Goal: Task Accomplishment & Management: Complete application form

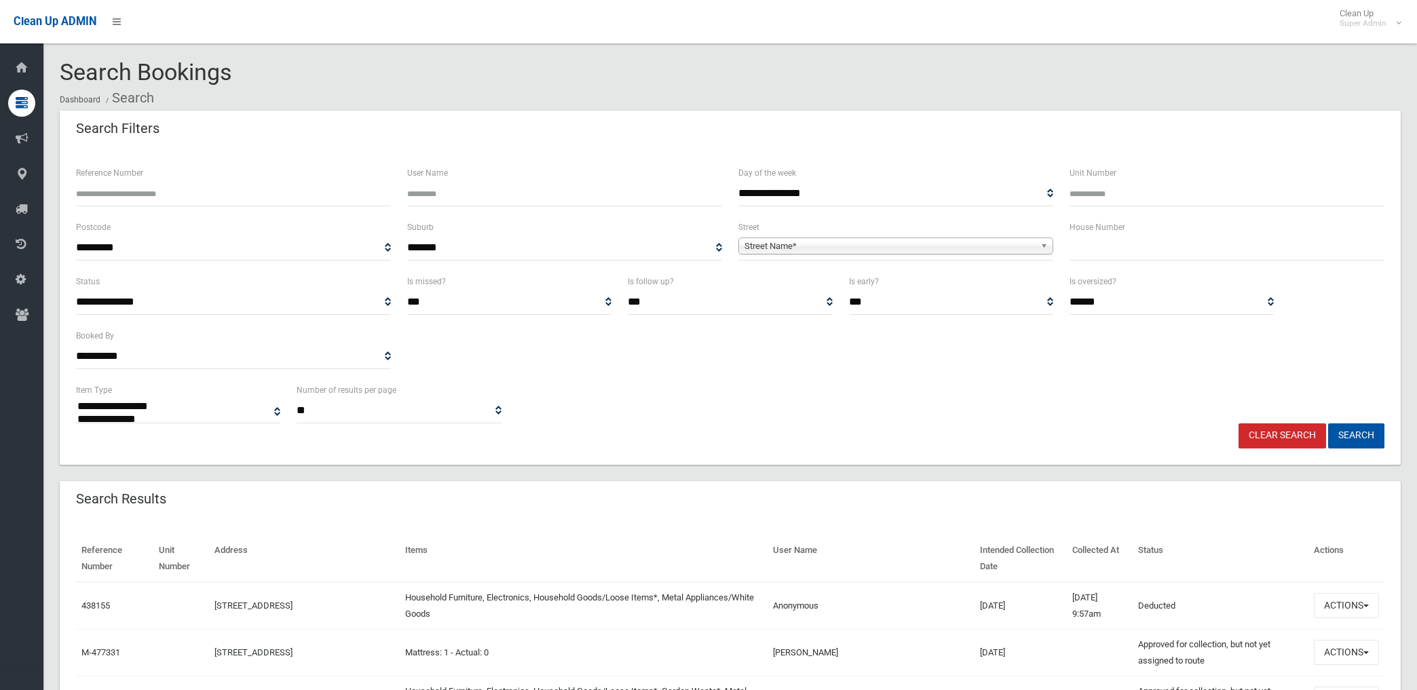
select select
click at [802, 238] on span "**********" at bounding box center [895, 248] width 315 height 25
click at [806, 245] on span "Street Name*" at bounding box center [890, 246] width 290 height 16
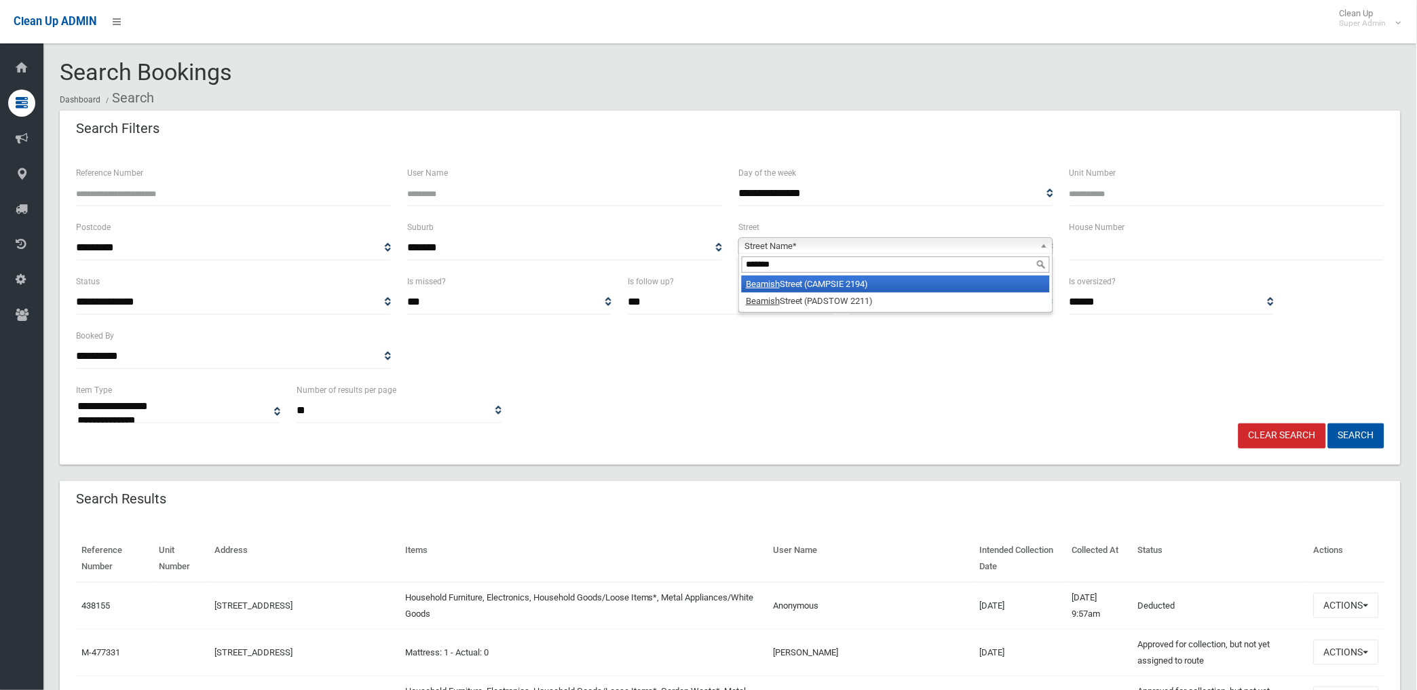
type input "*******"
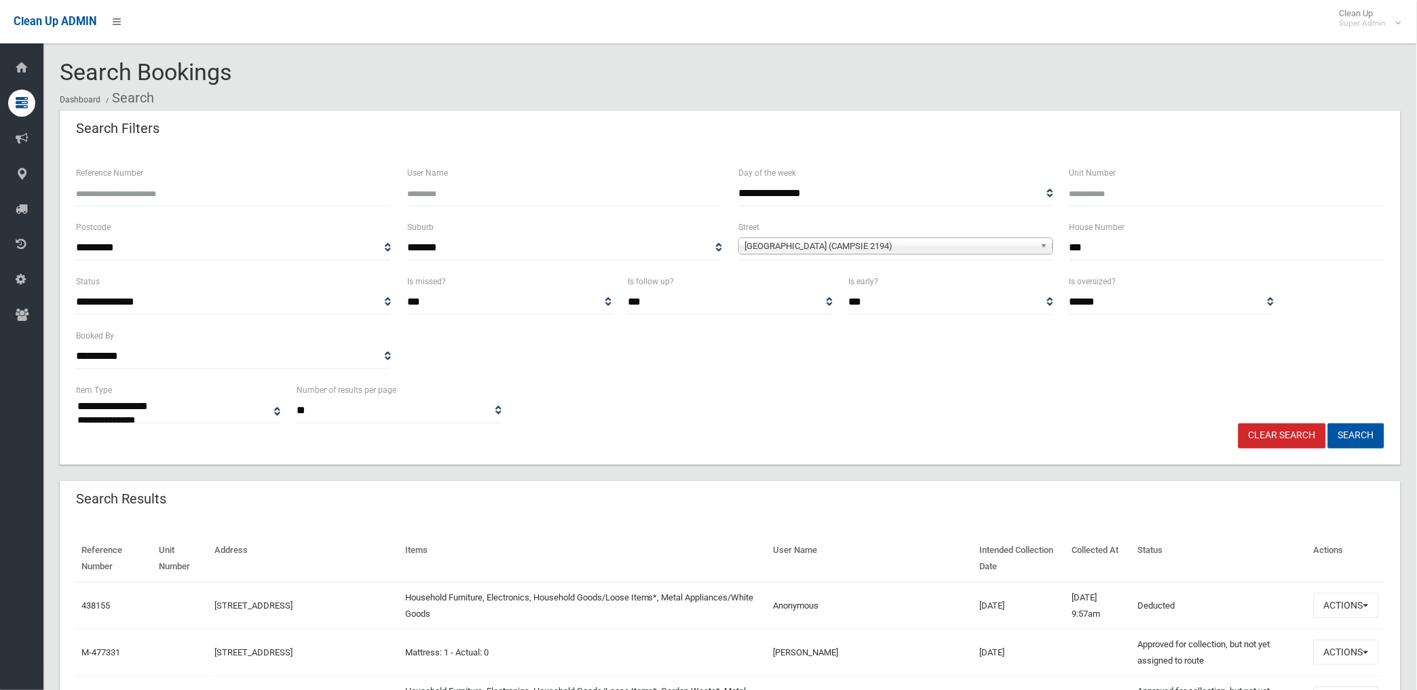
type input "***"
click at [1328, 424] on button "Search" at bounding box center [1356, 436] width 56 height 25
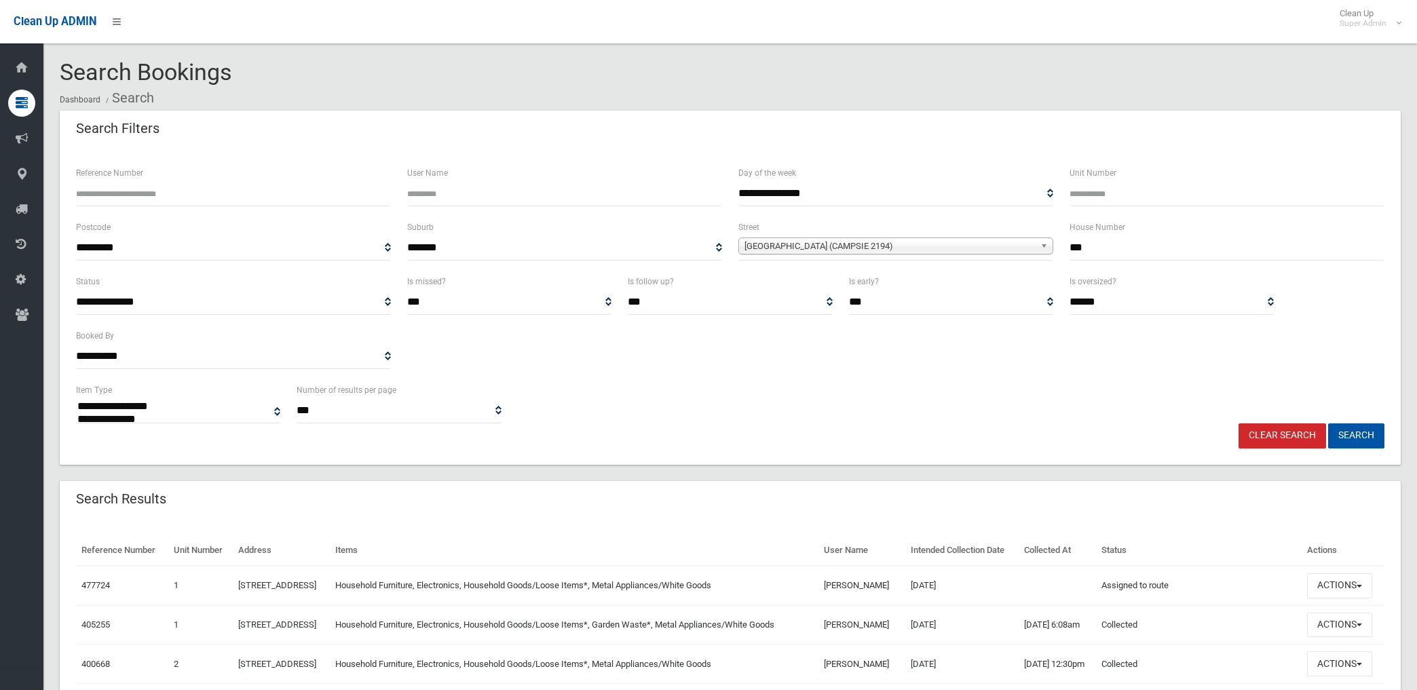
select select
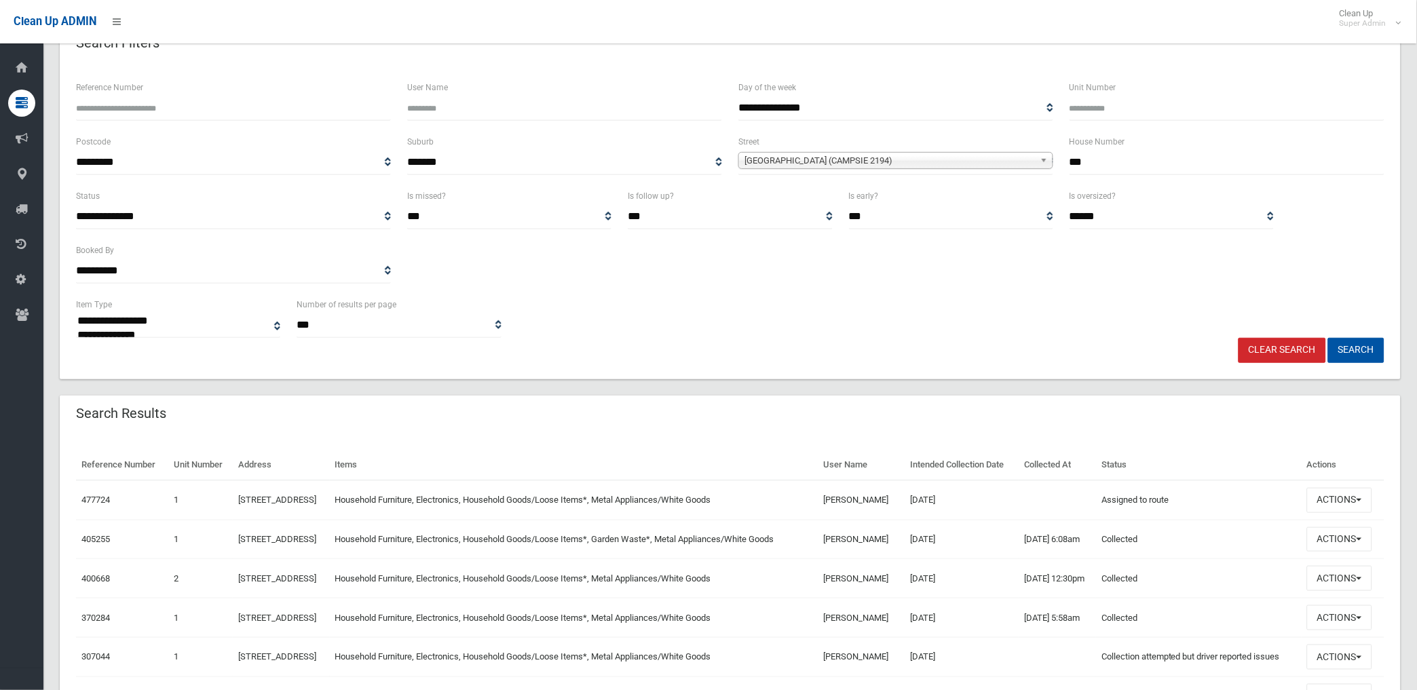
scroll to position [331, 0]
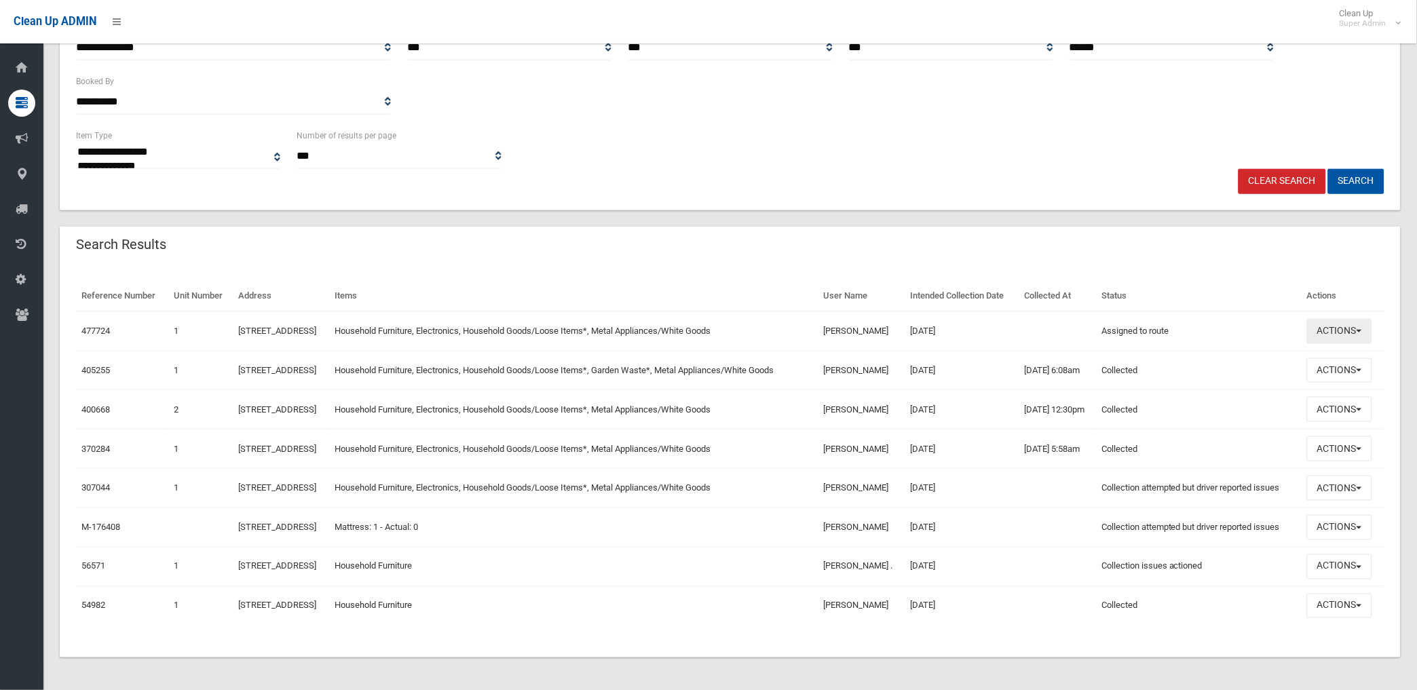
click at [1334, 319] on button "Actions" at bounding box center [1339, 331] width 65 height 25
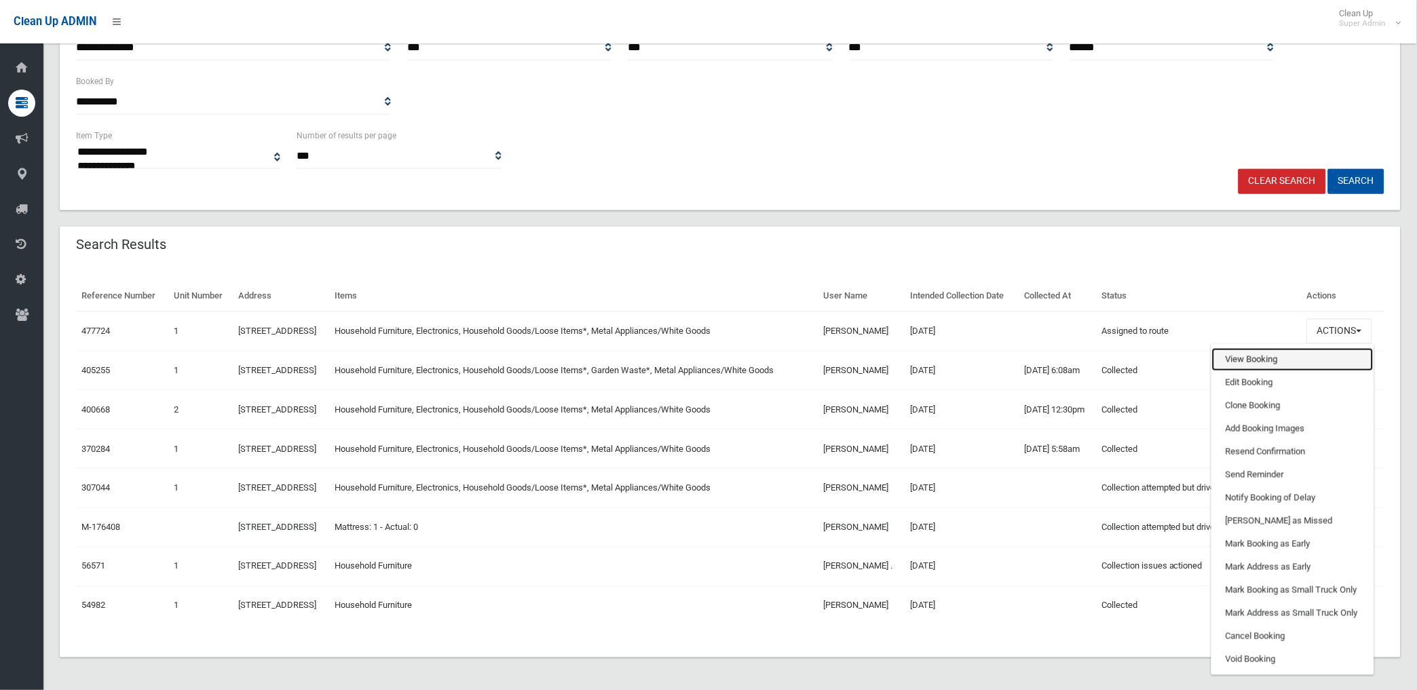
click at [1260, 348] on link "View Booking" at bounding box center [1293, 359] width 162 height 23
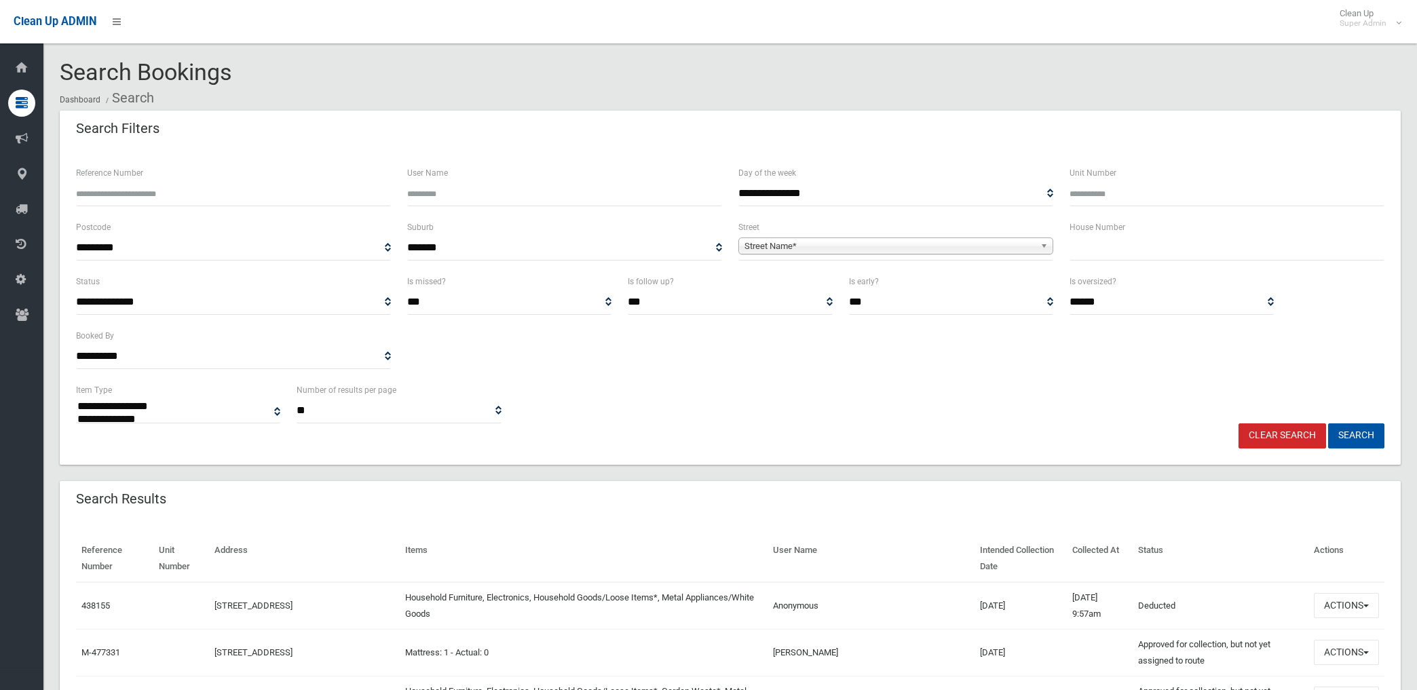
select select
click at [824, 246] on span "Street Name*" at bounding box center [890, 246] width 290 height 16
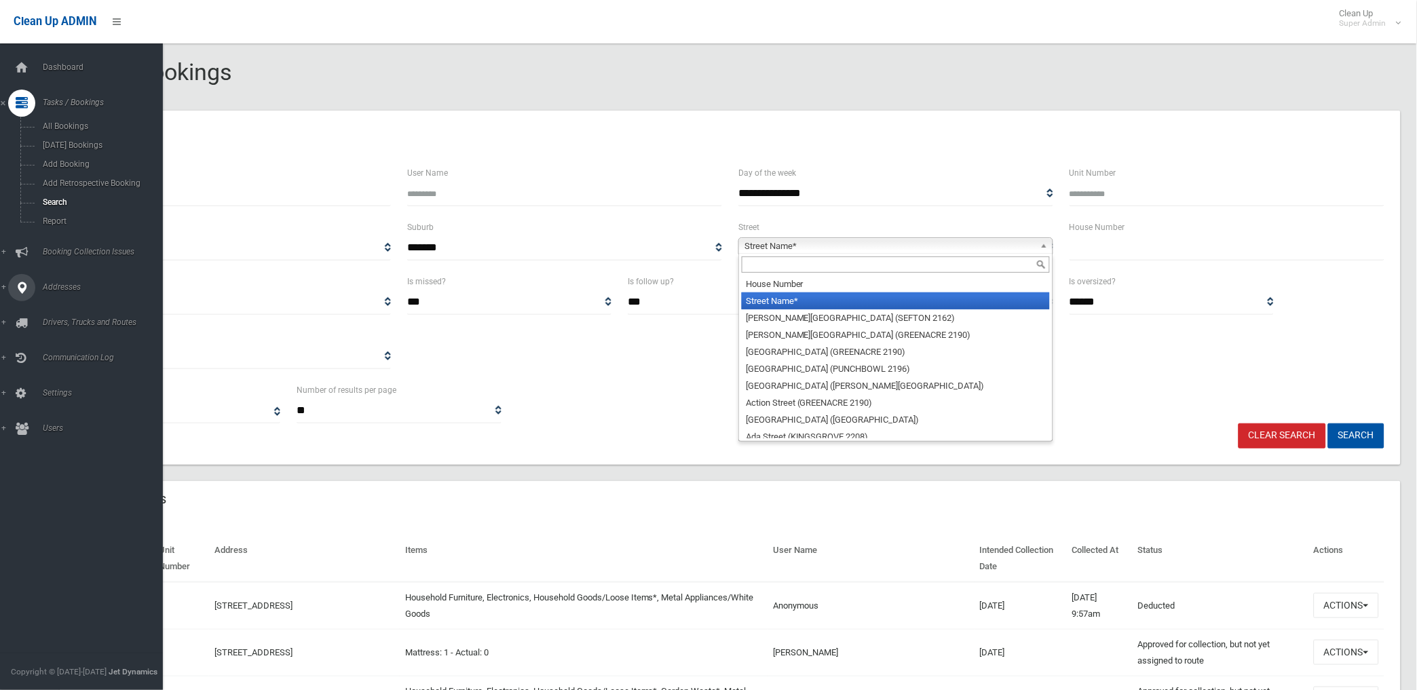
click at [62, 282] on link "Addresses" at bounding box center [87, 287] width 174 height 27
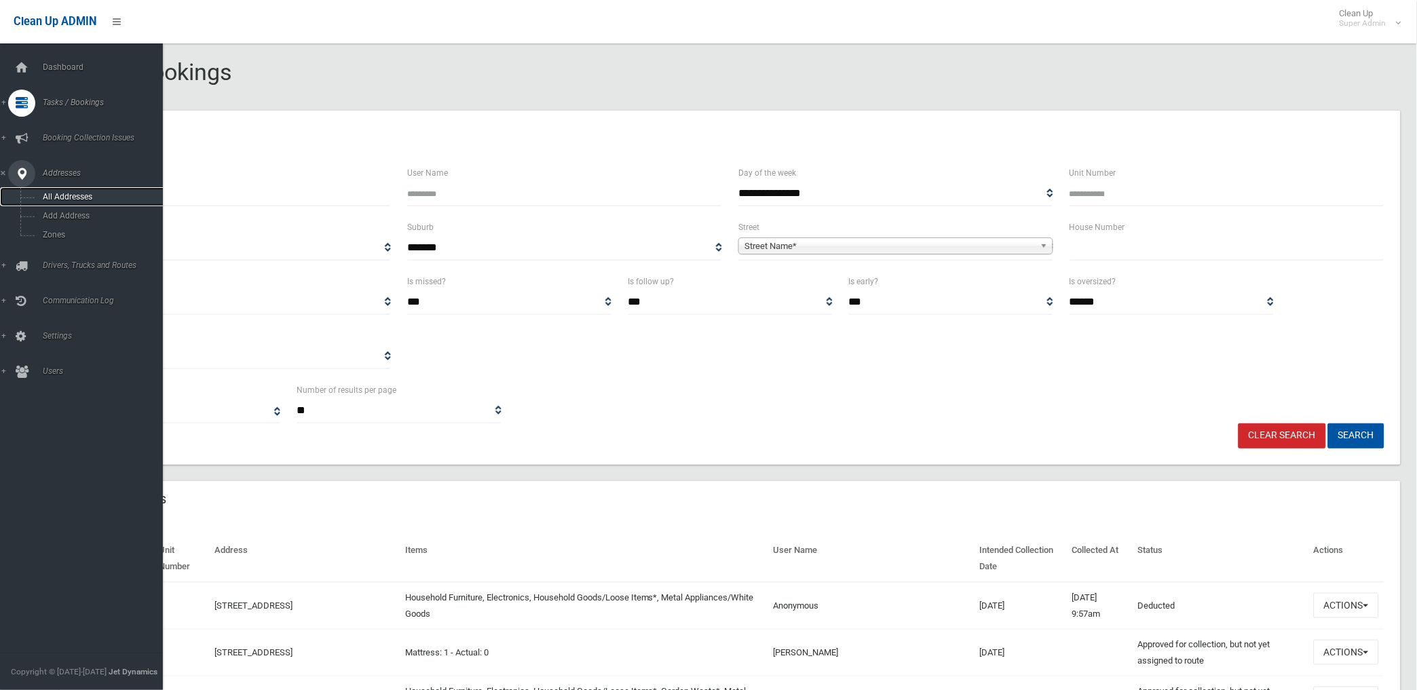
click at [73, 193] on span "All Addresses" at bounding box center [101, 197] width 124 height 10
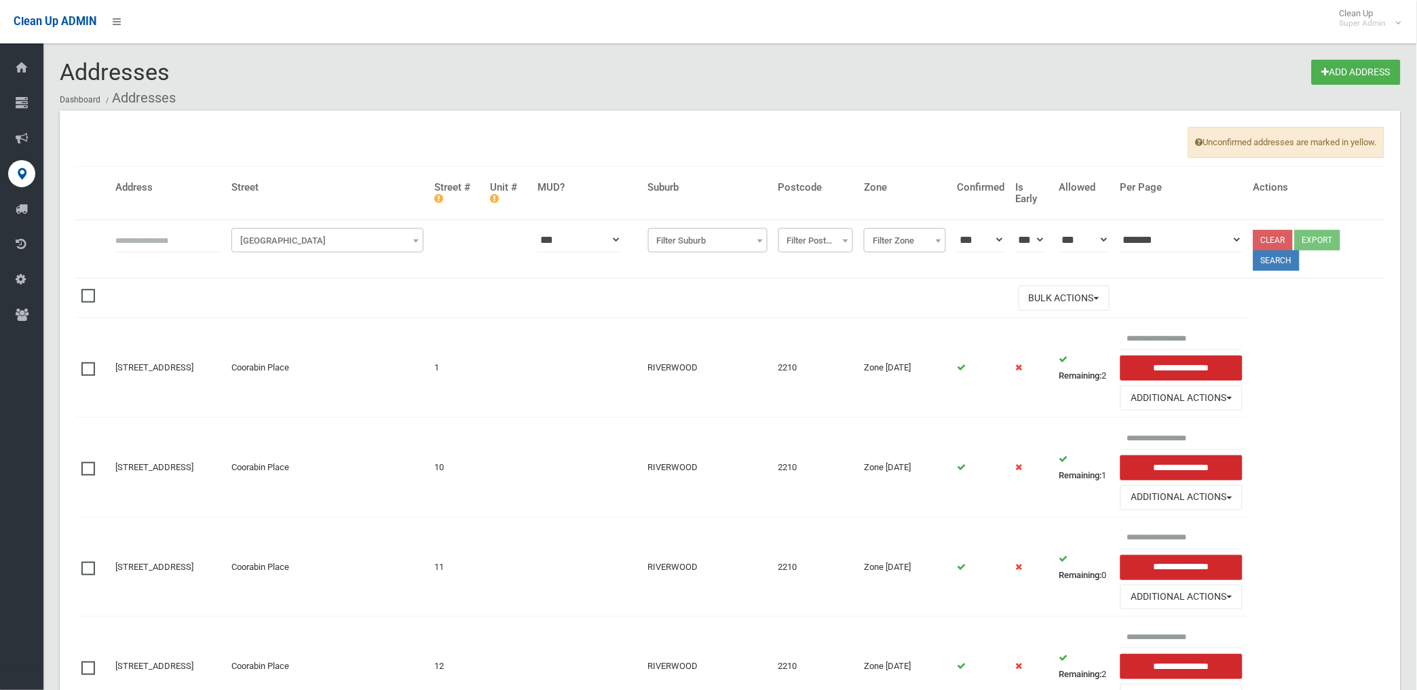
click at [185, 246] on input "text" at bounding box center [167, 239] width 105 height 25
type input "**********"
click button at bounding box center [0, 0] width 0 height 0
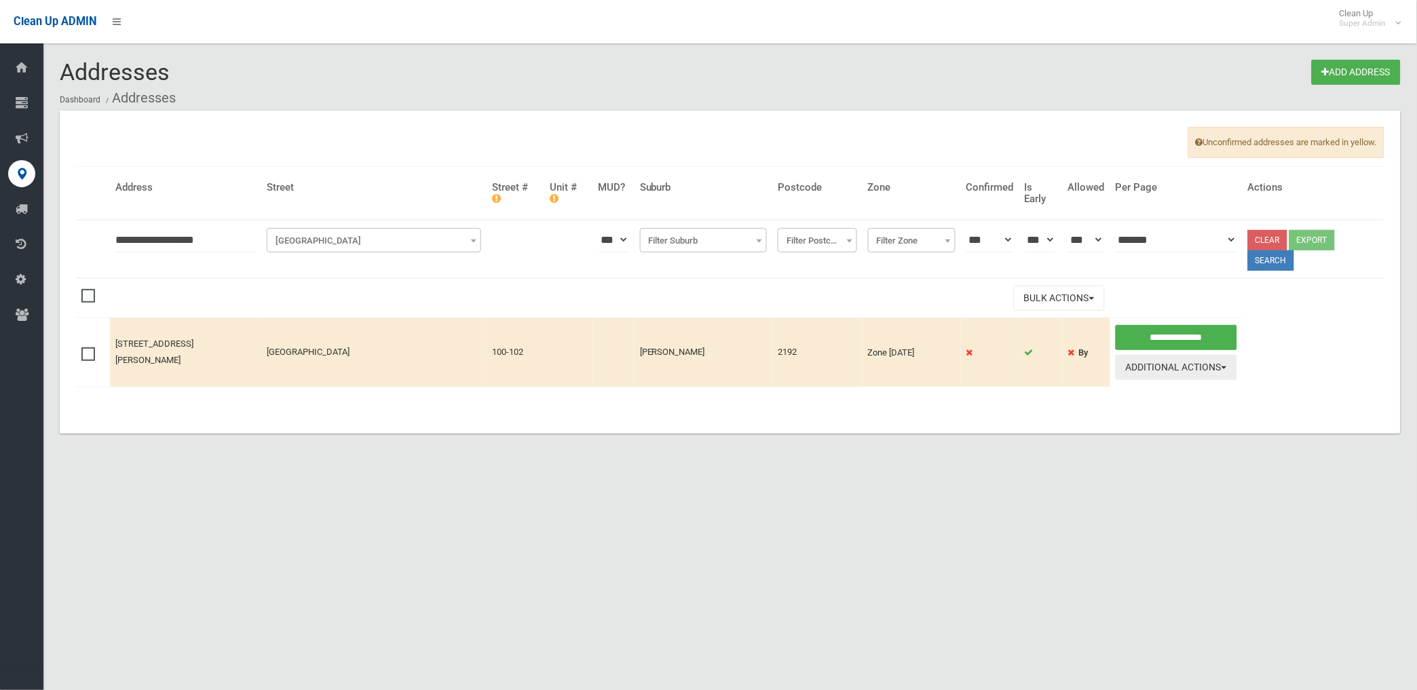
click at [1178, 364] on button "Additional Actions" at bounding box center [1176, 367] width 121 height 25
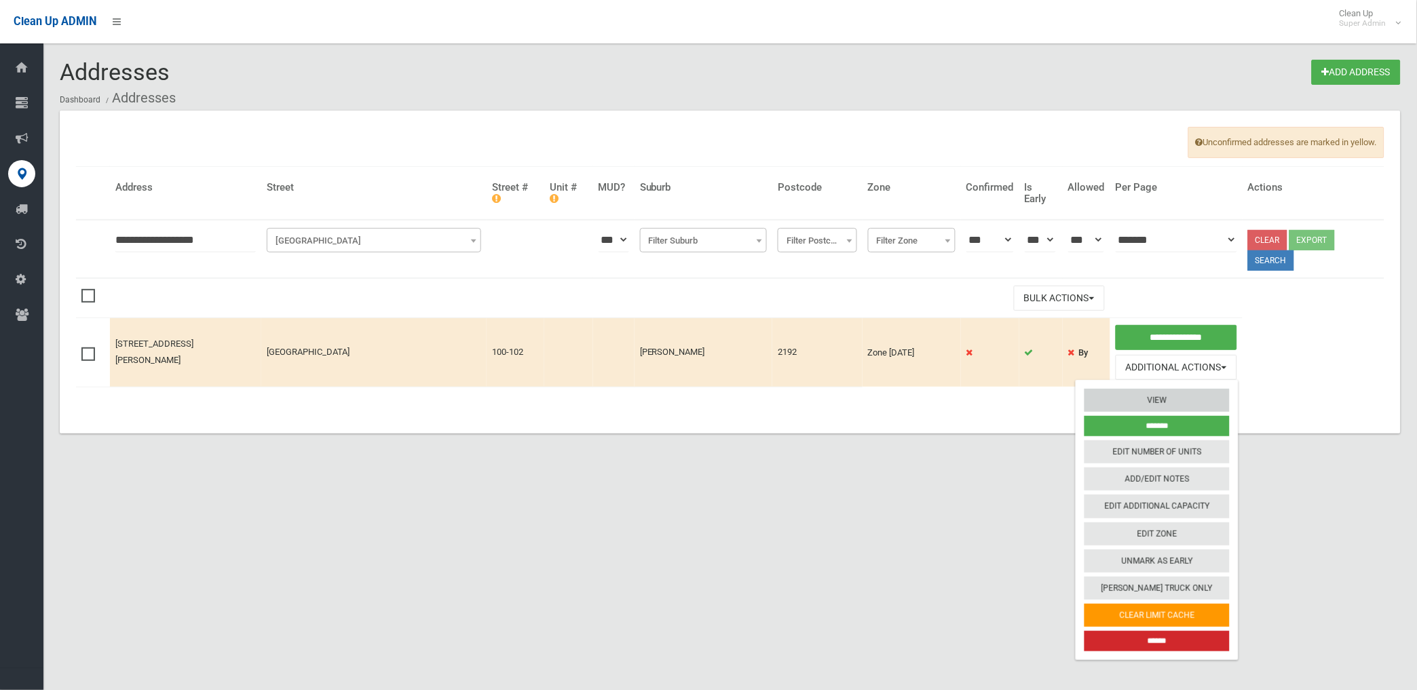
click at [1152, 395] on link "View" at bounding box center [1157, 400] width 145 height 23
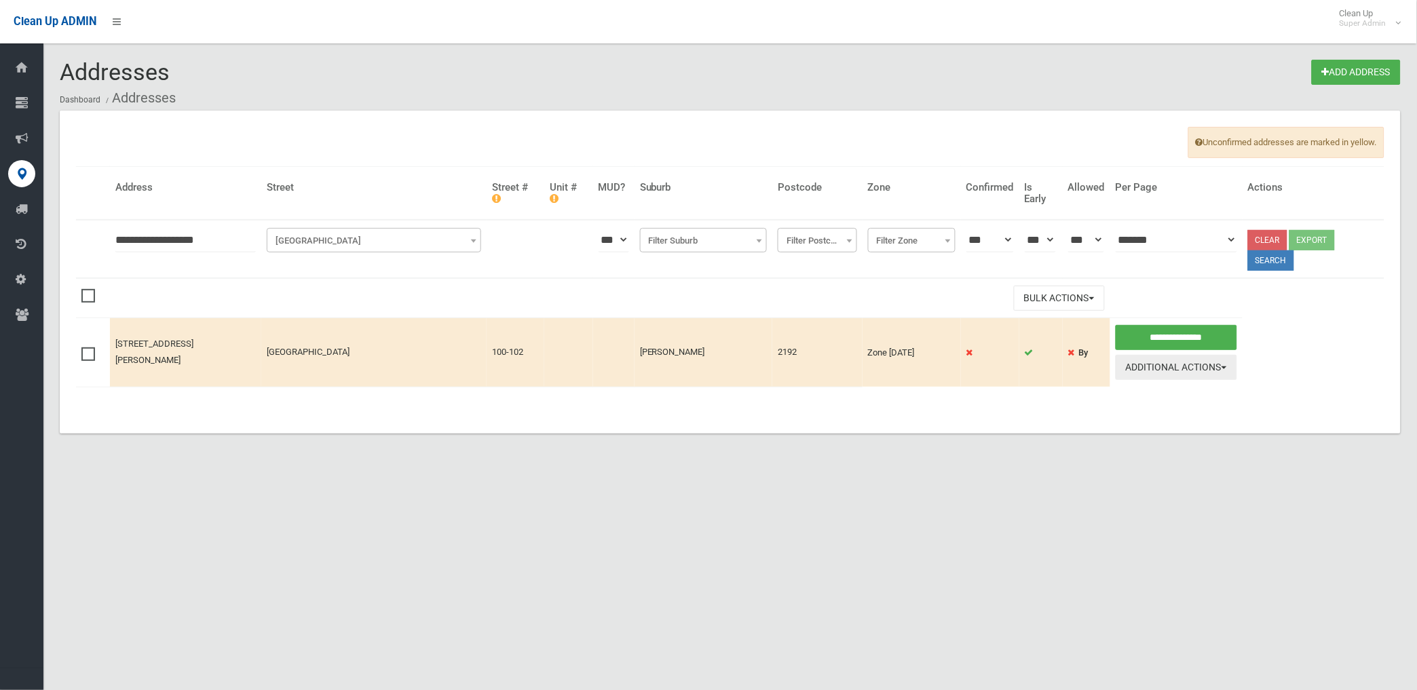
click at [1162, 364] on button "Additional Actions" at bounding box center [1176, 367] width 121 height 25
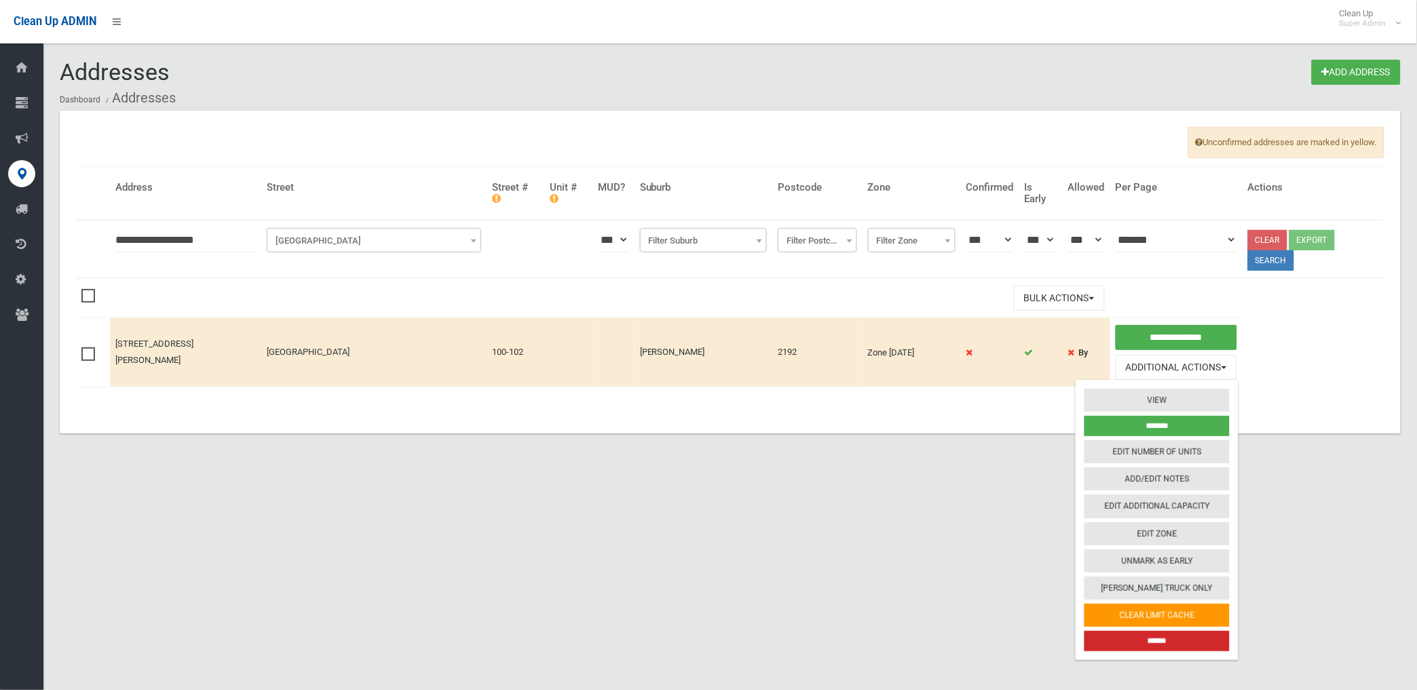
click at [1297, 297] on table "**********" at bounding box center [730, 284] width 1309 height 234
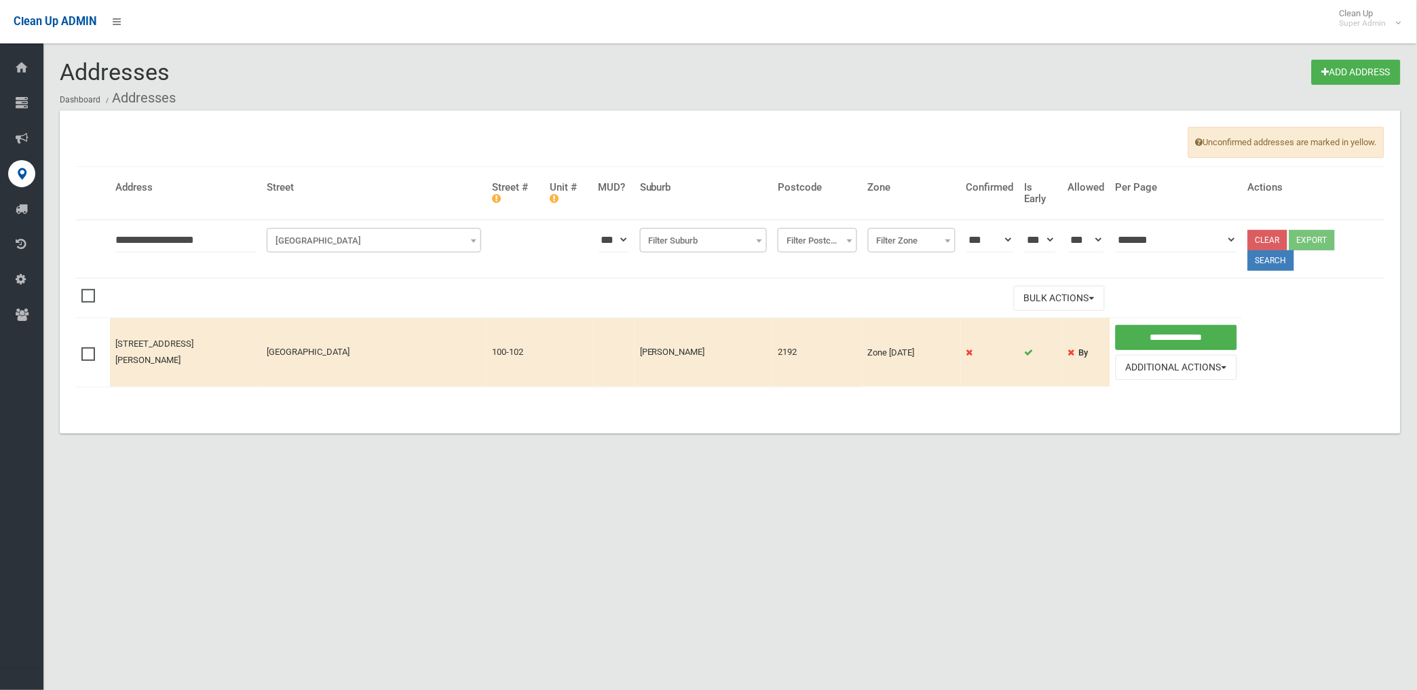
click at [1142, 305] on table "**********" at bounding box center [730, 284] width 1309 height 234
click at [1155, 307] on table "**********" at bounding box center [730, 284] width 1309 height 234
click at [1136, 307] on table "**********" at bounding box center [730, 284] width 1309 height 234
click at [1152, 305] on table "**********" at bounding box center [730, 284] width 1309 height 234
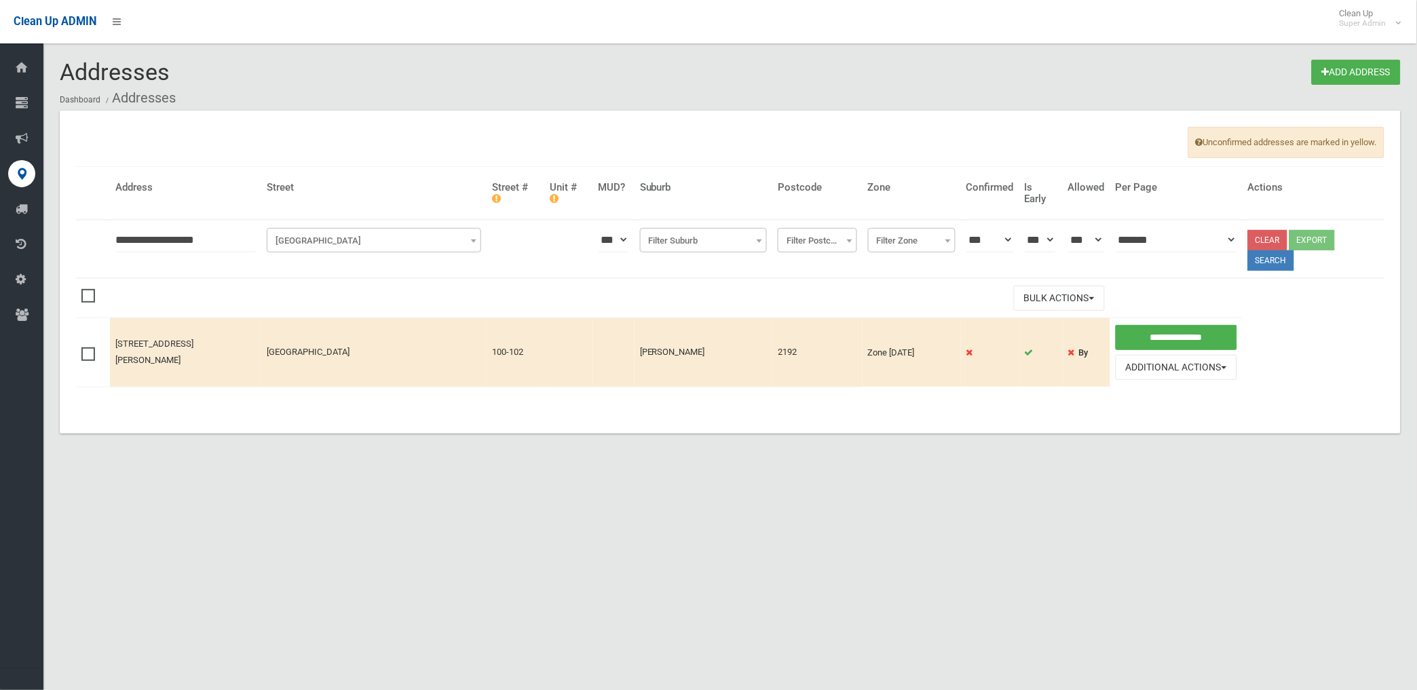
drag, startPoint x: 1152, startPoint y: 305, endPoint x: 1152, endPoint y: 294, distance: 11.5
click at [1152, 294] on table "**********" at bounding box center [730, 284] width 1309 height 234
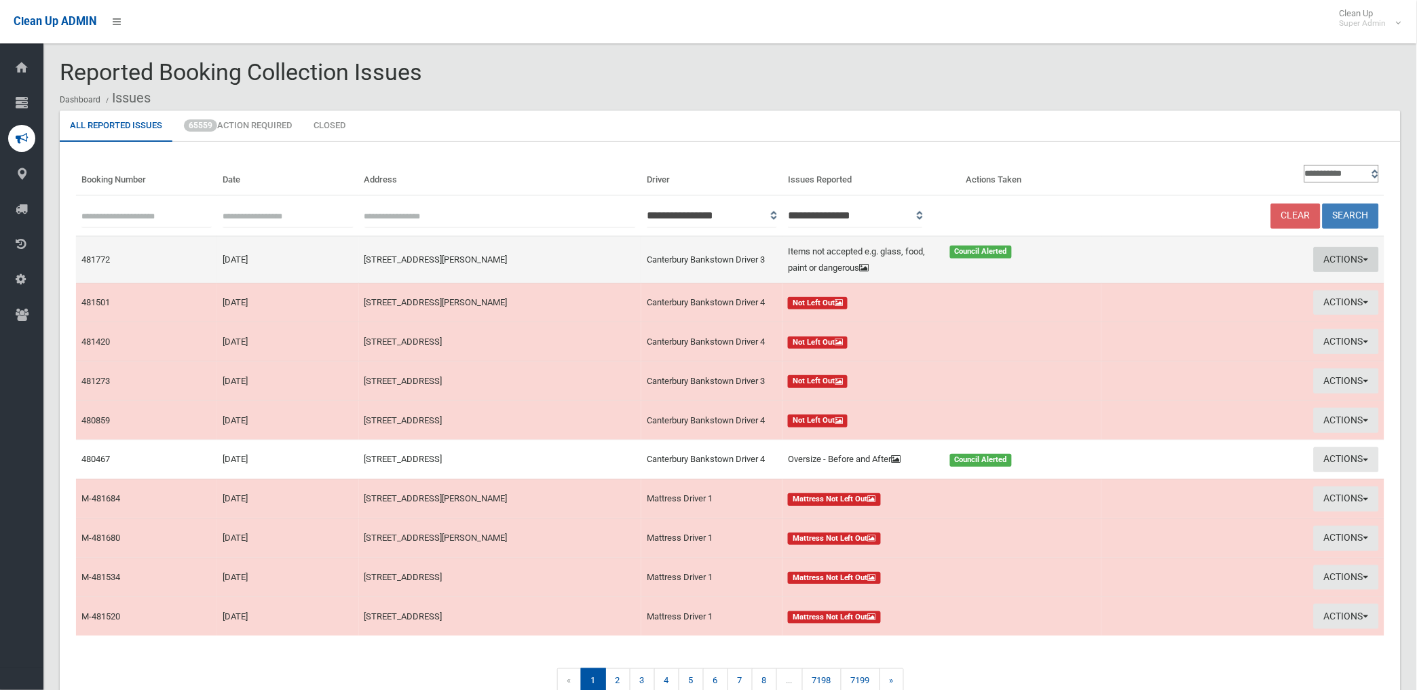
click at [1333, 254] on button "Actions" at bounding box center [1346, 259] width 65 height 25
click at [1173, 309] on link "Edit Actions Taken" at bounding box center [1189, 310] width 162 height 23
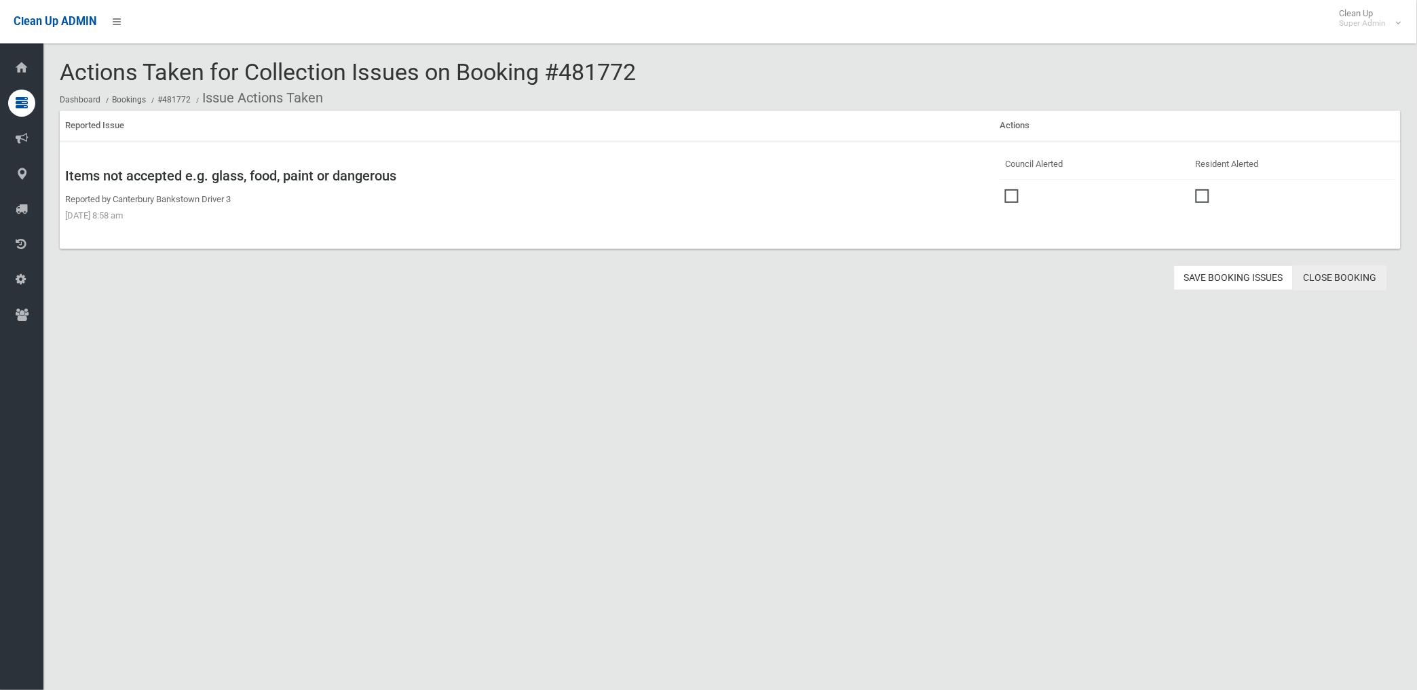
click at [1317, 274] on link "Close Booking" at bounding box center [1341, 277] width 94 height 25
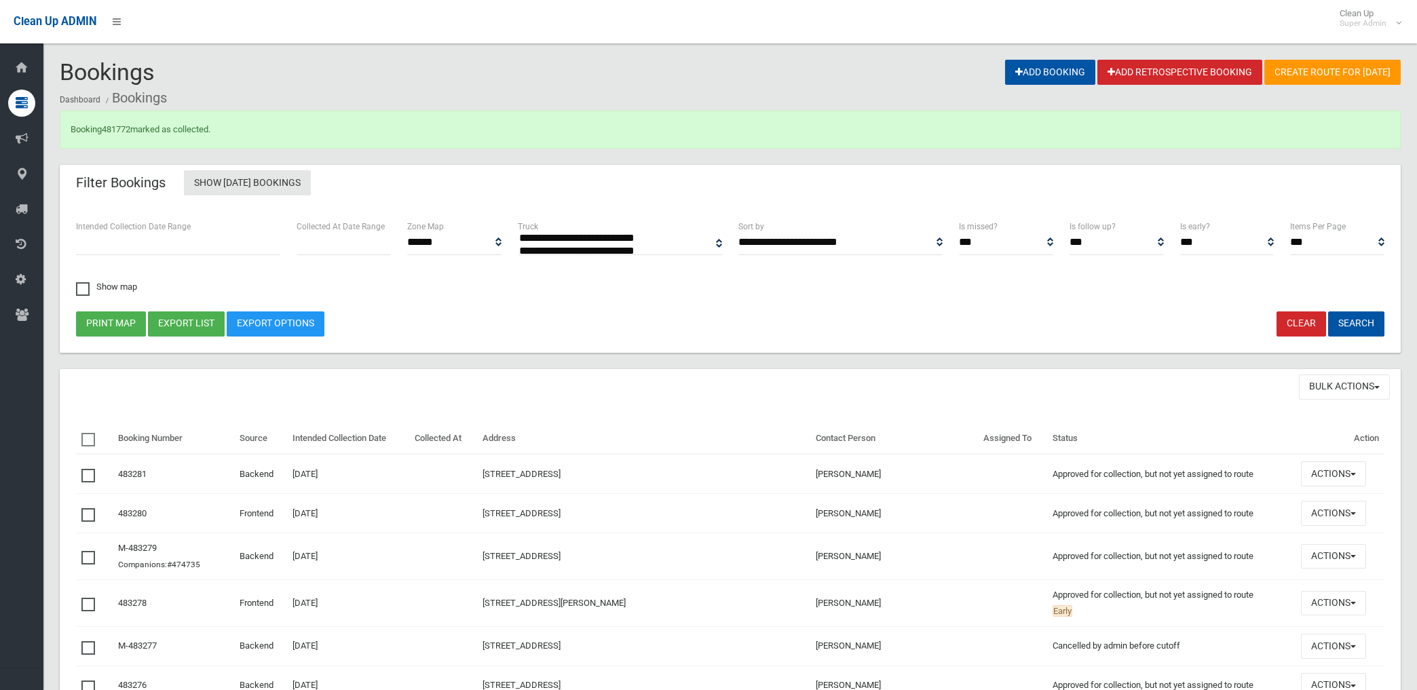
select select
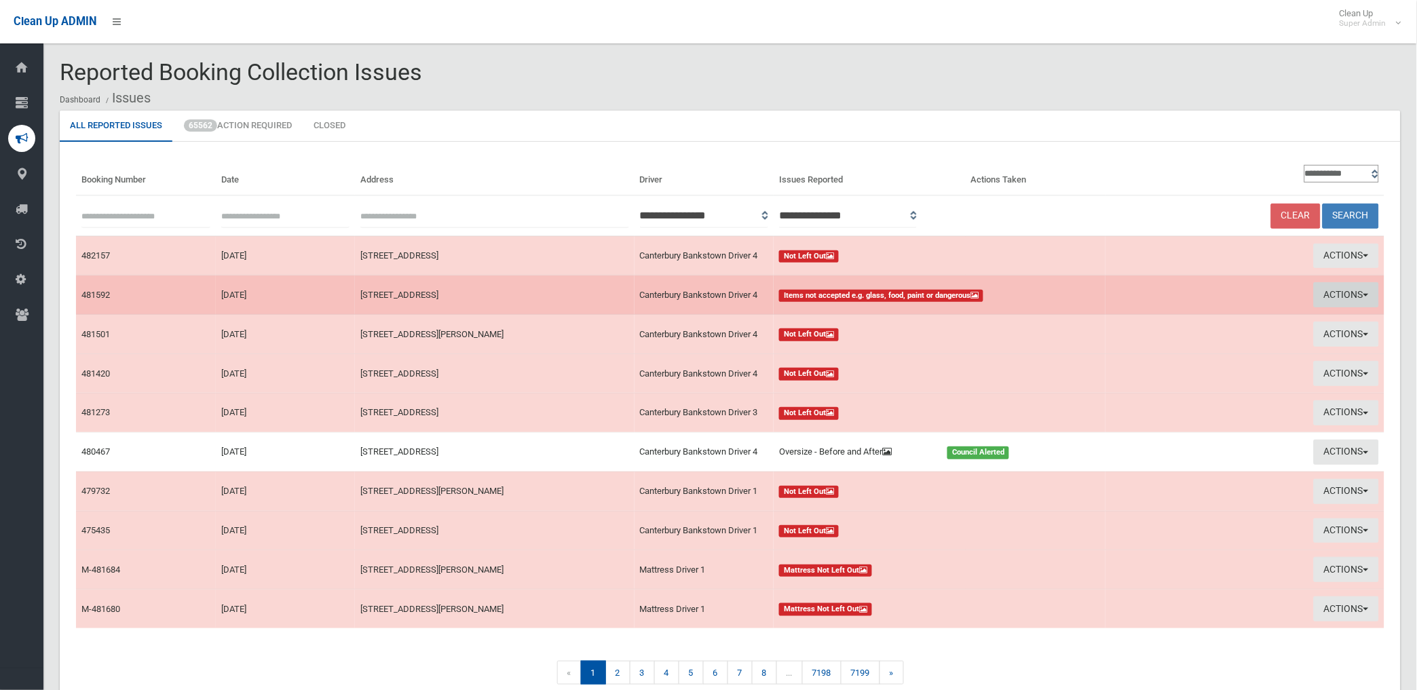
click at [1336, 294] on button "Actions" at bounding box center [1346, 294] width 65 height 25
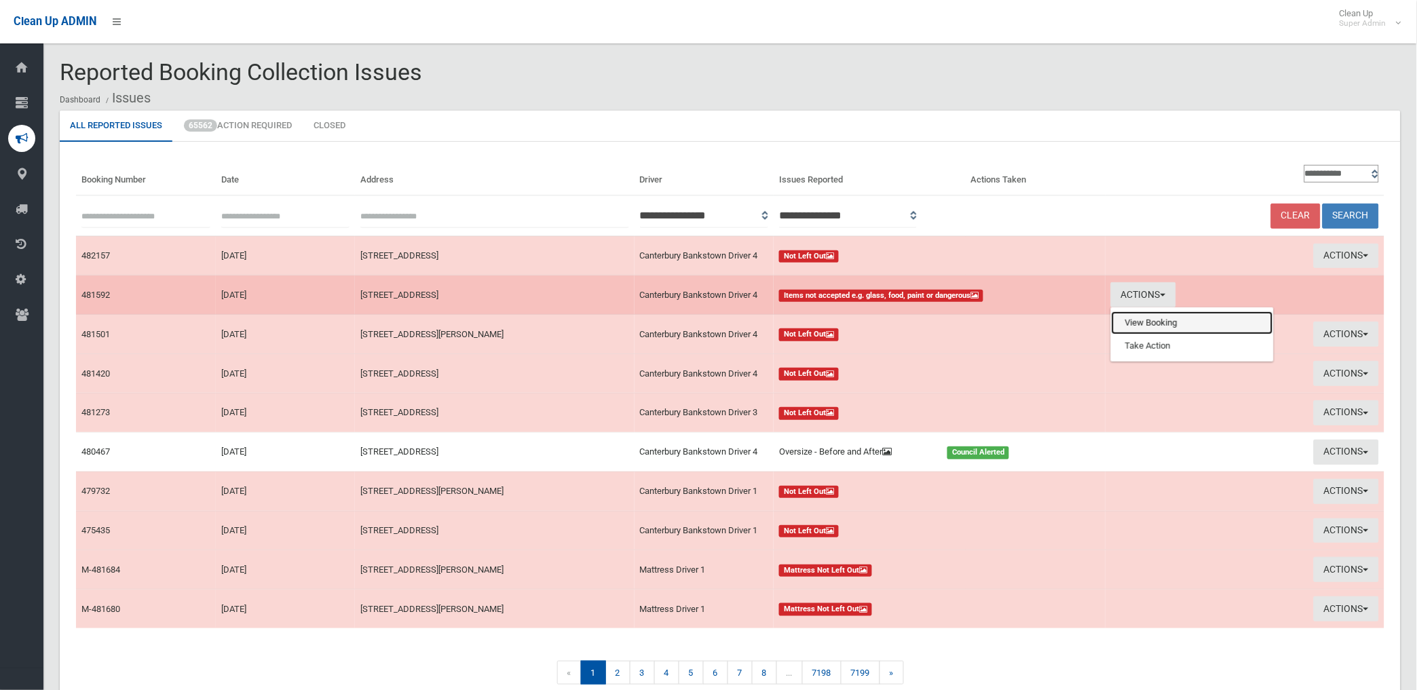
click at [1156, 322] on link "View Booking" at bounding box center [1193, 323] width 162 height 23
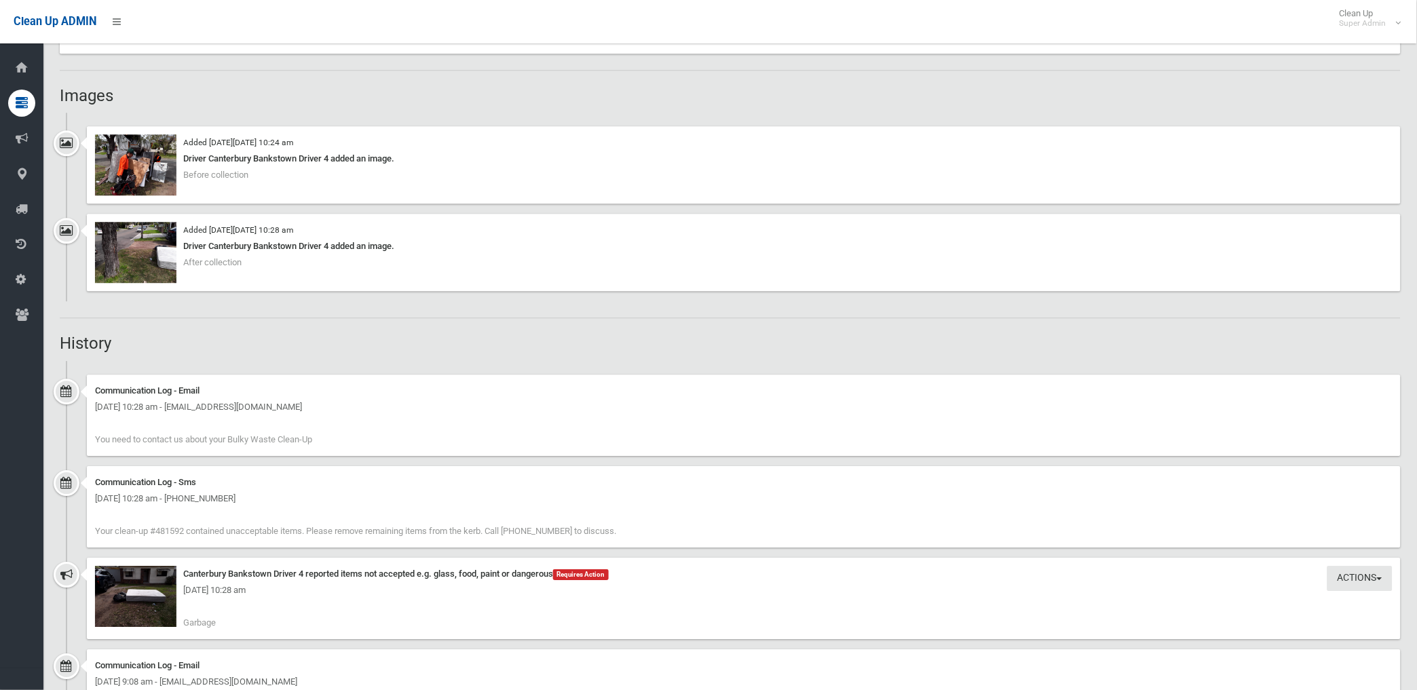
scroll to position [980, 0]
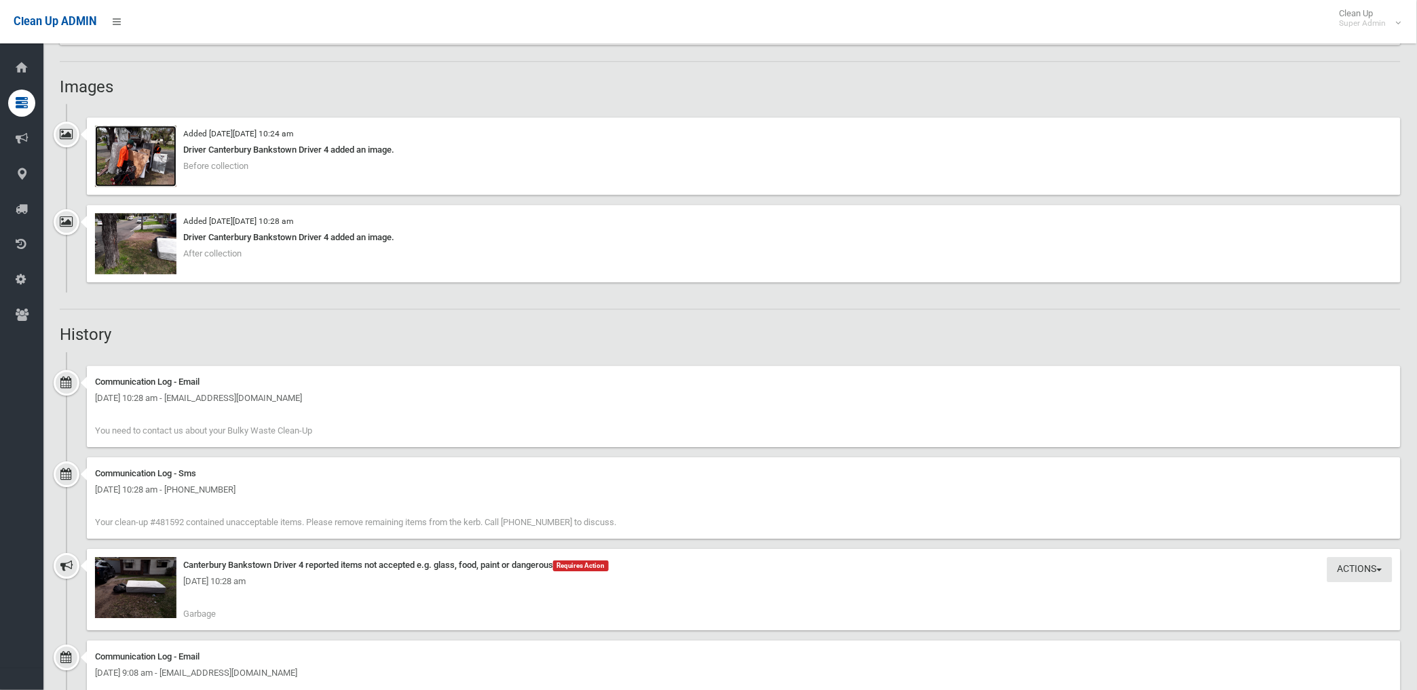
click at [138, 166] on img at bounding box center [135, 156] width 81 height 61
click at [143, 602] on img at bounding box center [135, 587] width 81 height 61
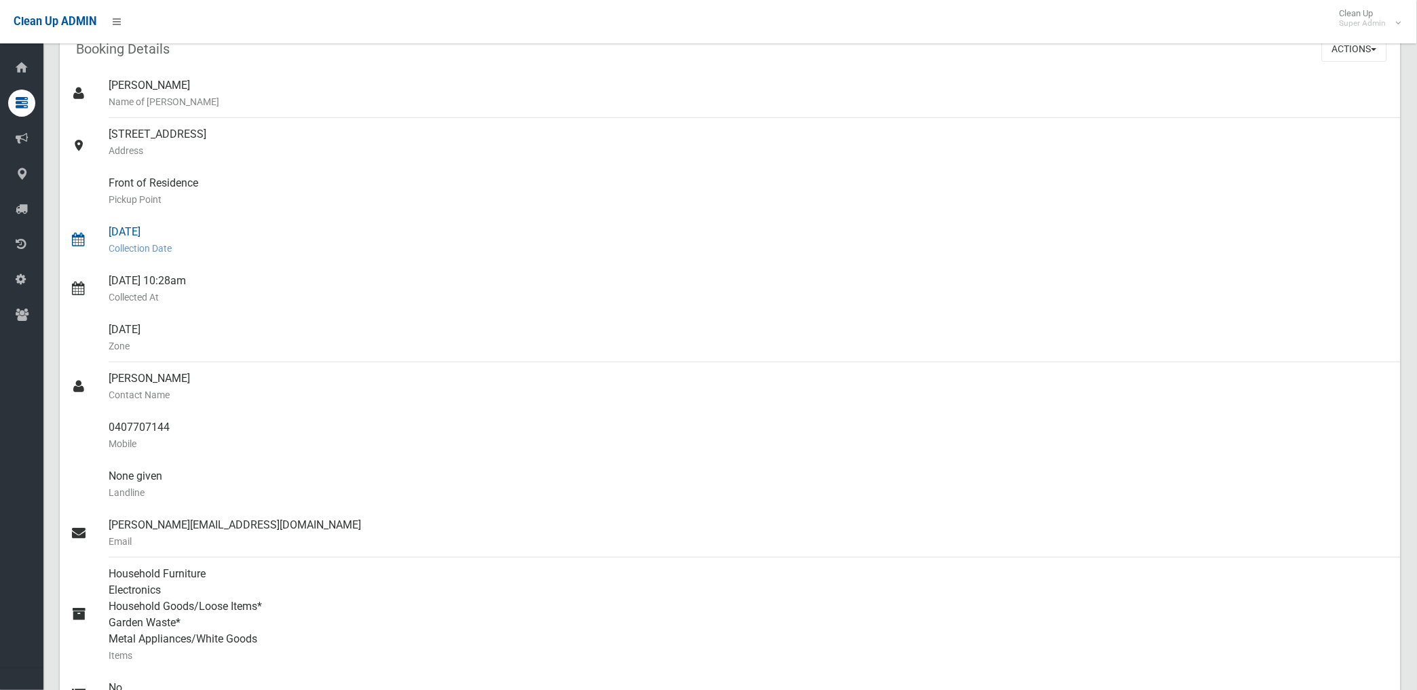
scroll to position [0, 0]
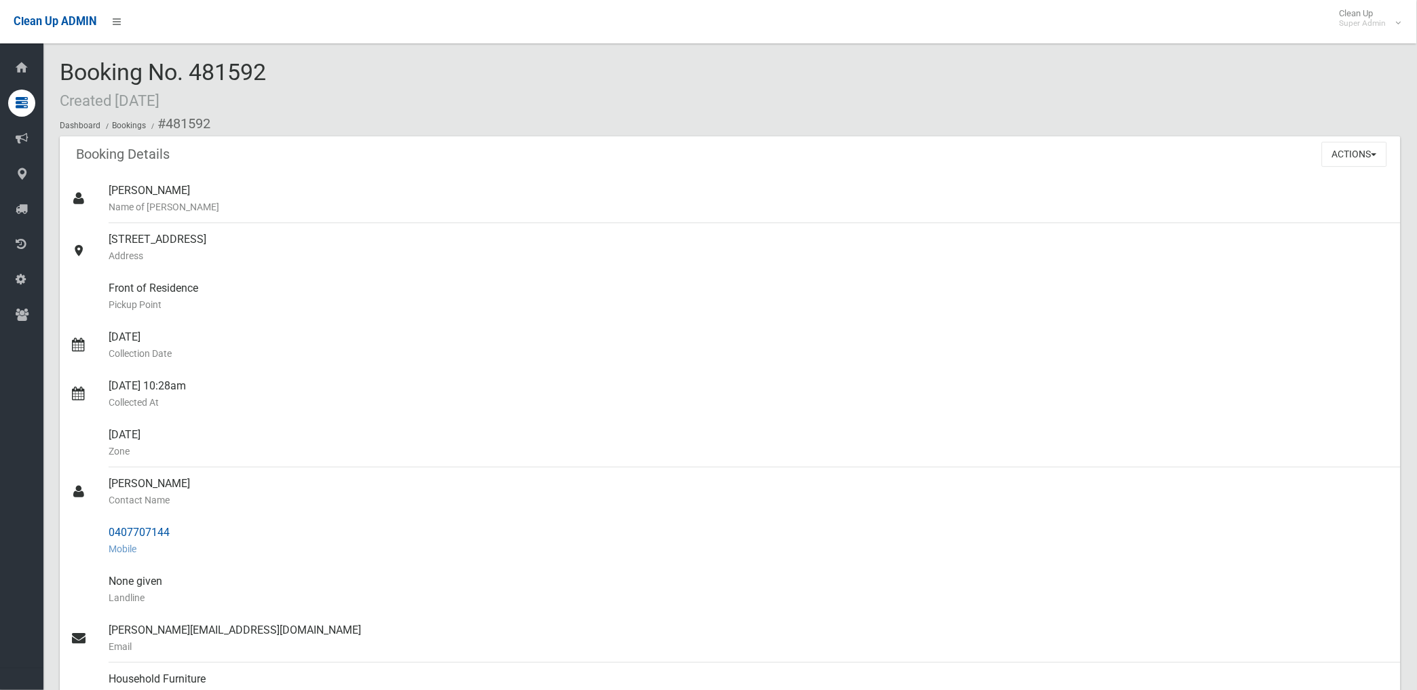
drag, startPoint x: 109, startPoint y: 531, endPoint x: 187, endPoint y: 531, distance: 78.1
click at [187, 531] on div "0407707144 Mobile" at bounding box center [749, 541] width 1281 height 49
drag, startPoint x: 187, startPoint y: 531, endPoint x: 140, endPoint y: 532, distance: 46.2
copy div "0407707144"
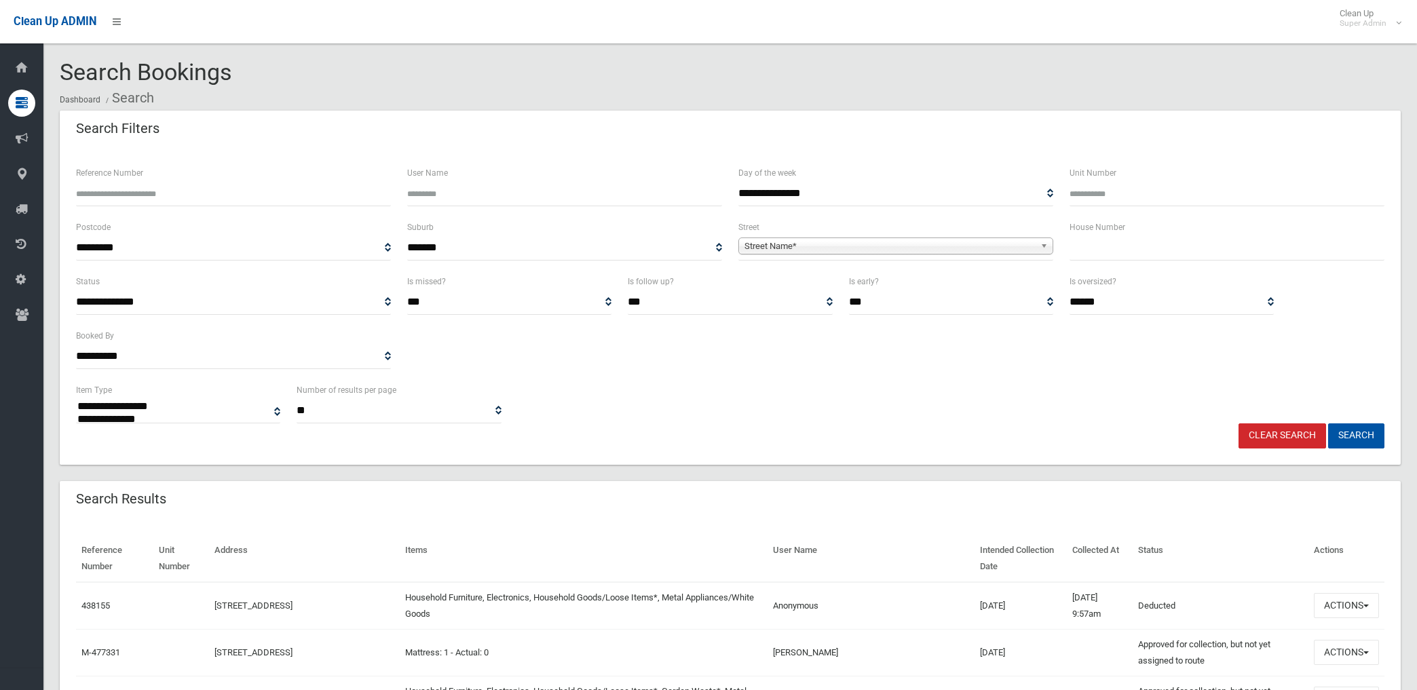
select select
click at [192, 187] on input "Reference Number" at bounding box center [233, 193] width 315 height 25
type input "******"
click at [1328, 424] on button "Search" at bounding box center [1356, 436] width 56 height 25
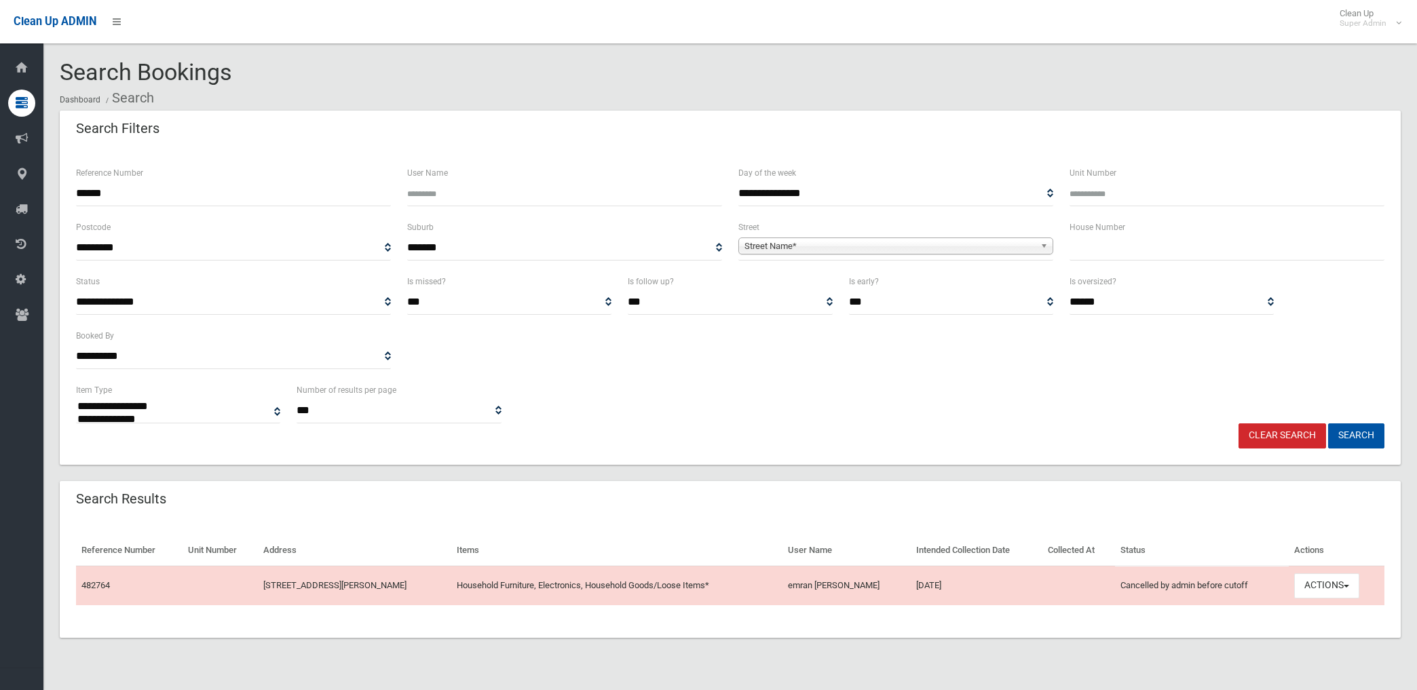
select select
click at [1321, 586] on button "Actions" at bounding box center [1326, 586] width 65 height 25
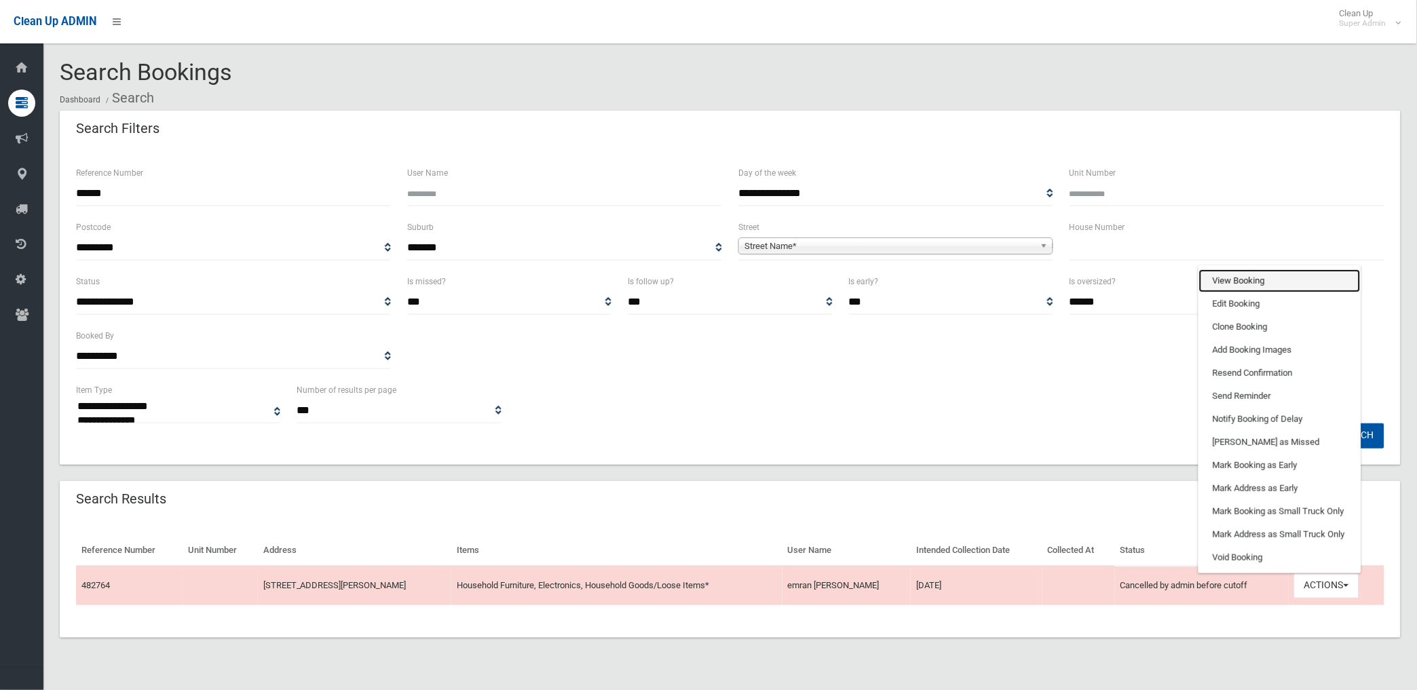
click at [1262, 282] on link "View Booking" at bounding box center [1280, 280] width 162 height 23
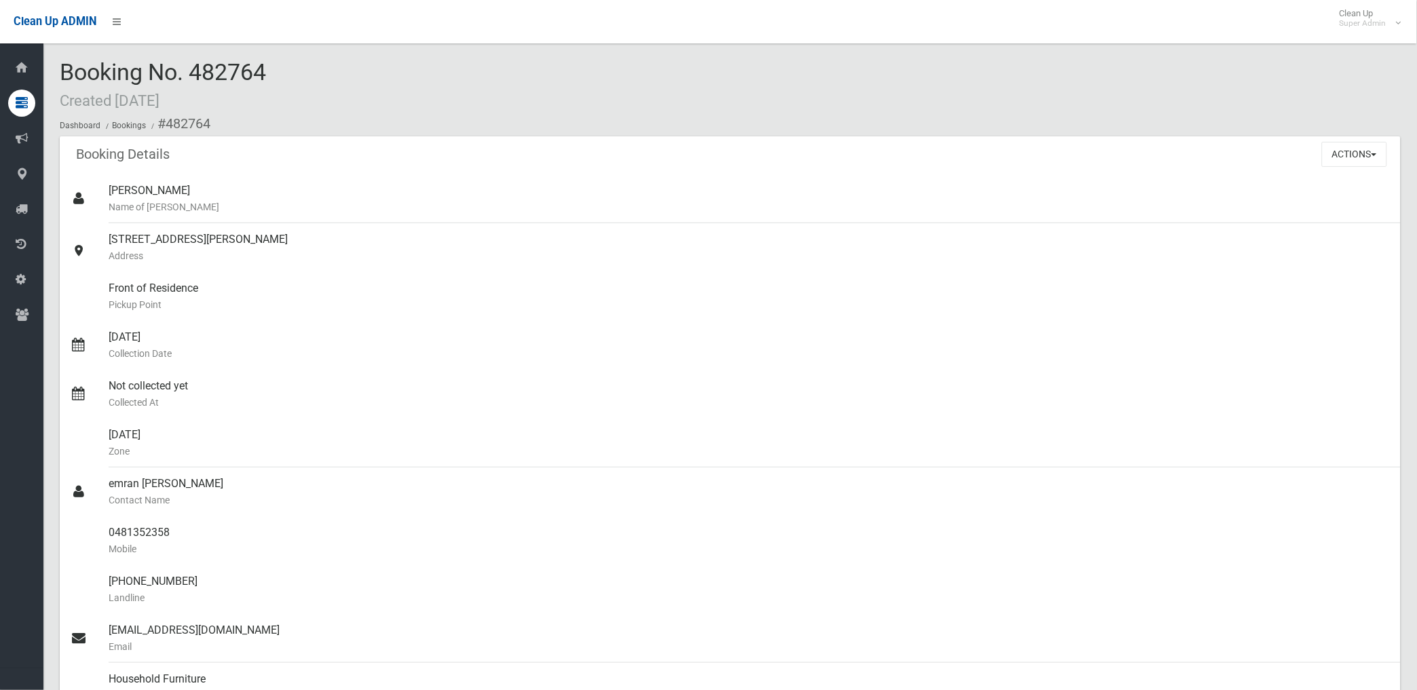
scroll to position [75, 0]
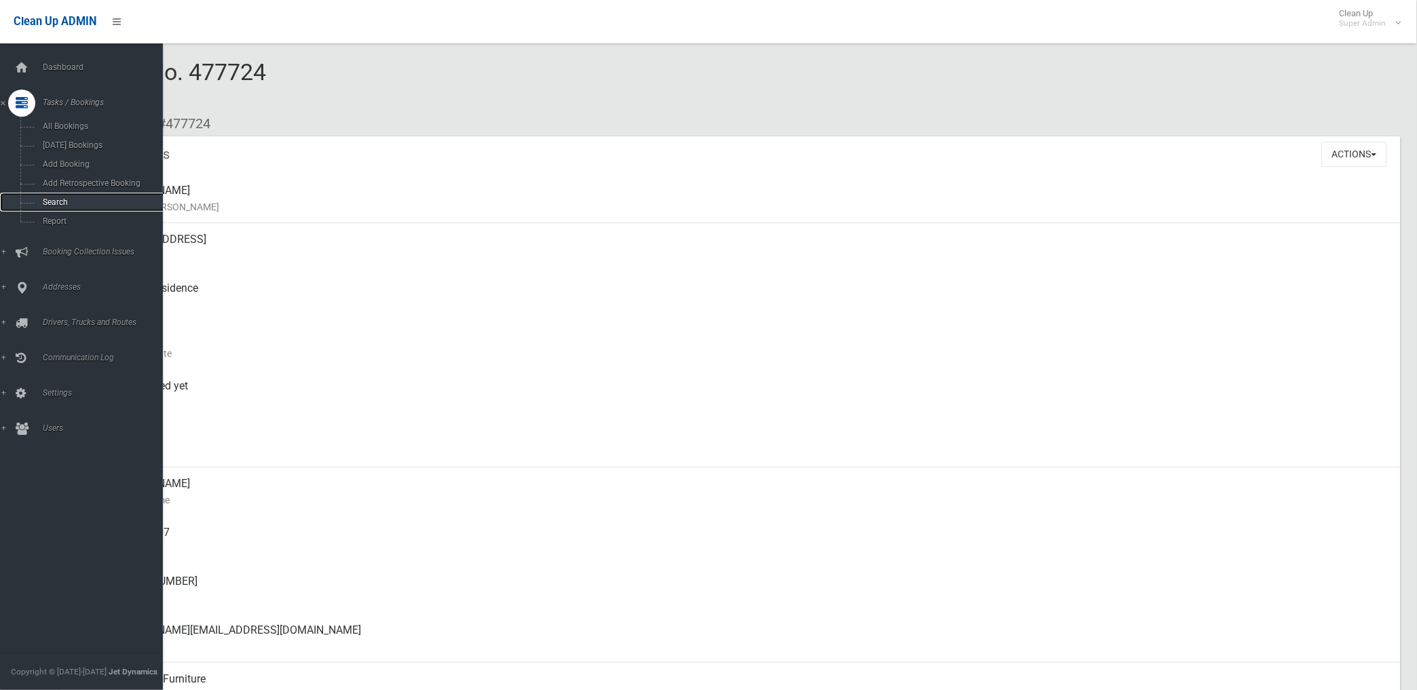
click at [54, 200] on span "Search" at bounding box center [101, 203] width 124 height 10
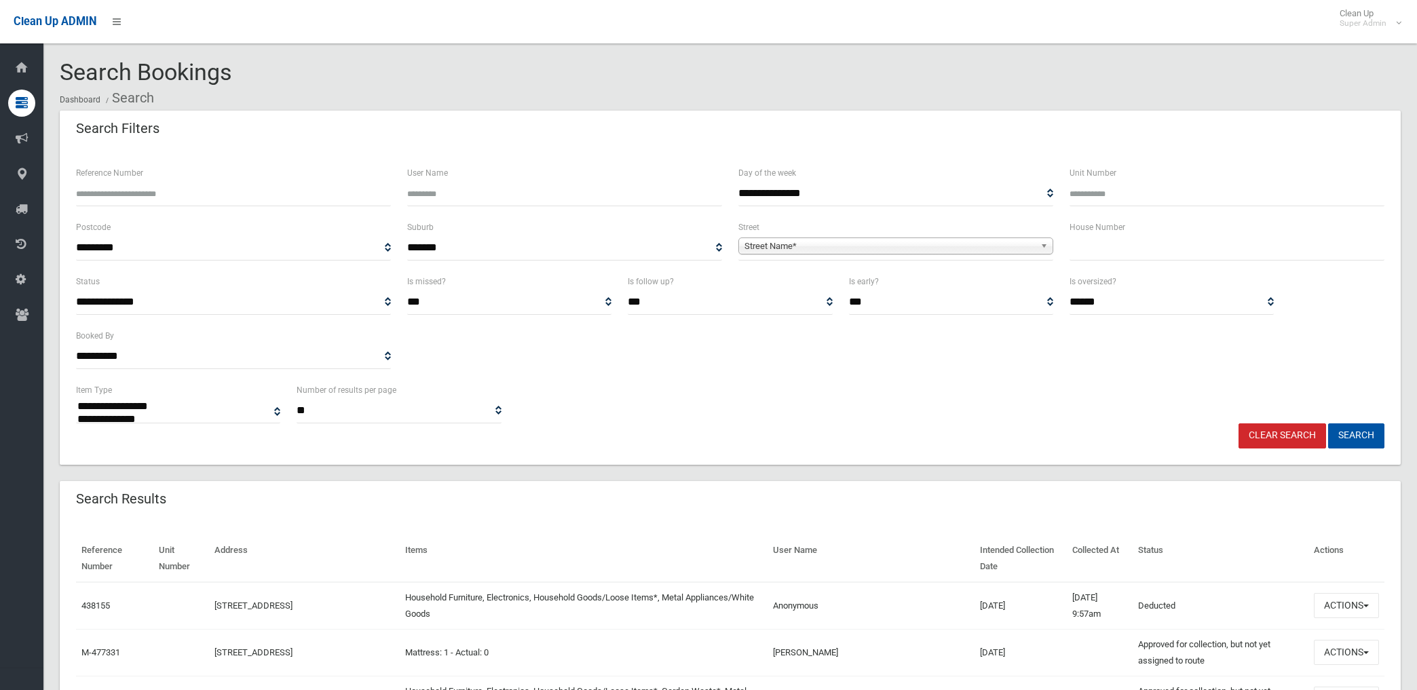
select select
click at [789, 242] on span "Street Name*" at bounding box center [890, 246] width 290 height 16
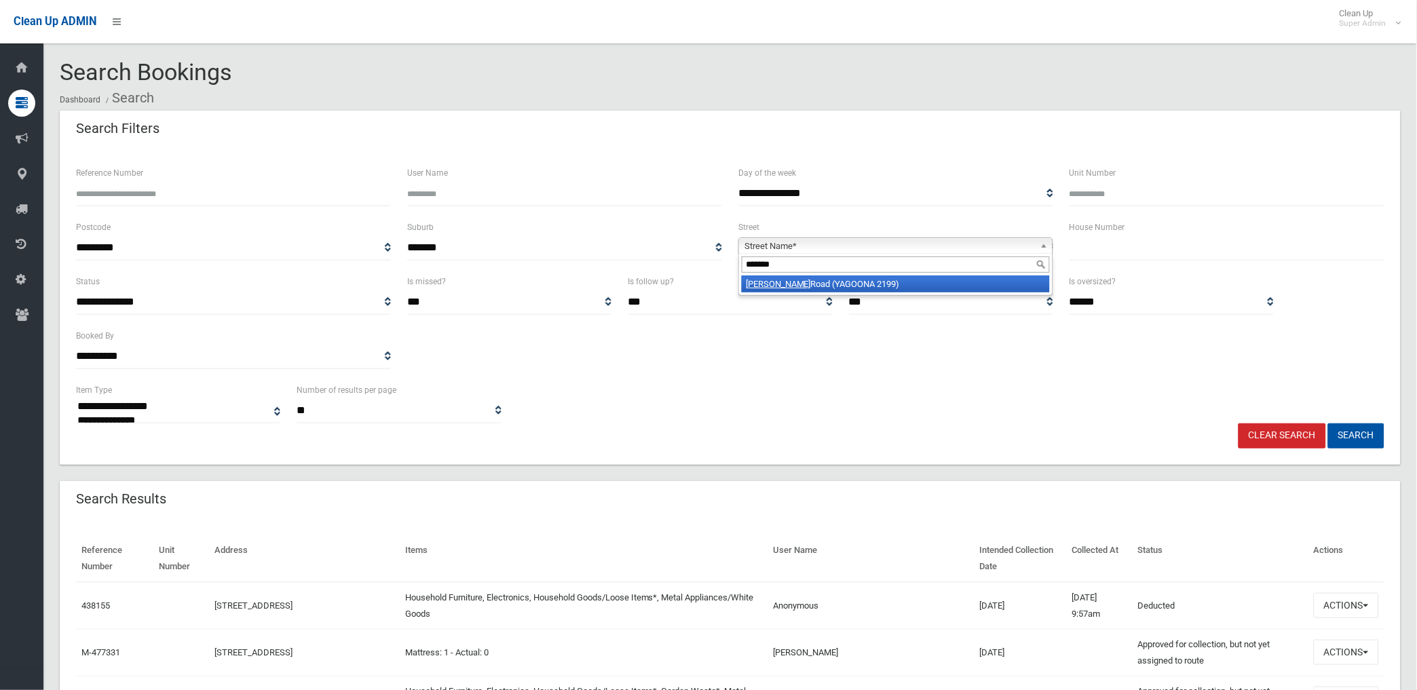
type input "*******"
click at [789, 286] on li "Farnell Road (YAGOONA 2199)" at bounding box center [896, 284] width 308 height 17
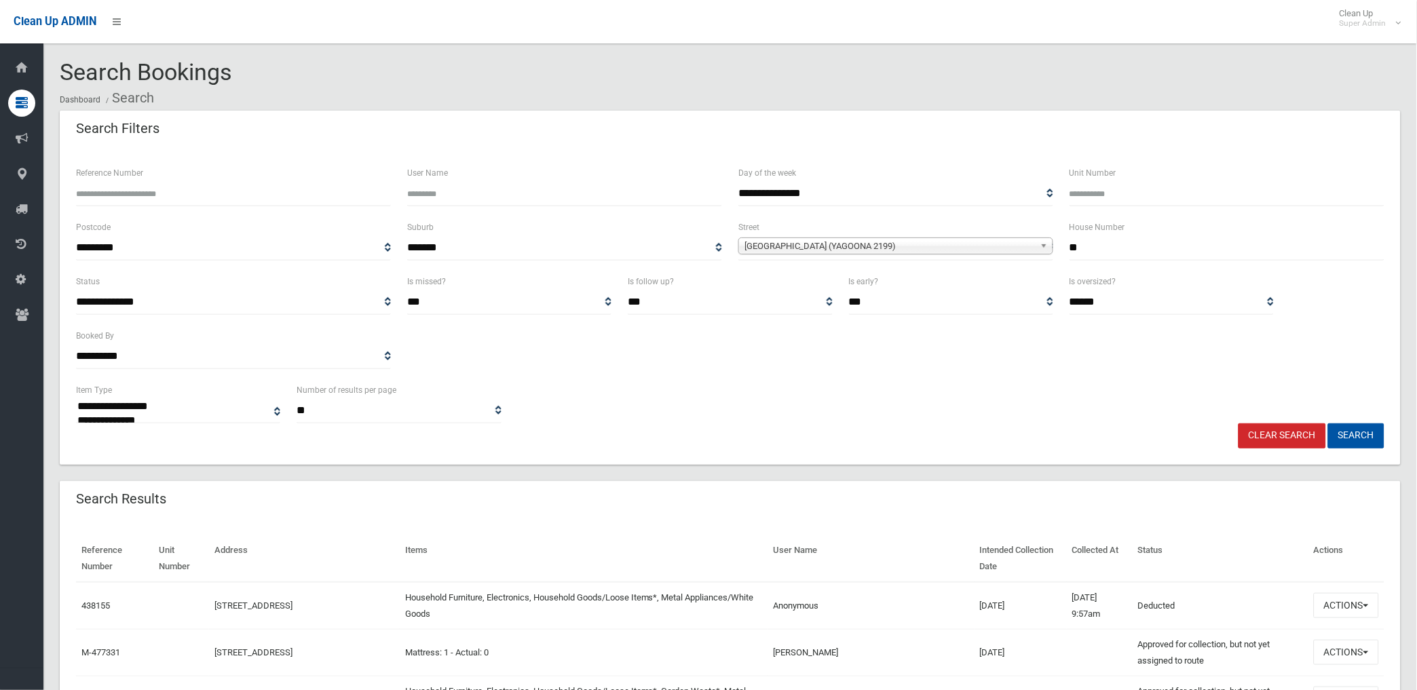
type input "**"
click at [1328, 424] on button "Search" at bounding box center [1356, 436] width 56 height 25
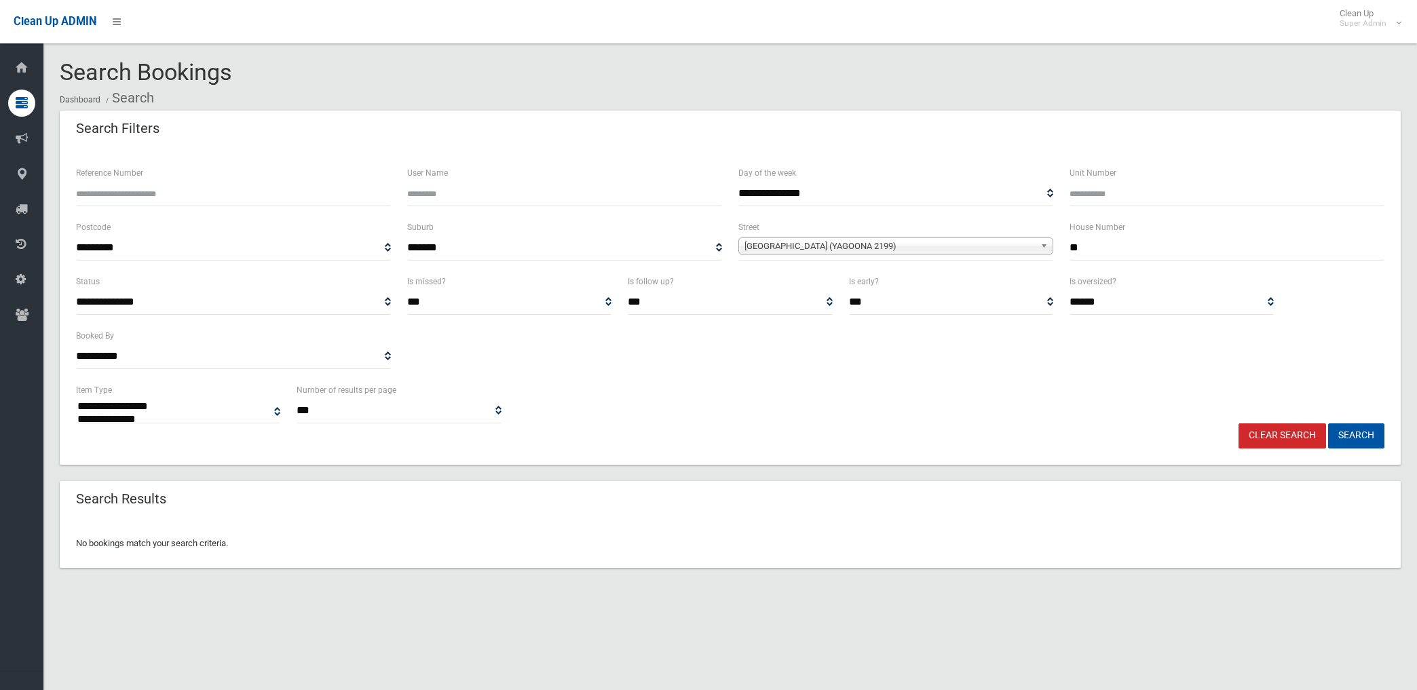
select select
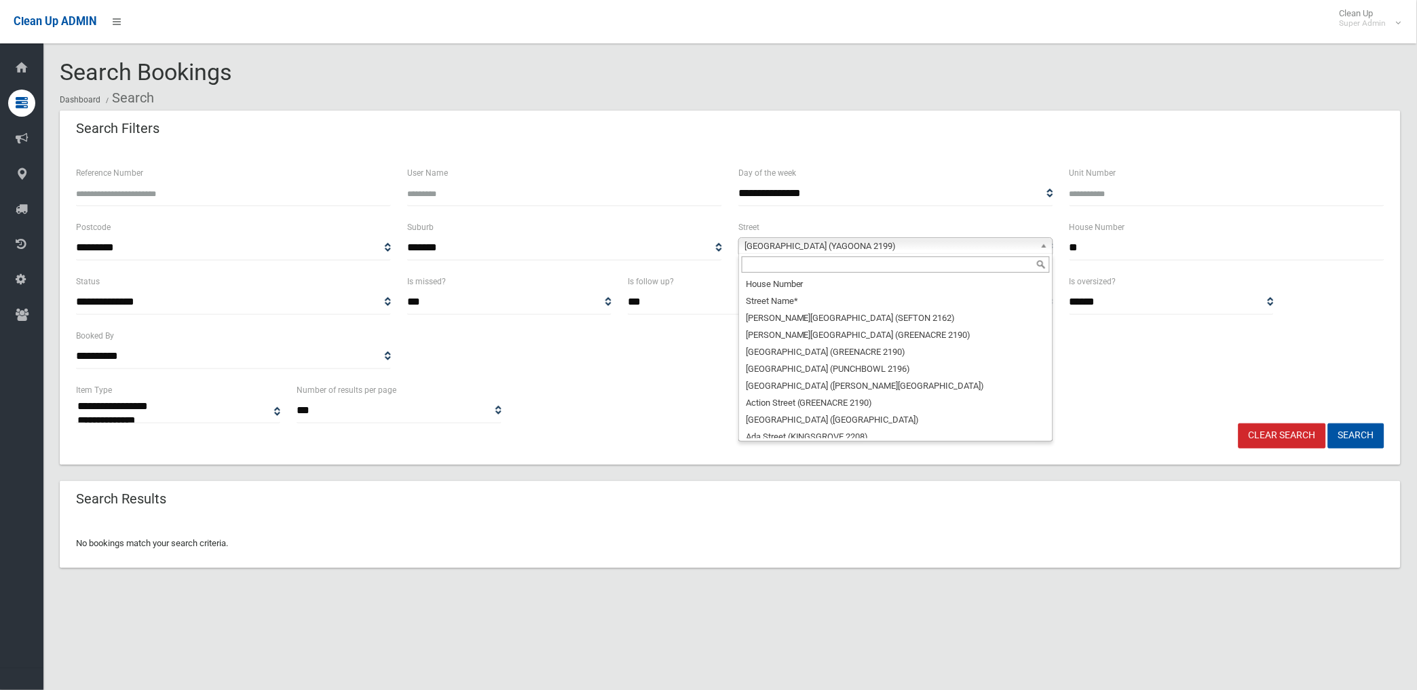
click at [1037, 245] on link "[GEOGRAPHIC_DATA] (YAGOONA 2199)" at bounding box center [895, 246] width 315 height 17
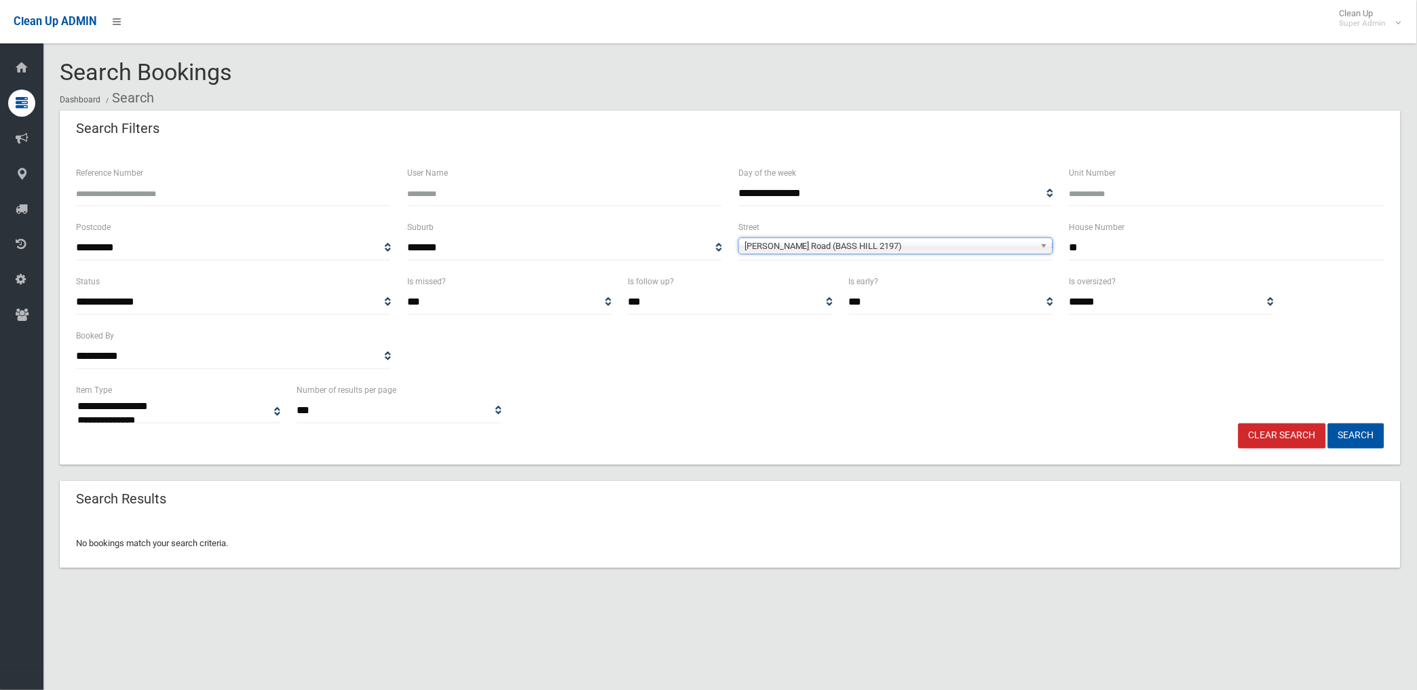
click at [1328, 424] on button "Search" at bounding box center [1356, 436] width 56 height 25
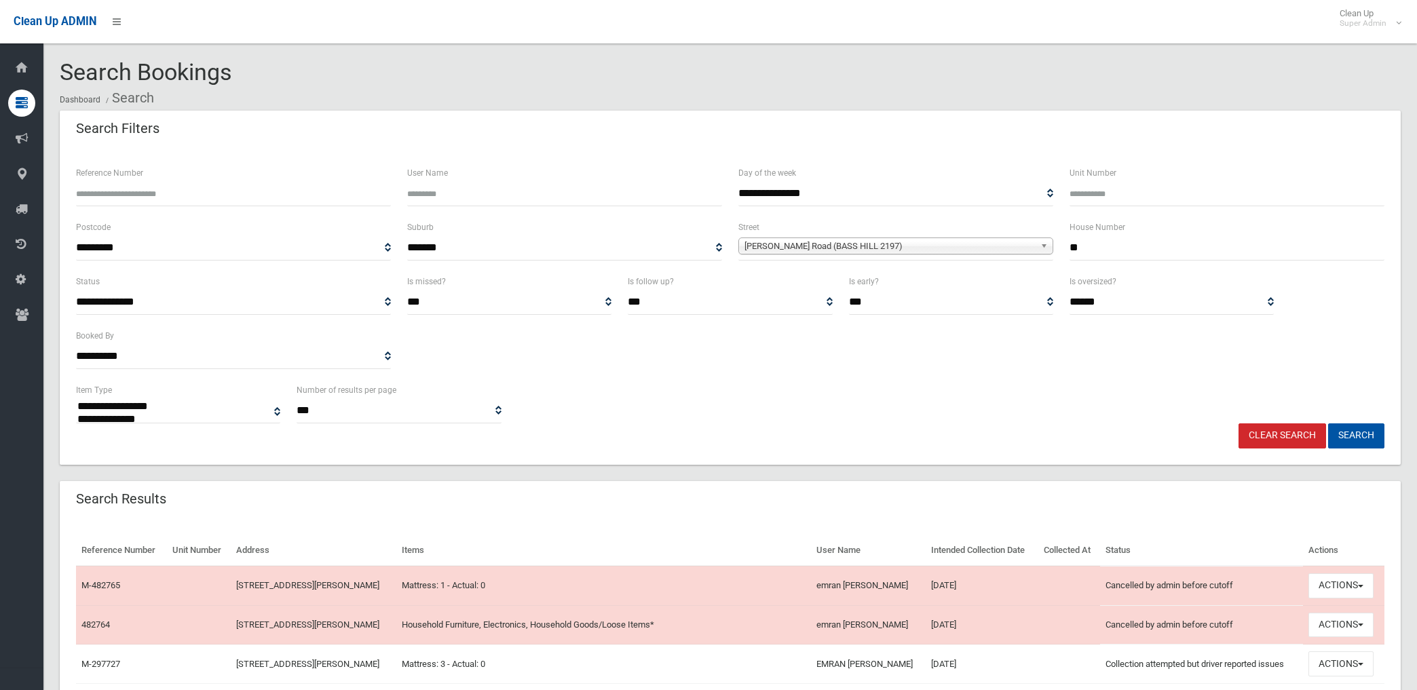
select select
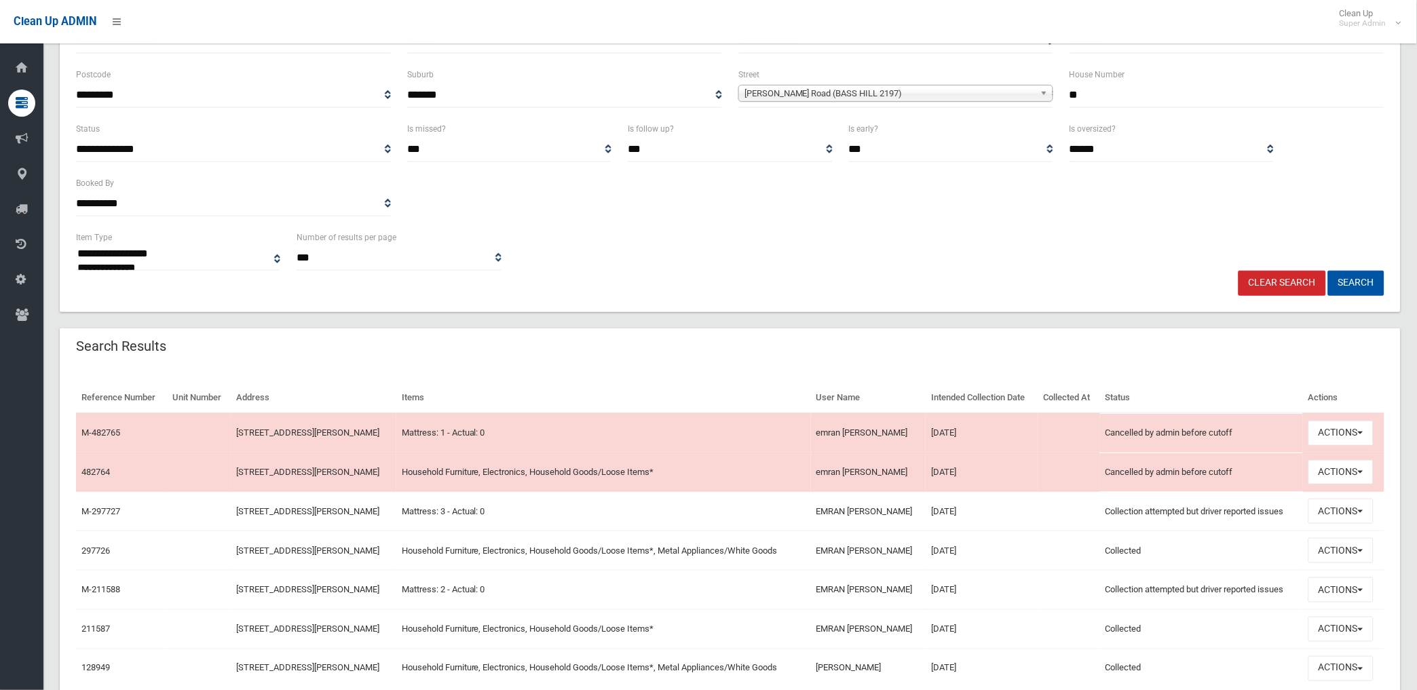
scroll to position [216, 0]
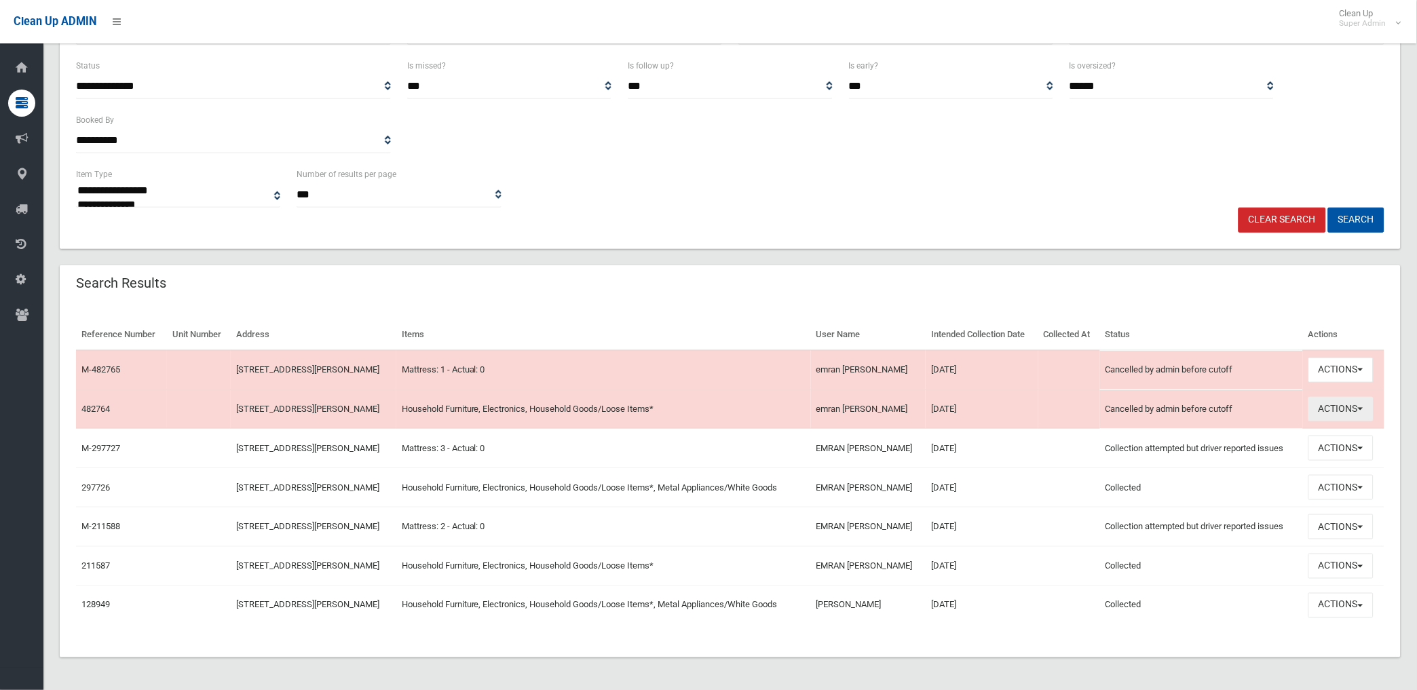
click at [1340, 411] on button "Actions" at bounding box center [1341, 409] width 65 height 25
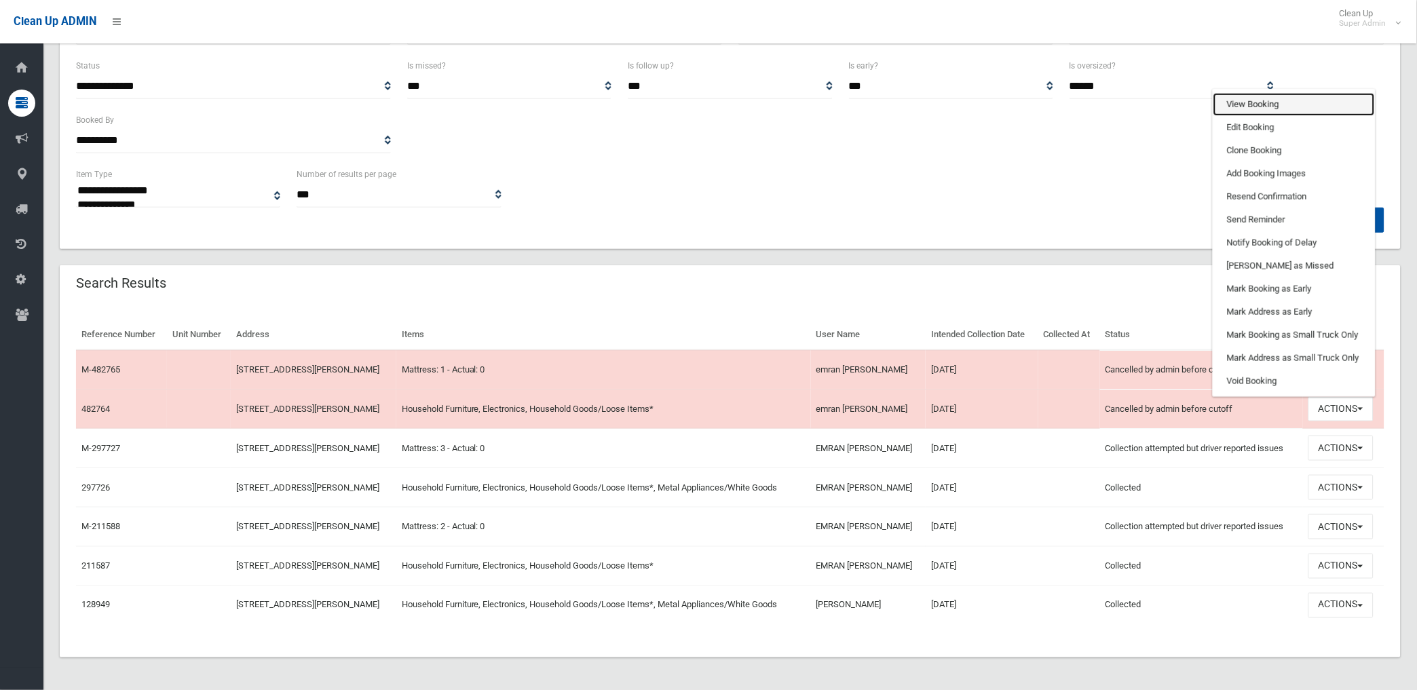
click at [1243, 102] on link "View Booking" at bounding box center [1295, 104] width 162 height 23
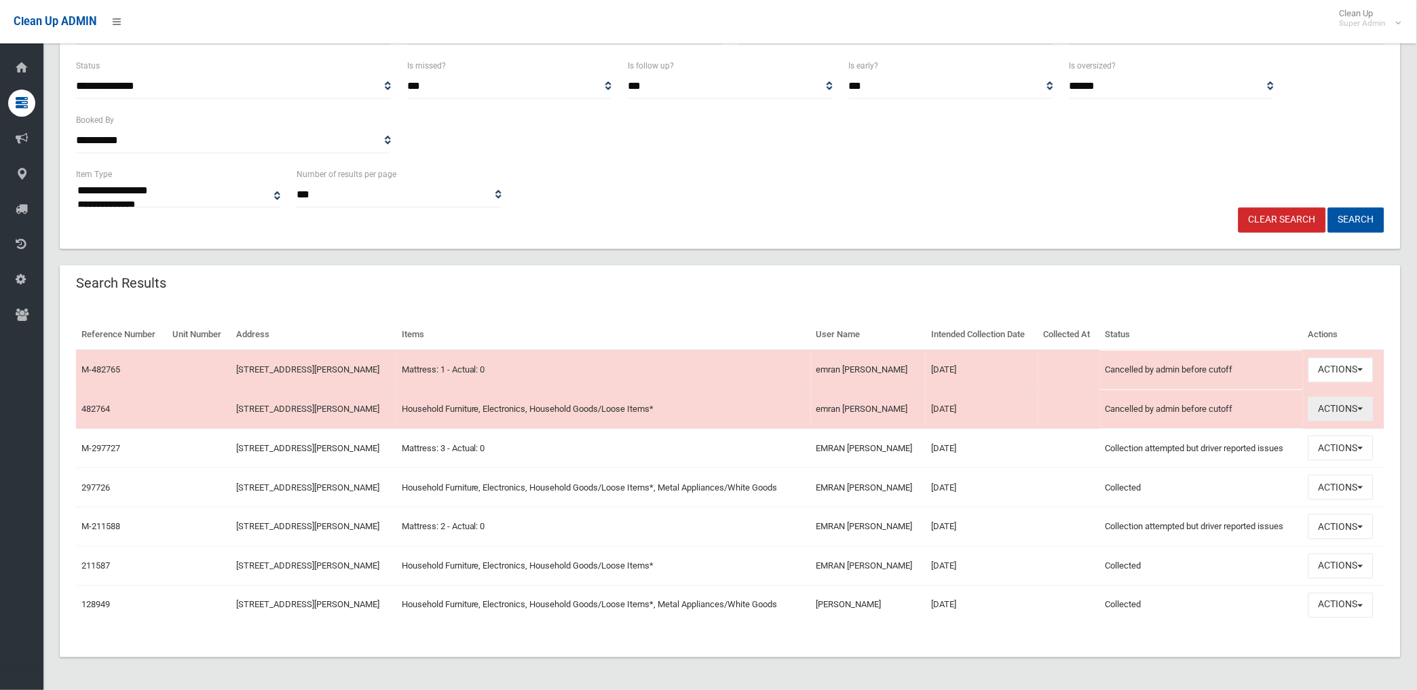
click at [1328, 410] on button "Actions" at bounding box center [1341, 409] width 65 height 25
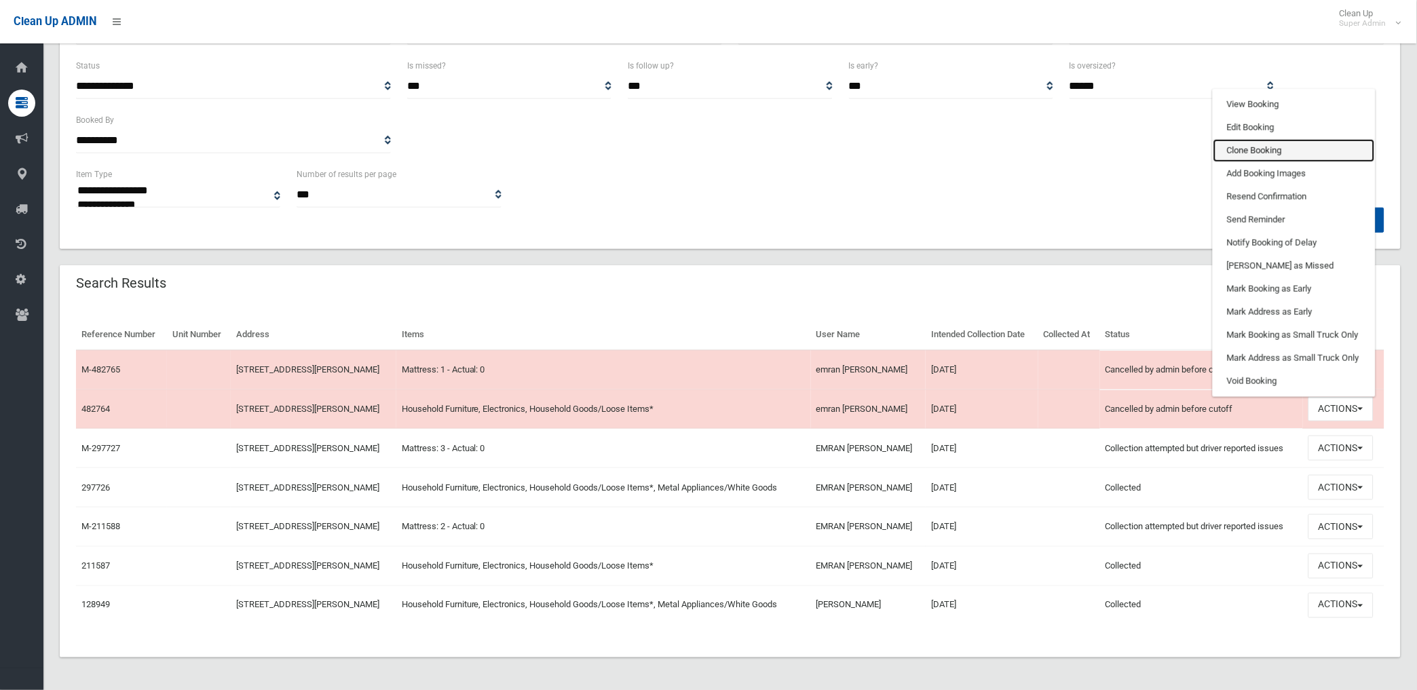
click at [1257, 147] on link "Clone Booking" at bounding box center [1295, 150] width 162 height 23
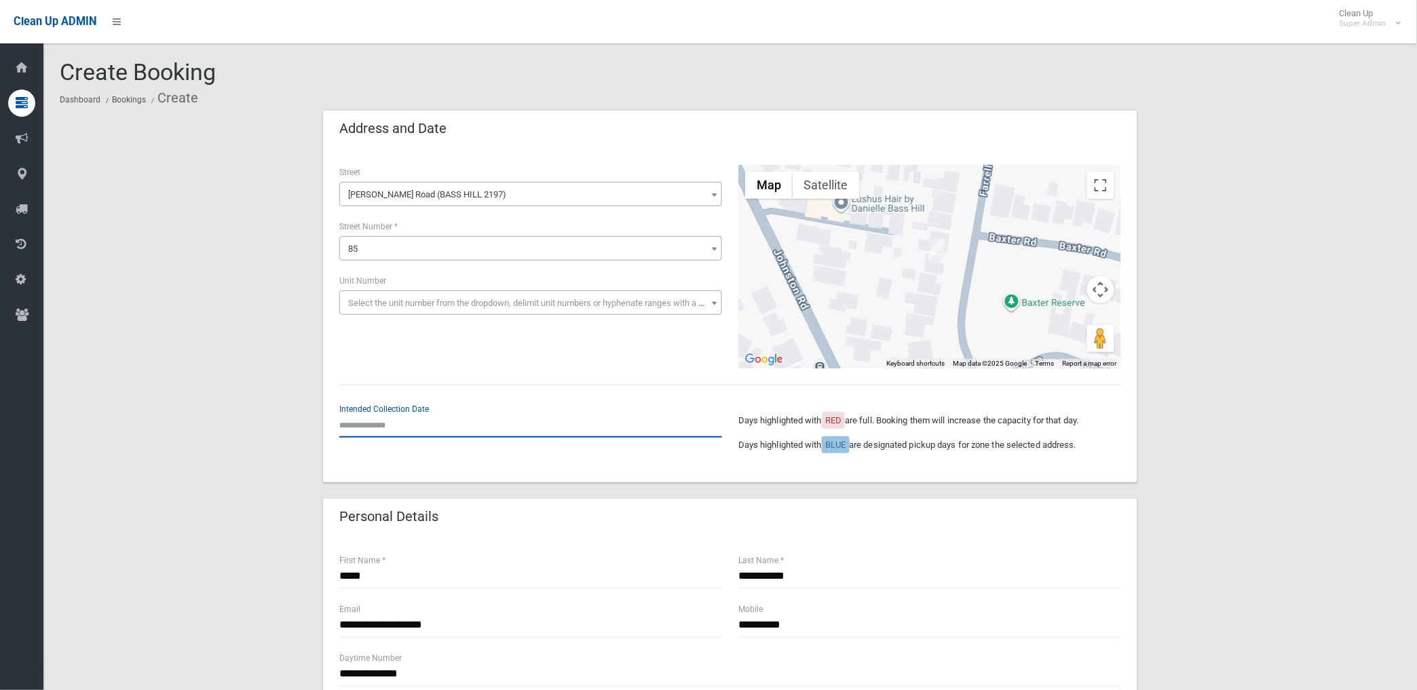
click at [396, 430] on input "text" at bounding box center [530, 425] width 383 height 25
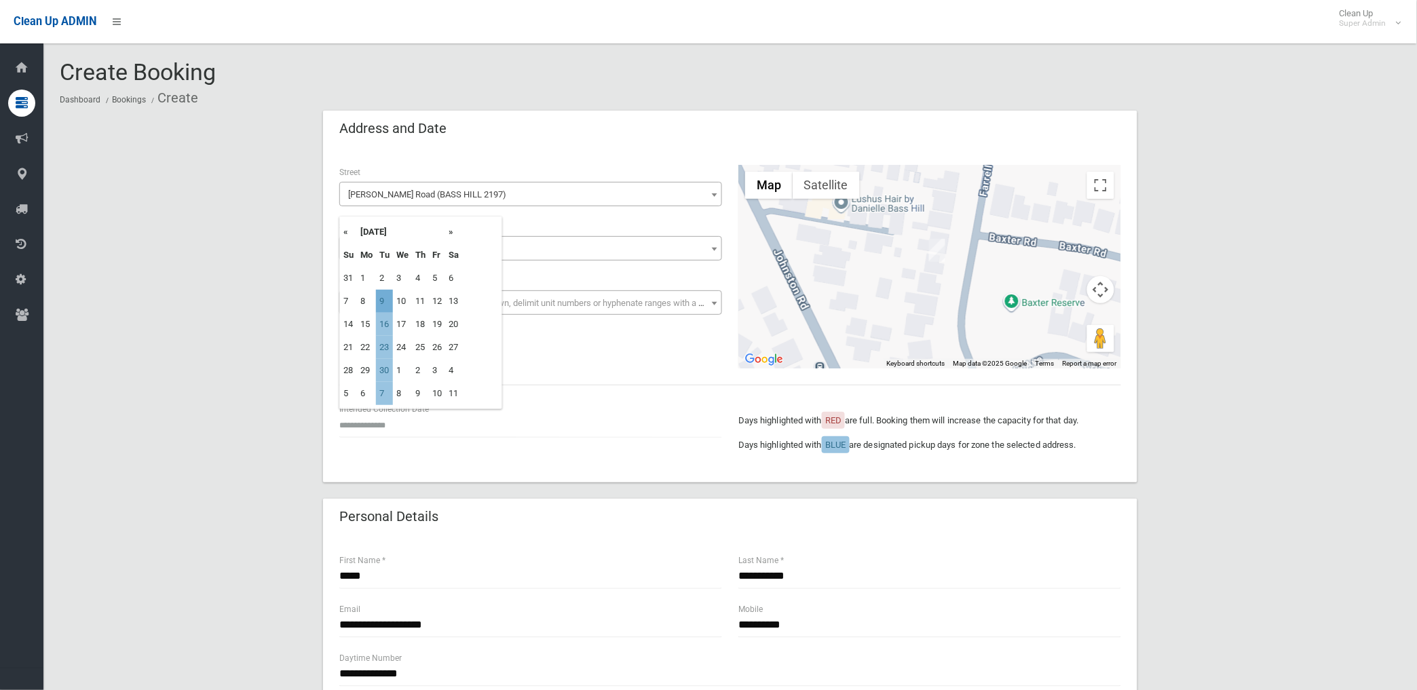
click at [384, 302] on td "9" at bounding box center [384, 301] width 17 height 23
type input "**********"
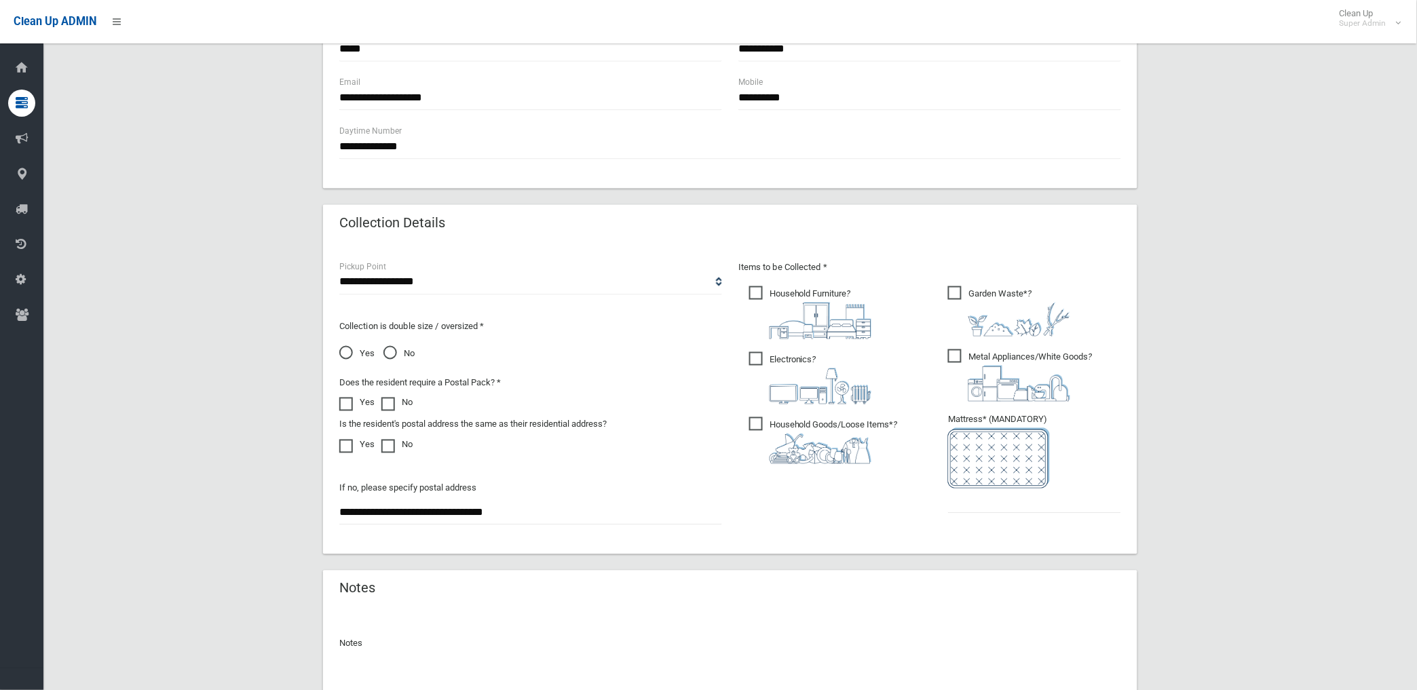
scroll to position [603, 0]
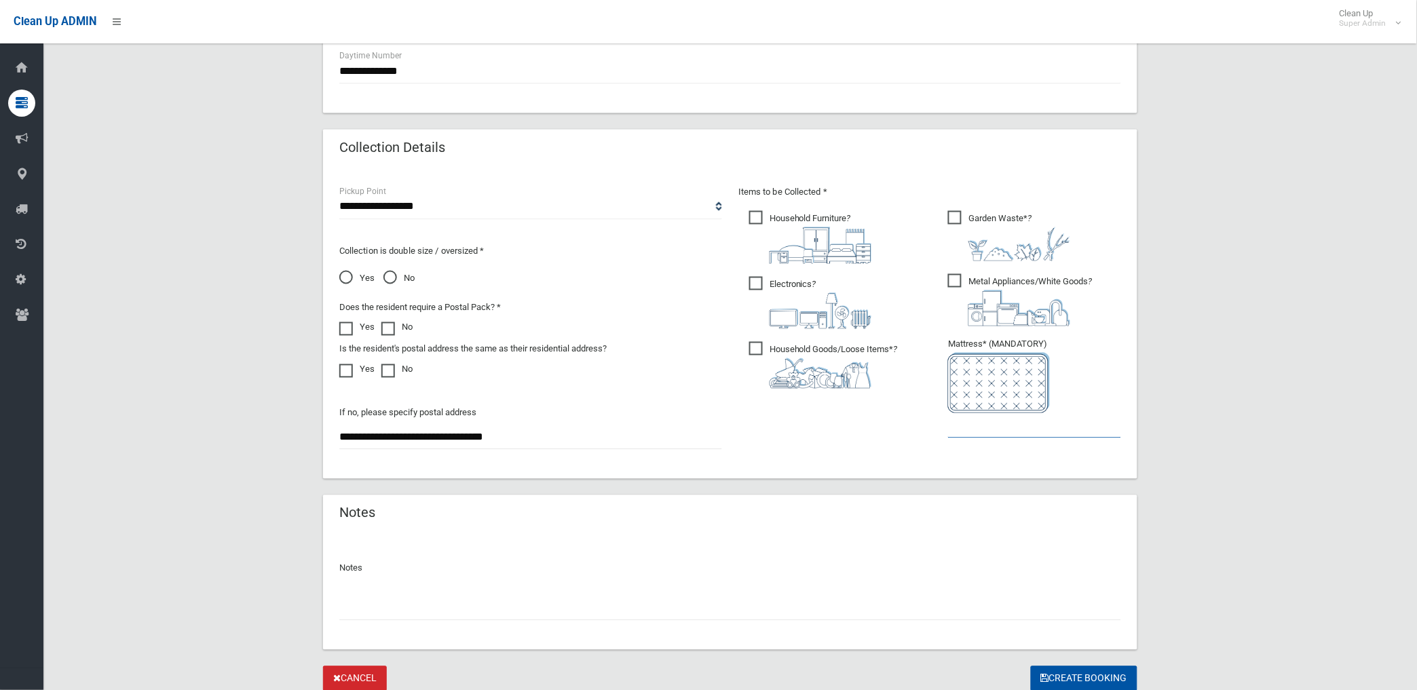
click at [988, 428] on input "text" at bounding box center [1034, 425] width 173 height 25
type input "*"
click at [555, 607] on input "text" at bounding box center [730, 608] width 782 height 25
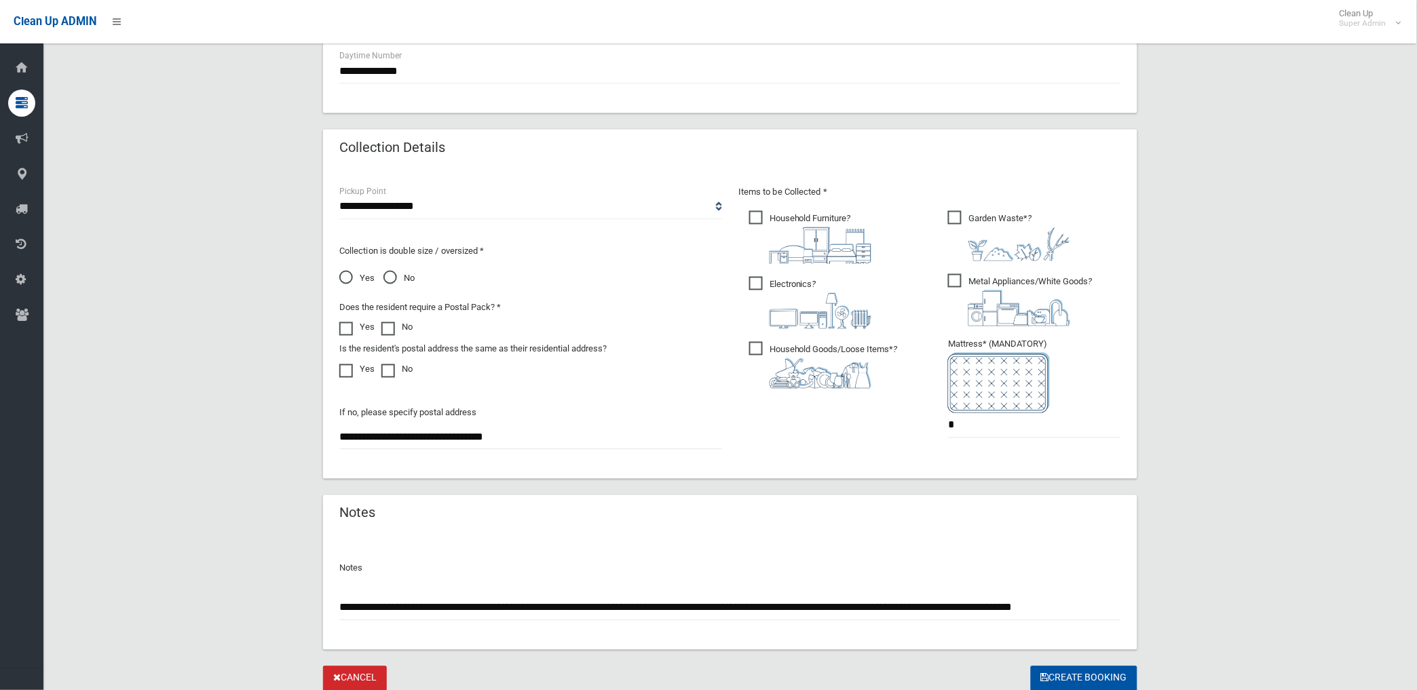
scroll to position [0, 0]
click at [1108, 604] on input "**********" at bounding box center [730, 608] width 782 height 25
click at [1117, 606] on input "**********" at bounding box center [730, 608] width 782 height 25
click at [517, 605] on input "**********" at bounding box center [730, 608] width 782 height 25
click at [763, 607] on input "**********" at bounding box center [730, 608] width 782 height 25
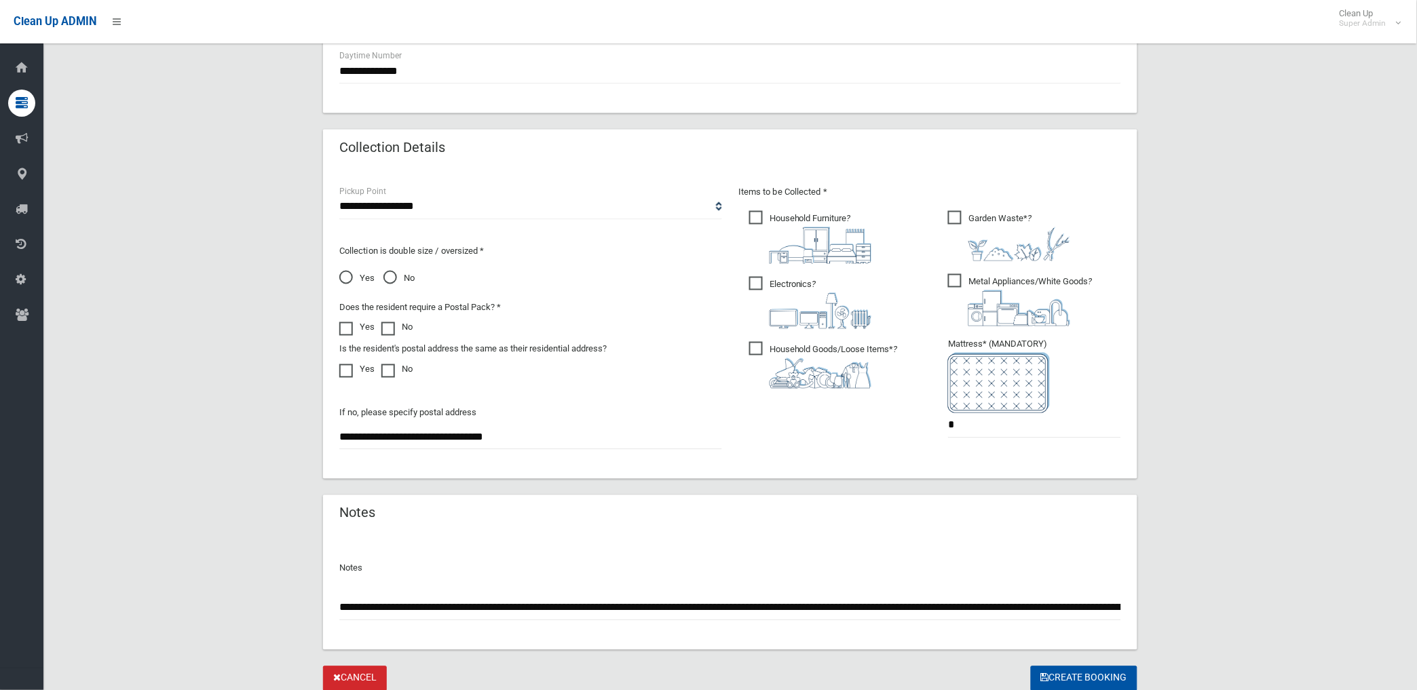
click at [575, 607] on input "**********" at bounding box center [730, 608] width 782 height 25
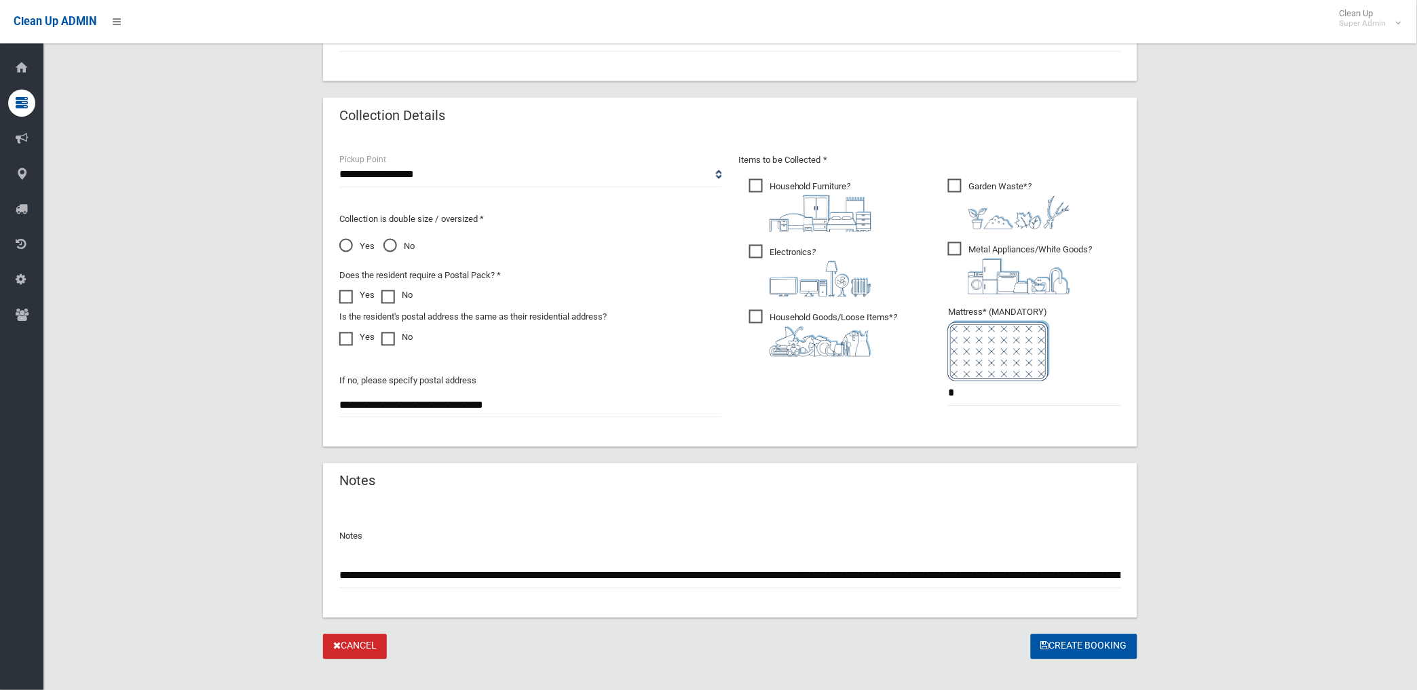
scroll to position [652, 0]
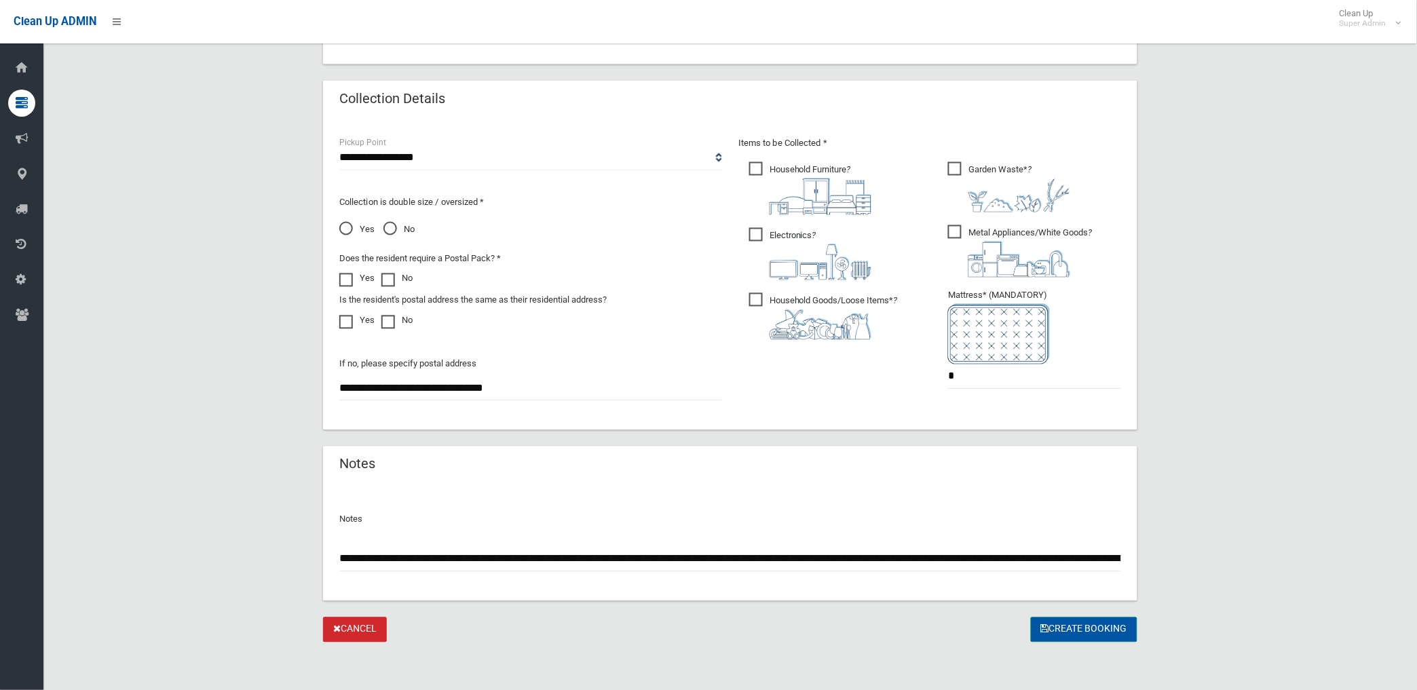
type input "**********"
click at [1094, 629] on button "Create Booking" at bounding box center [1084, 630] width 107 height 25
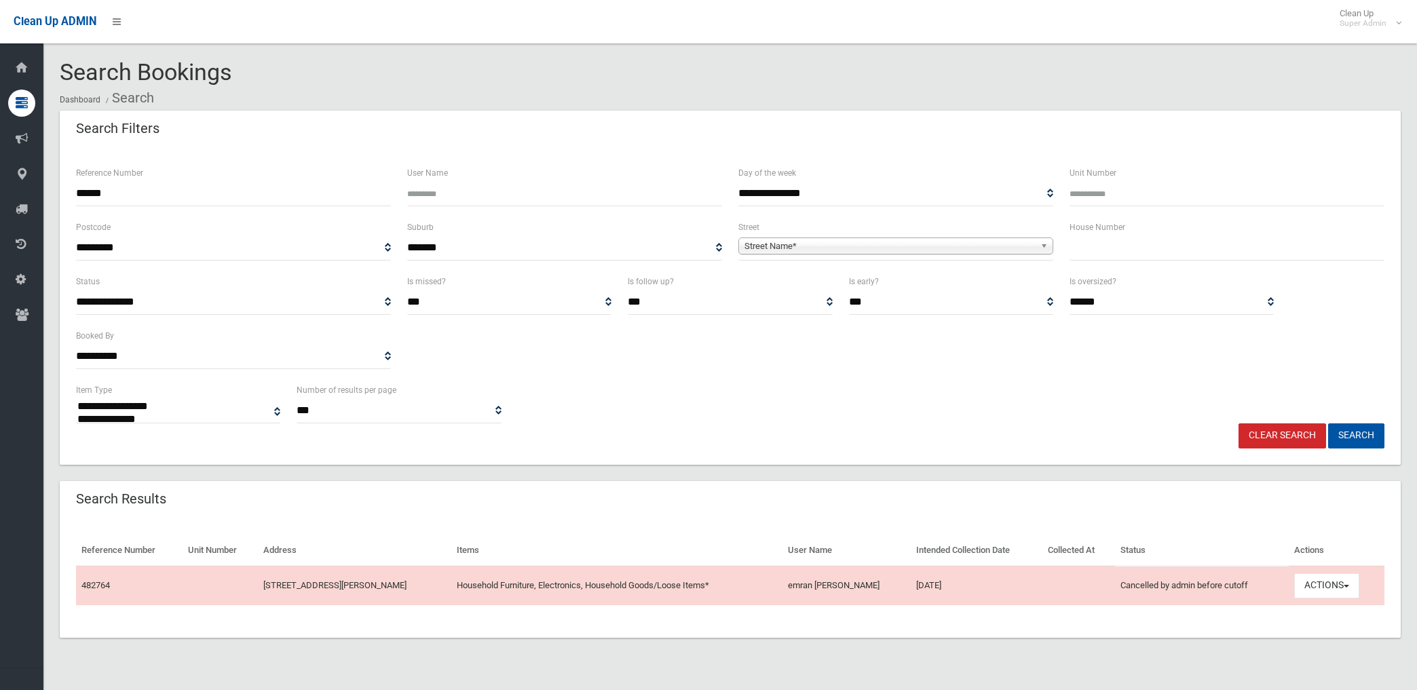
select select
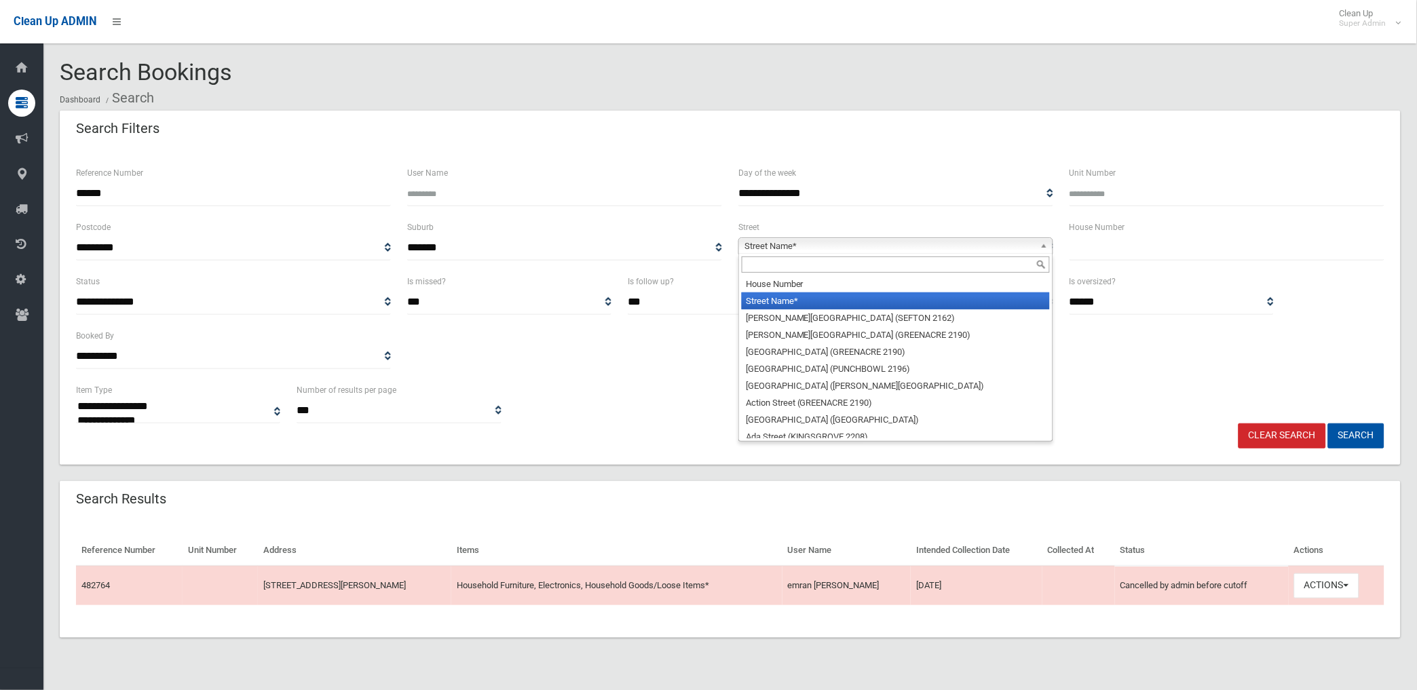
click at [817, 248] on span "Street Name*" at bounding box center [890, 246] width 290 height 16
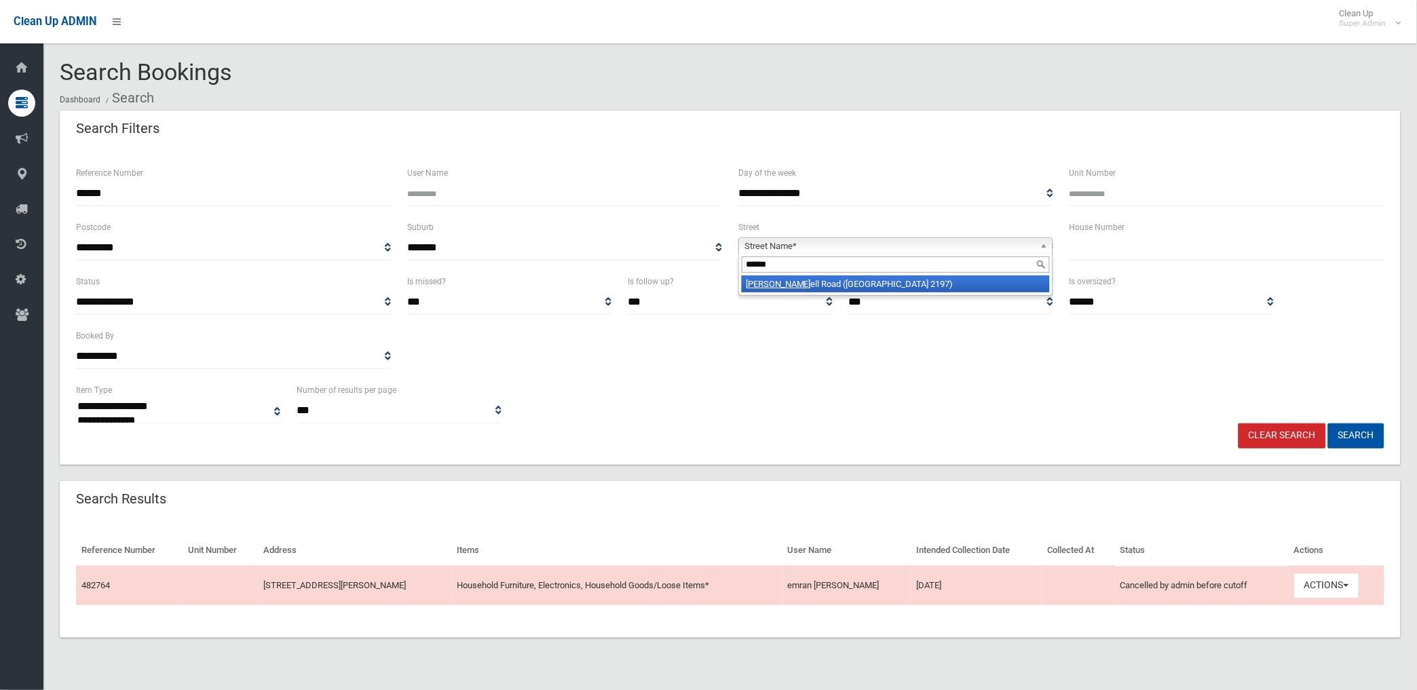
type input "*******"
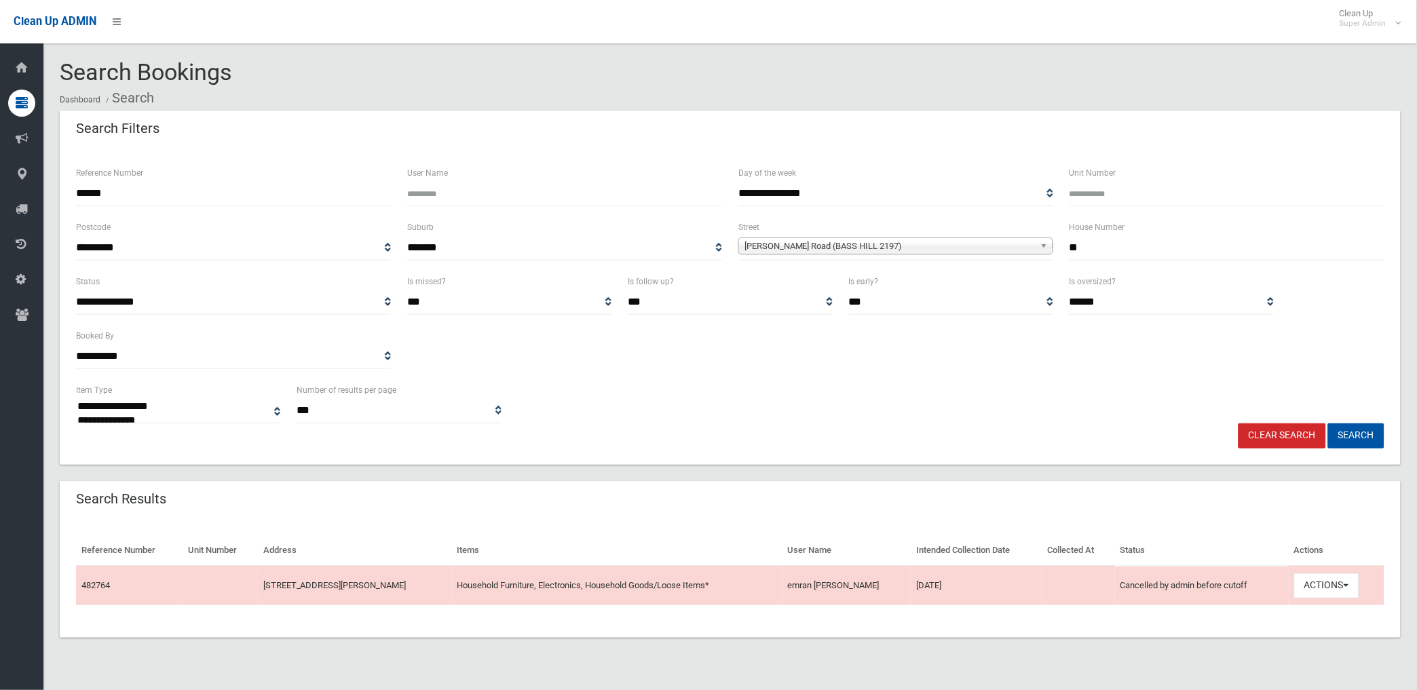
type input "**"
drag, startPoint x: 193, startPoint y: 185, endPoint x: 59, endPoint y: 198, distance: 134.3
click at [60, 198] on div "**********" at bounding box center [730, 307] width 1341 height 316
click at [1353, 434] on button "Search" at bounding box center [1356, 436] width 56 height 25
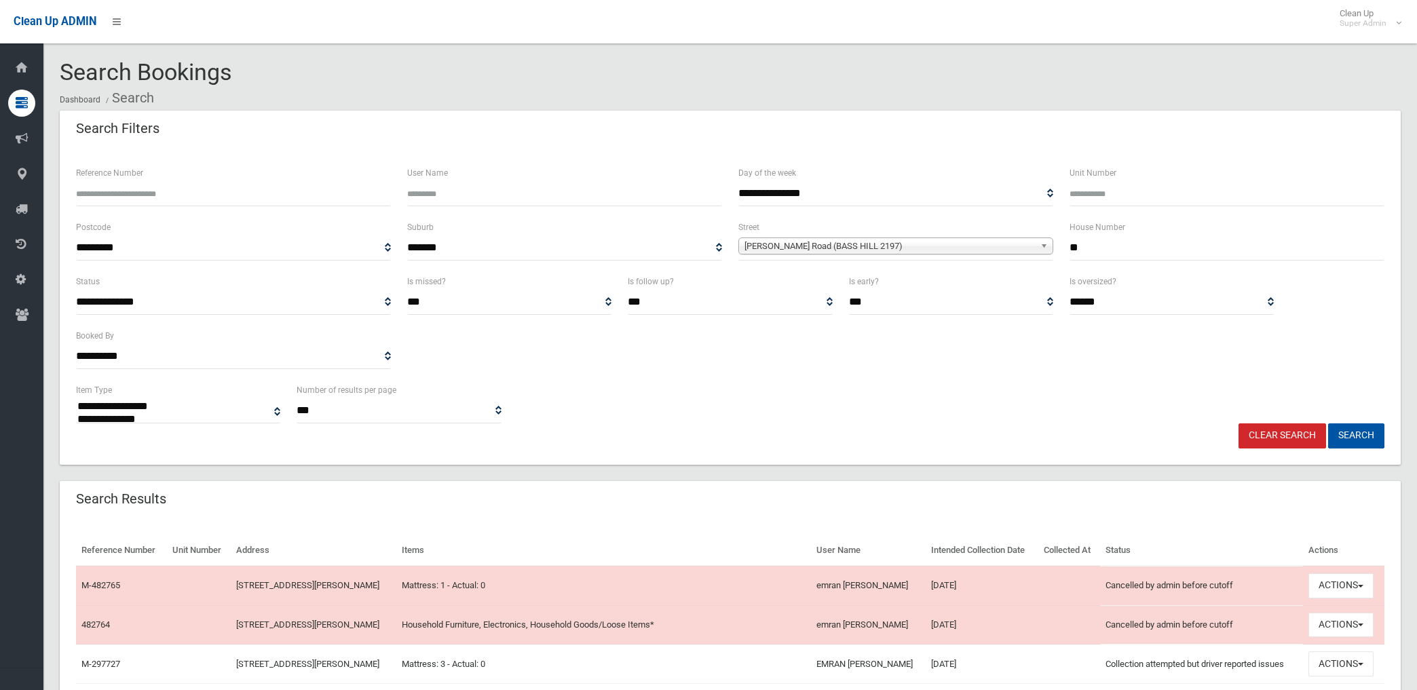
select select
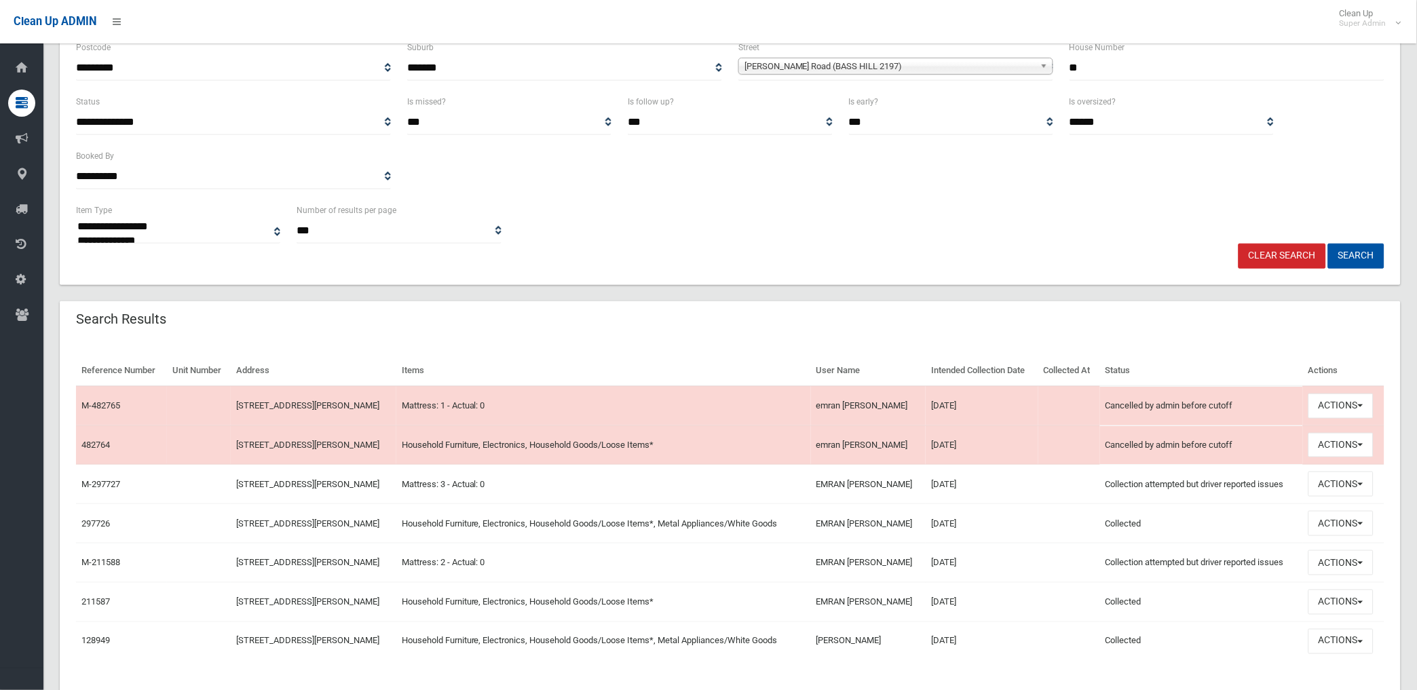
scroll to position [216, 0]
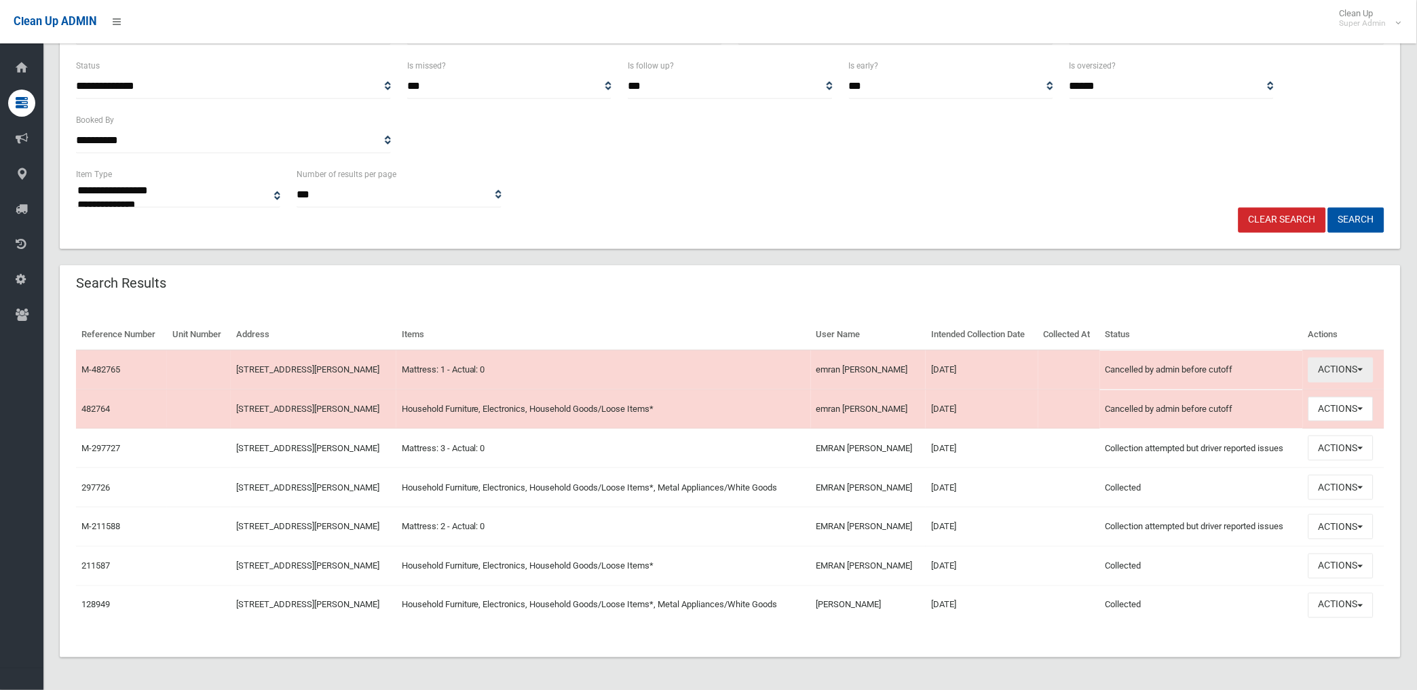
click at [1341, 367] on button "Actions" at bounding box center [1341, 370] width 65 height 25
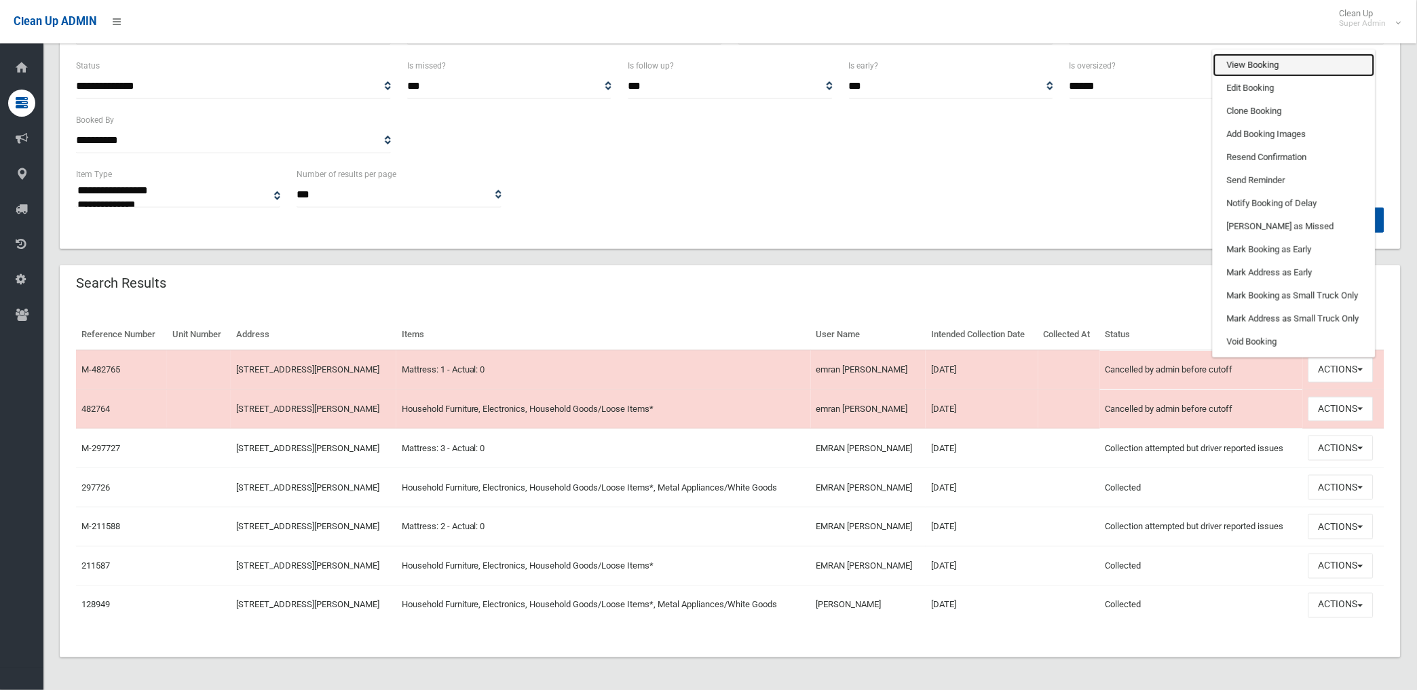
click at [1254, 59] on link "View Booking" at bounding box center [1295, 65] width 162 height 23
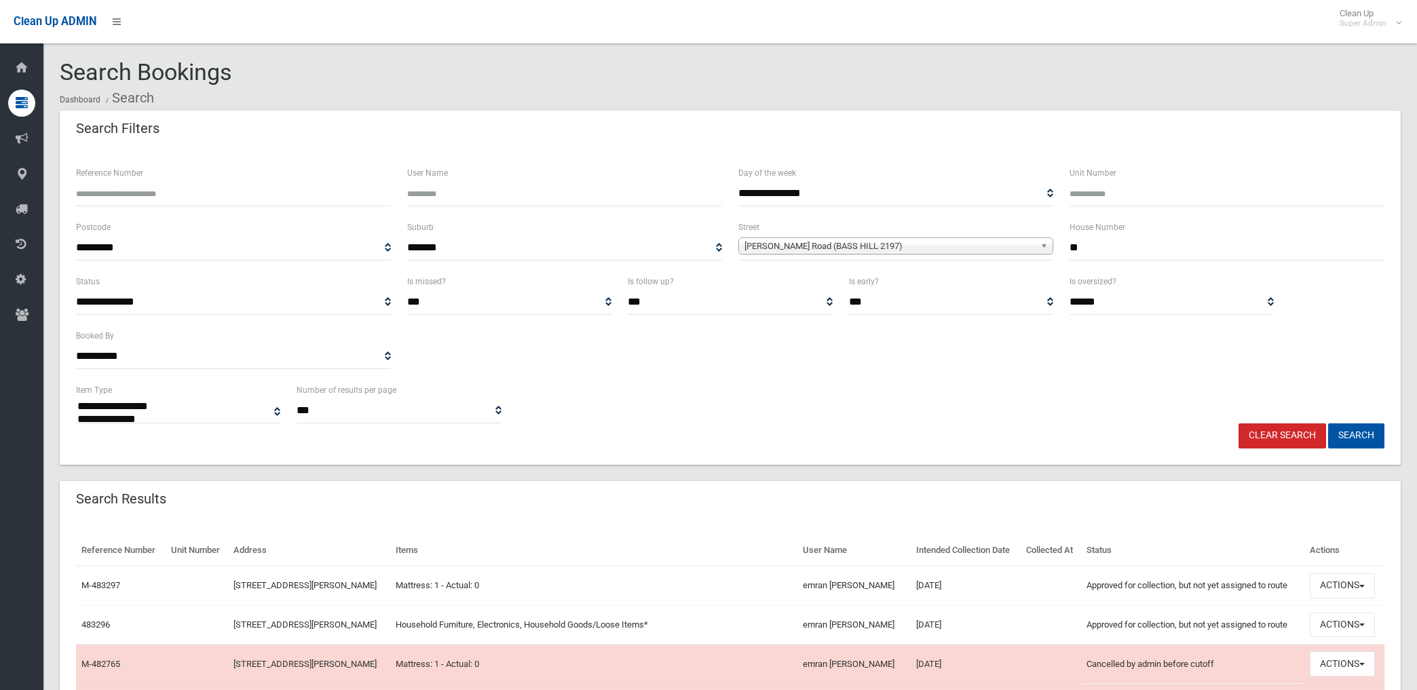
select select
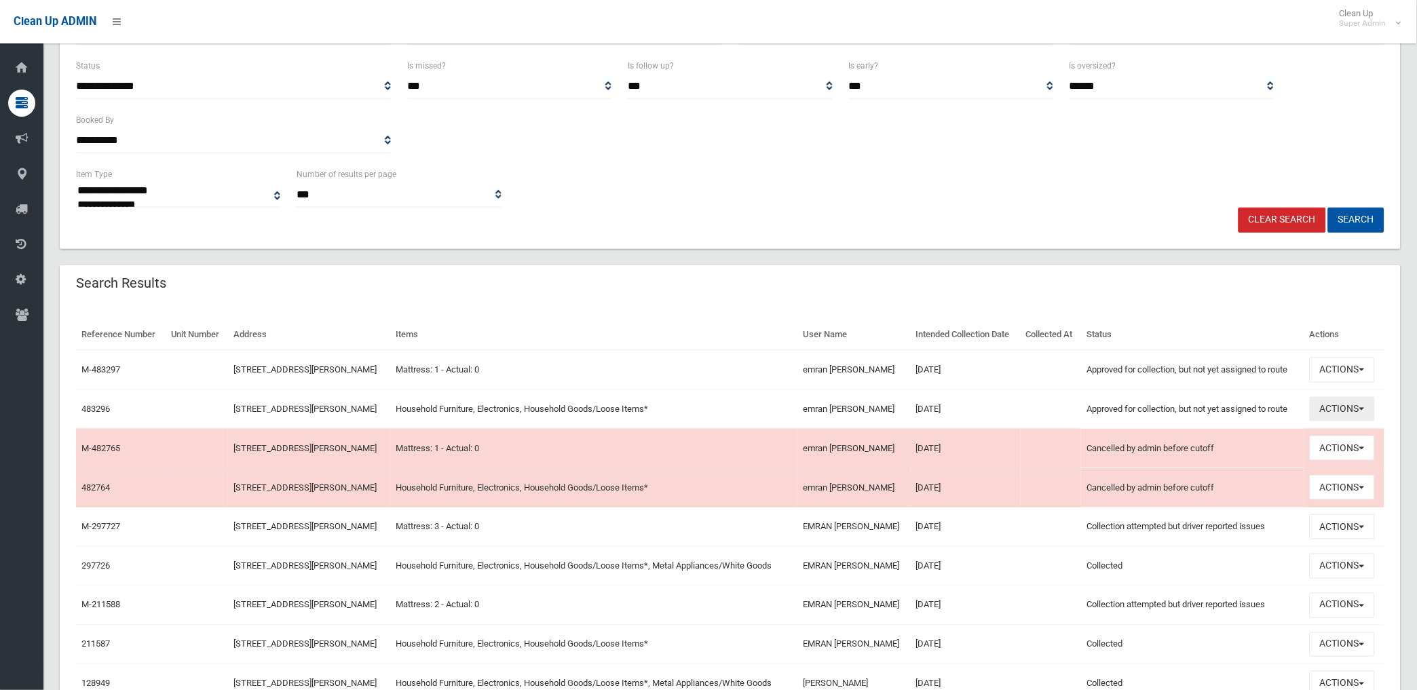
click at [1335, 405] on button "Actions" at bounding box center [1342, 409] width 65 height 25
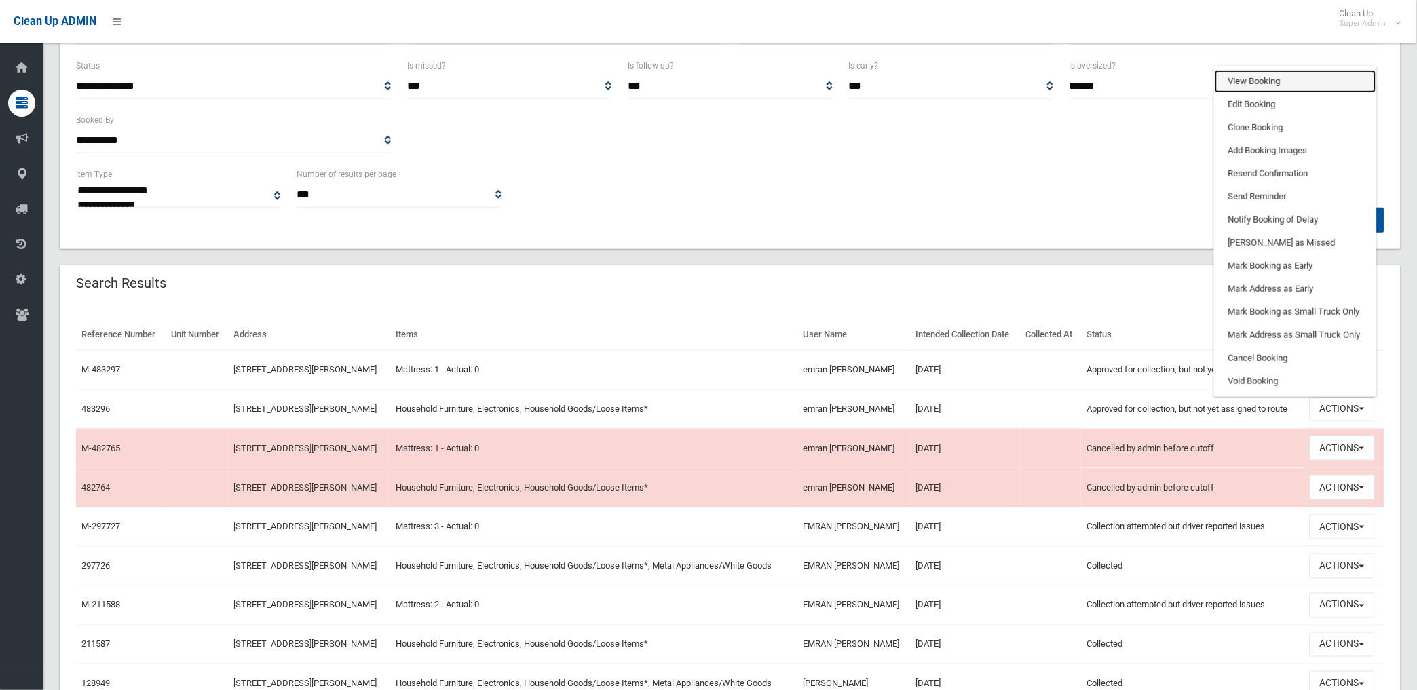
click at [1243, 75] on link "View Booking" at bounding box center [1296, 81] width 162 height 23
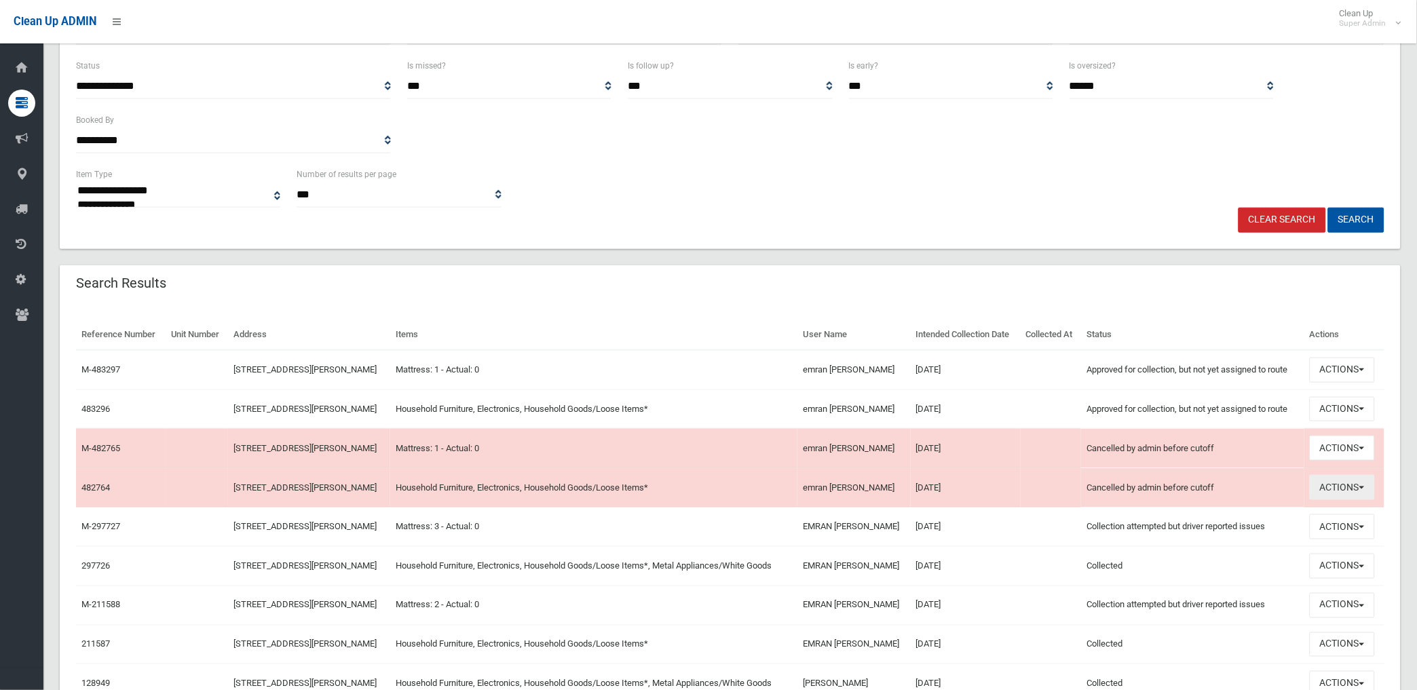
click at [1338, 481] on button "Actions" at bounding box center [1342, 487] width 65 height 25
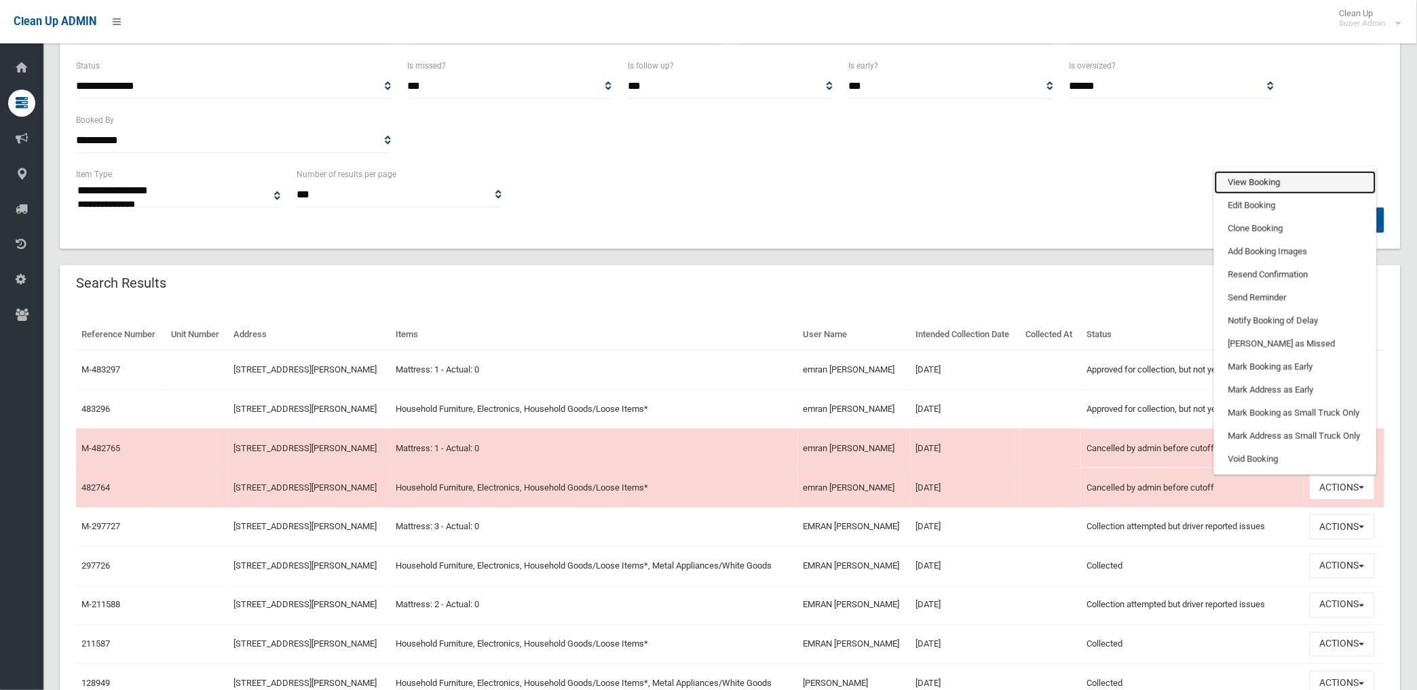
click at [1241, 176] on link "View Booking" at bounding box center [1296, 182] width 162 height 23
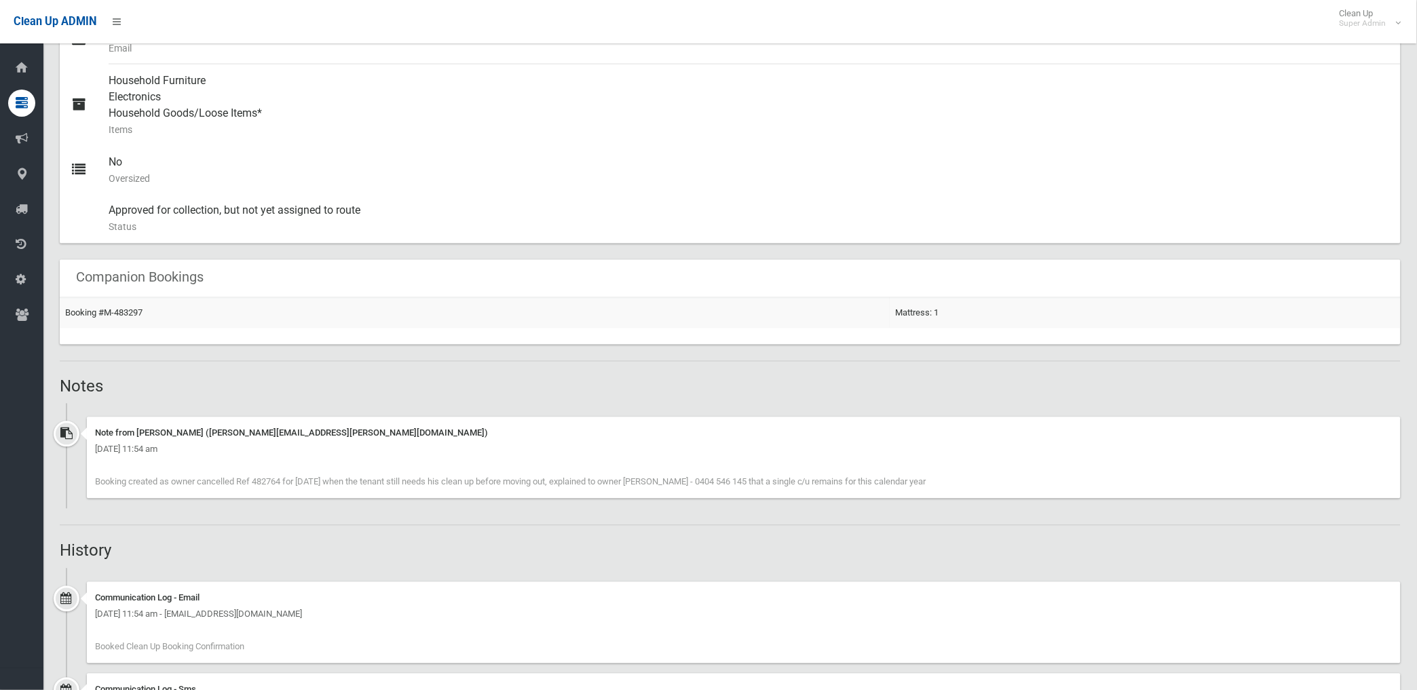
scroll to position [679, 0]
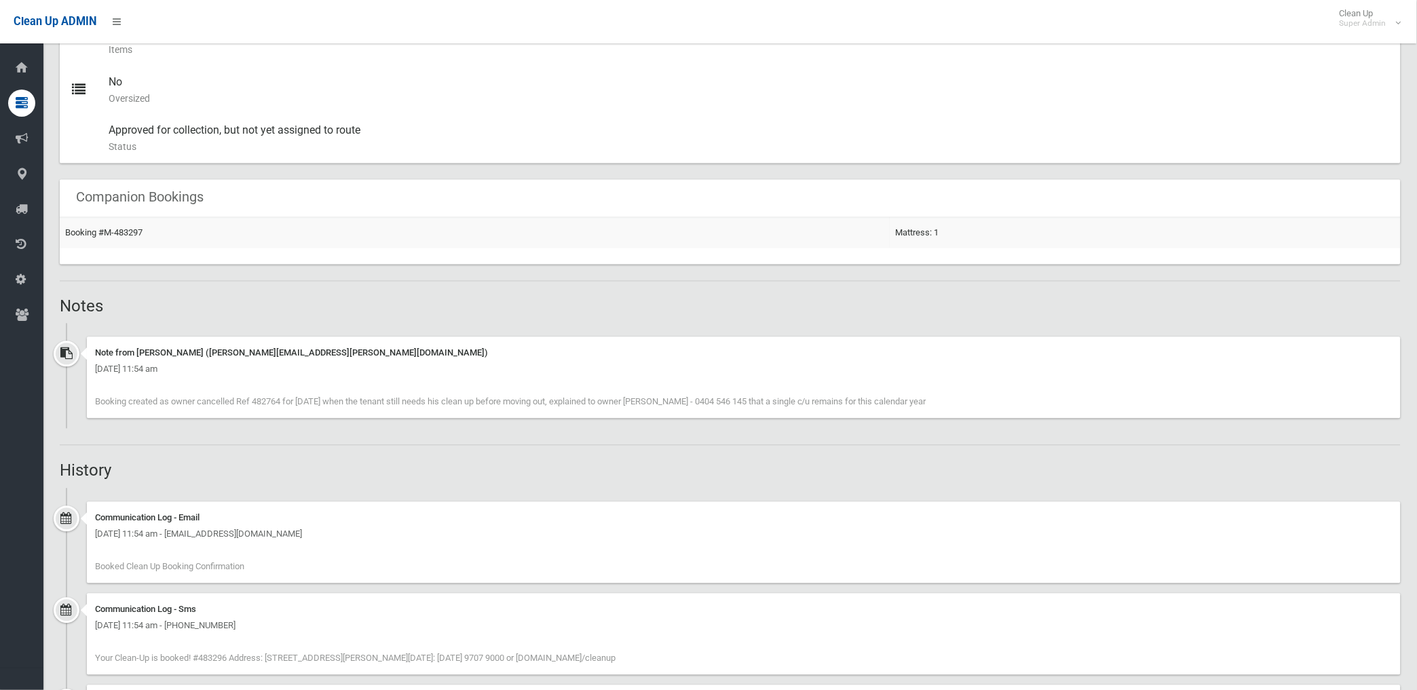
drag, startPoint x: 94, startPoint y: 402, endPoint x: 907, endPoint y: 399, distance: 813.1
click at [907, 399] on div "Note from Annette Stewart (annette.stewart@cbcity.nsw.gov.au) Thursday 4th Sept…" at bounding box center [744, 377] width 1314 height 81
drag, startPoint x: 907, startPoint y: 399, endPoint x: 874, endPoint y: 406, distance: 33.3
copy span "Booking created as owner cancelled Ref 482764 for 9.9.25 when the tenant still …"
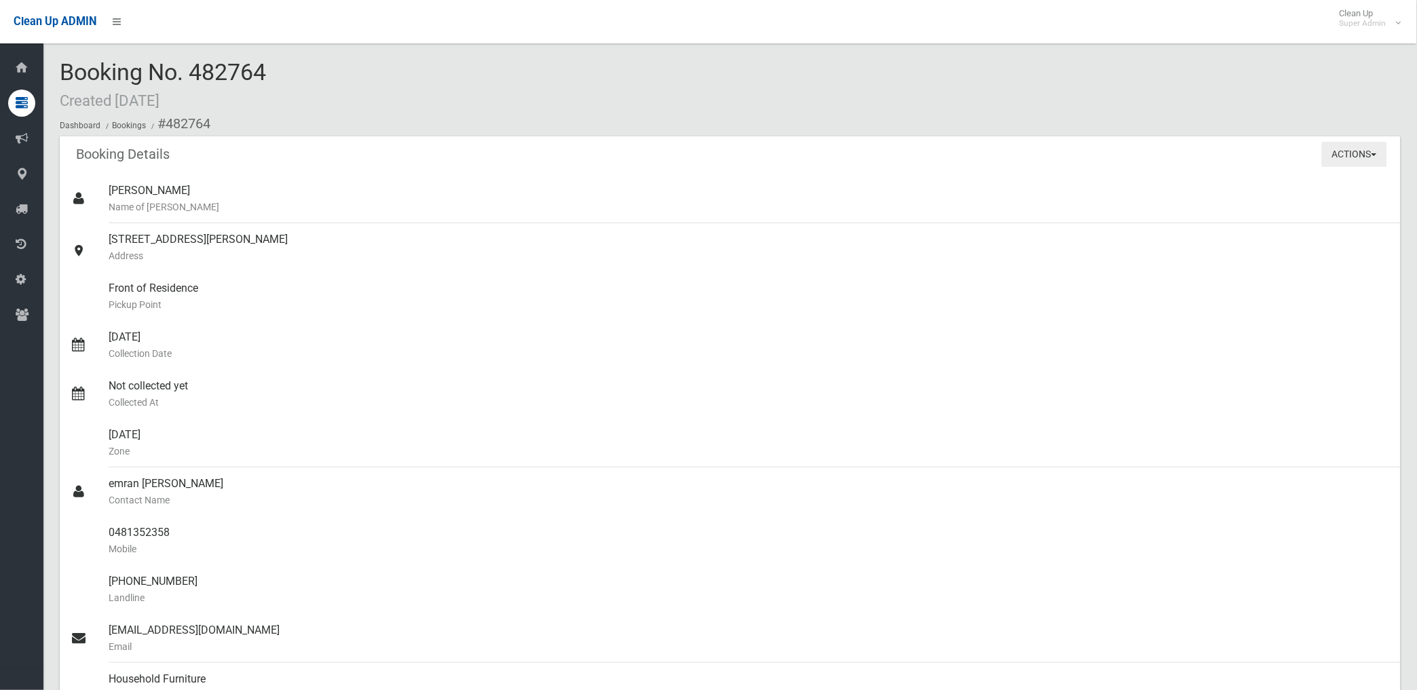
click at [1346, 155] on button "Actions" at bounding box center [1354, 154] width 65 height 25
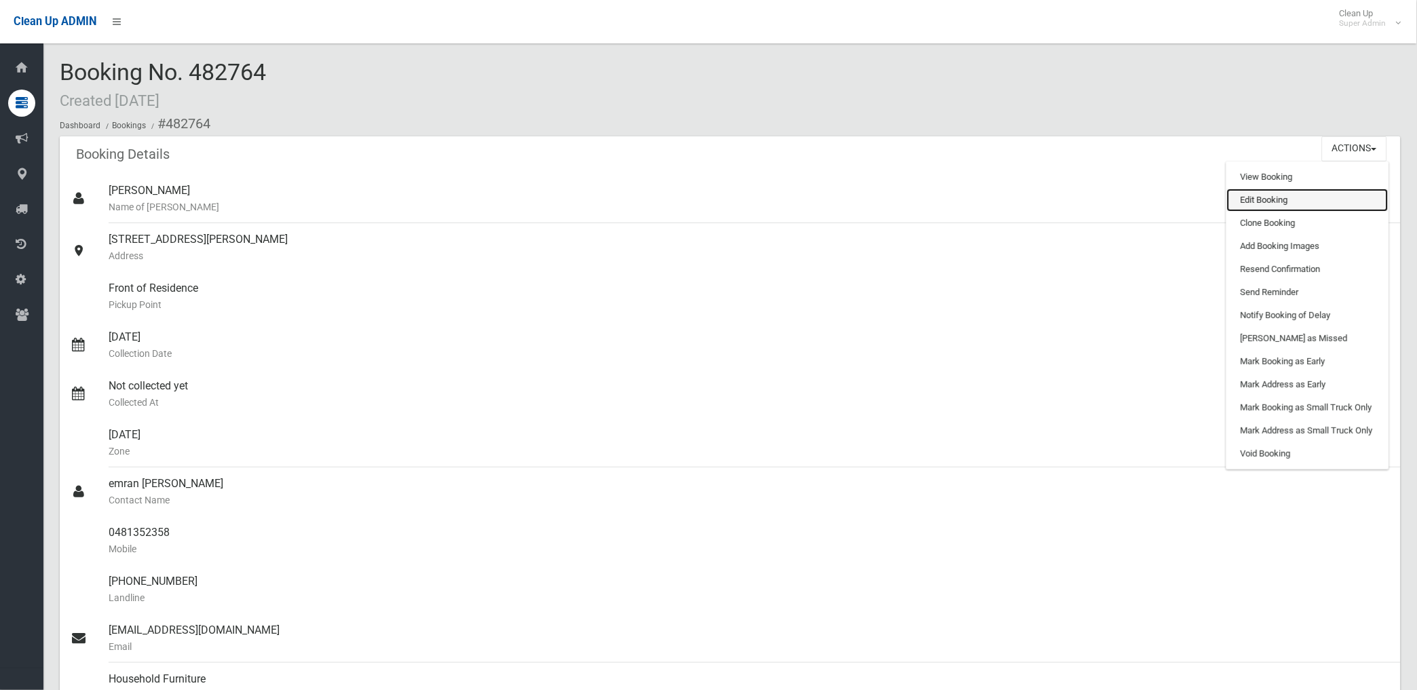
click at [1264, 200] on link "Edit Booking" at bounding box center [1308, 200] width 162 height 23
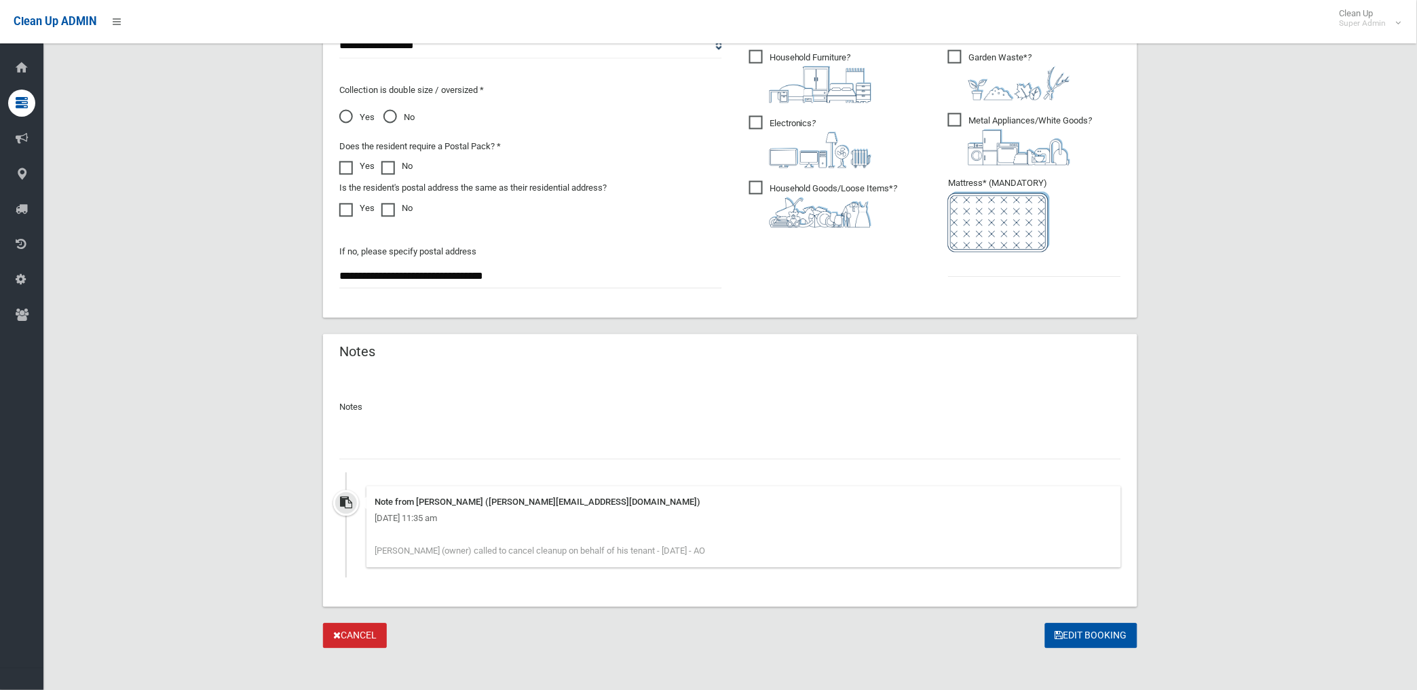
scroll to position [769, 0]
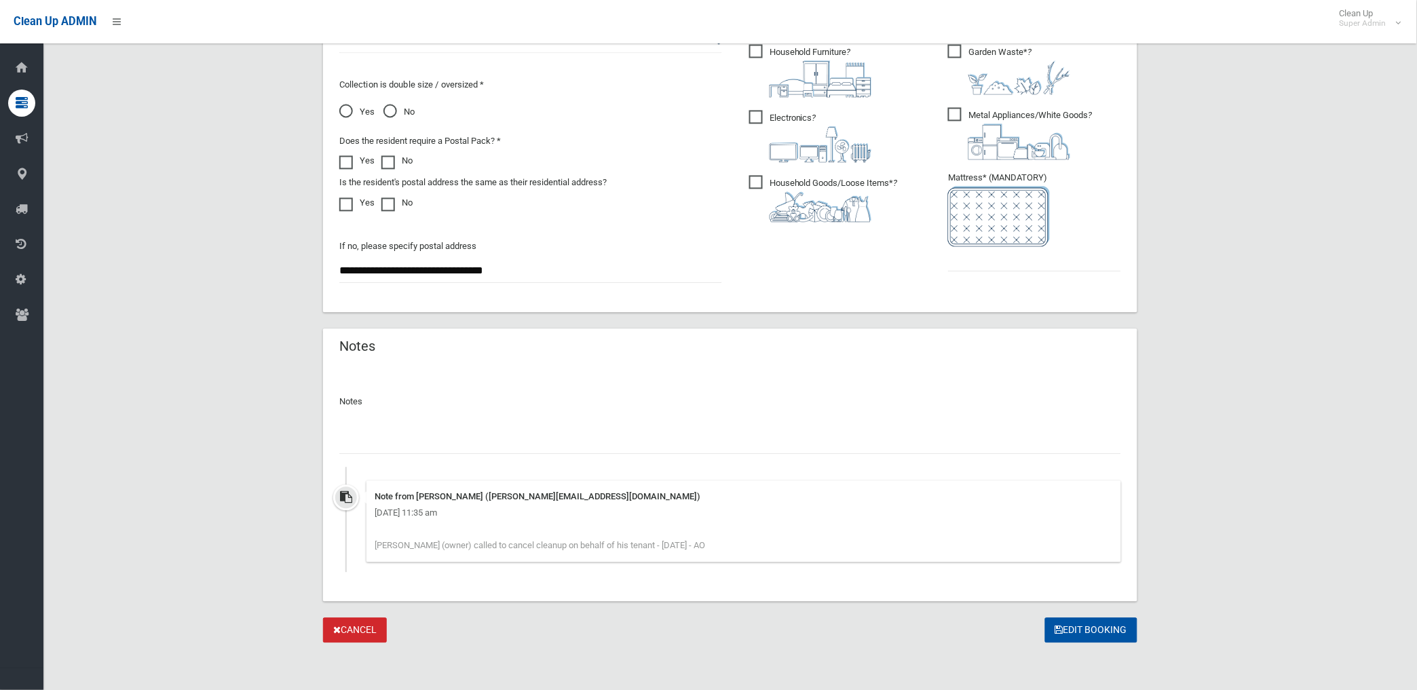
click at [415, 440] on input "text" at bounding box center [730, 442] width 782 height 25
type input "**********"
click at [952, 256] on input "text" at bounding box center [1034, 259] width 173 height 25
type input "*"
click at [534, 444] on input "**********" at bounding box center [730, 442] width 782 height 25
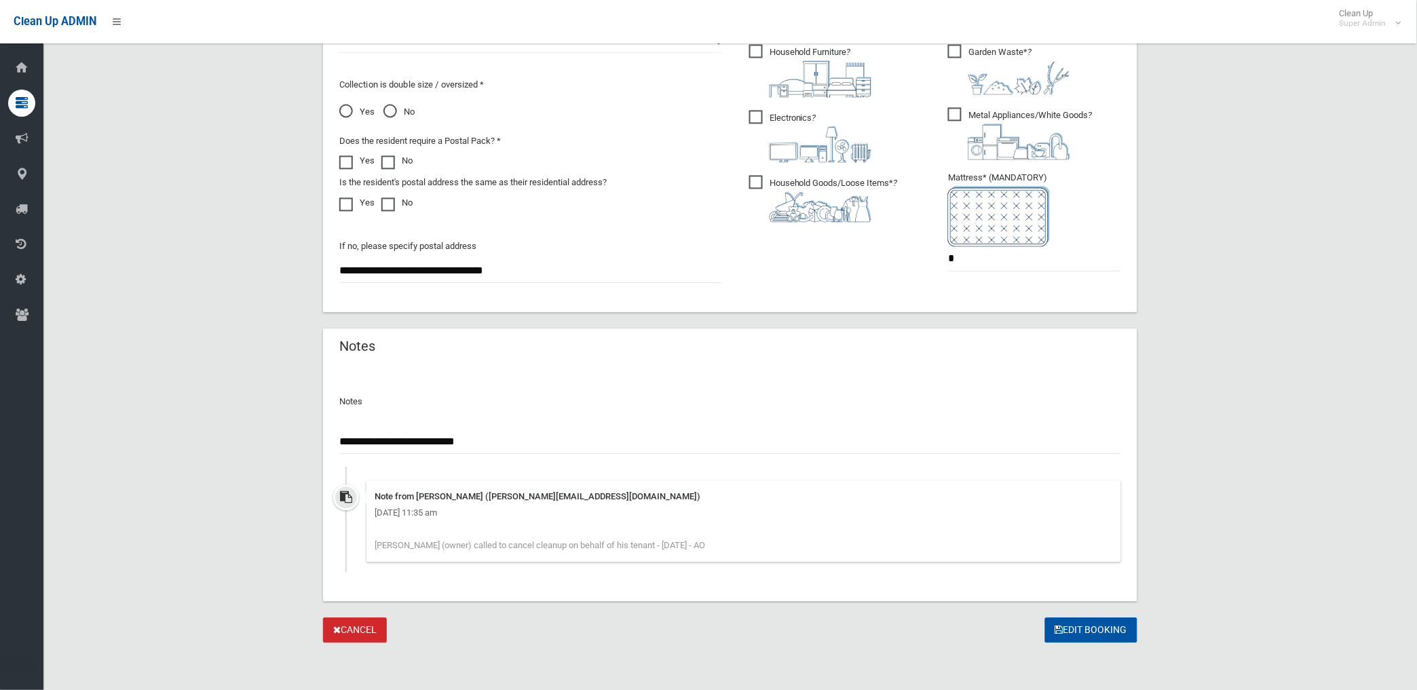
paste input "**********"
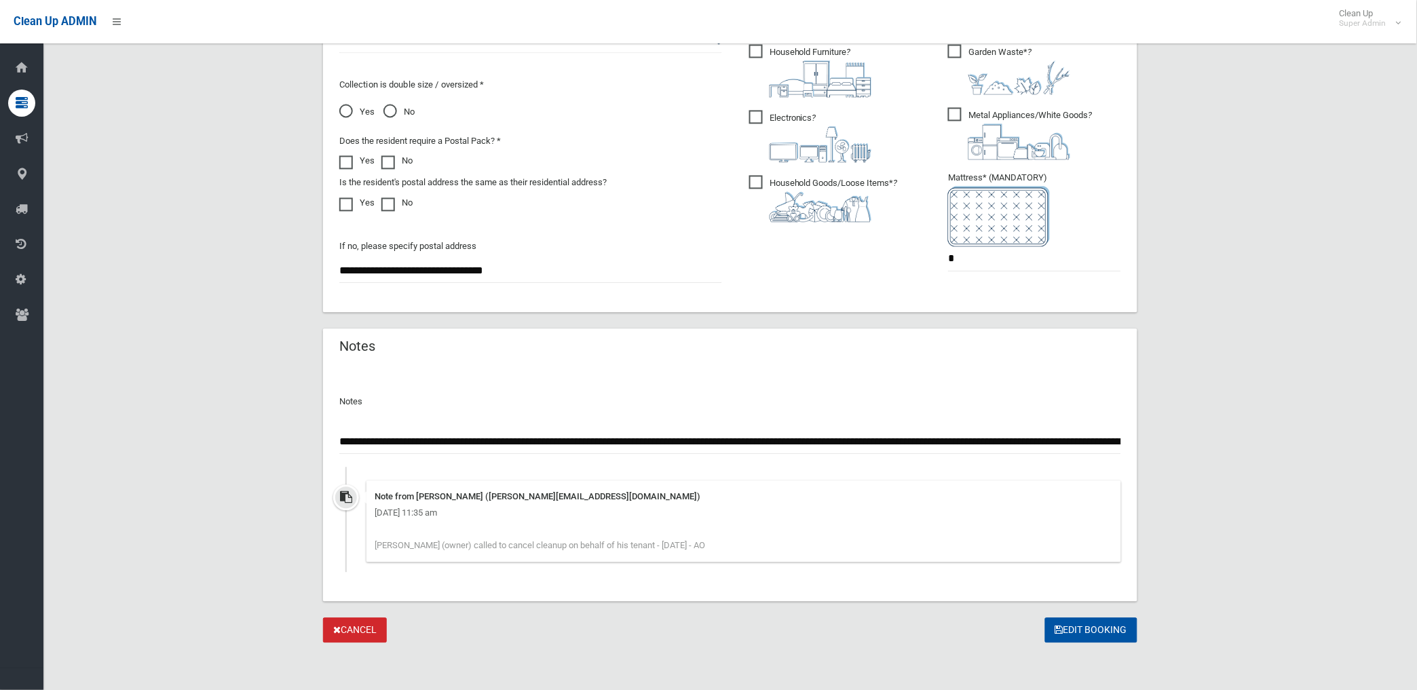
scroll to position [0, 357]
click at [375, 438] on input "**********" at bounding box center [730, 442] width 782 height 25
click at [481, 438] on input "**********" at bounding box center [730, 442] width 782 height 25
type input "**********"
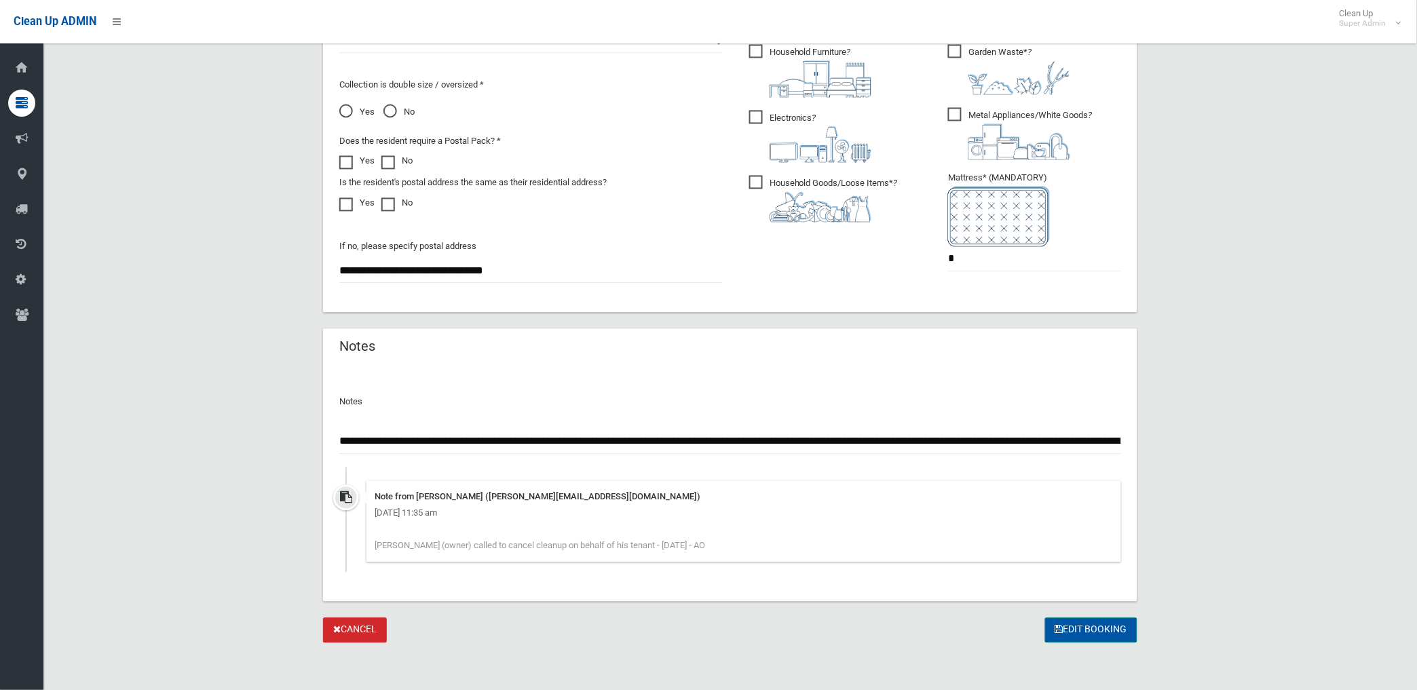
click at [1097, 631] on button "Edit Booking" at bounding box center [1091, 630] width 92 height 25
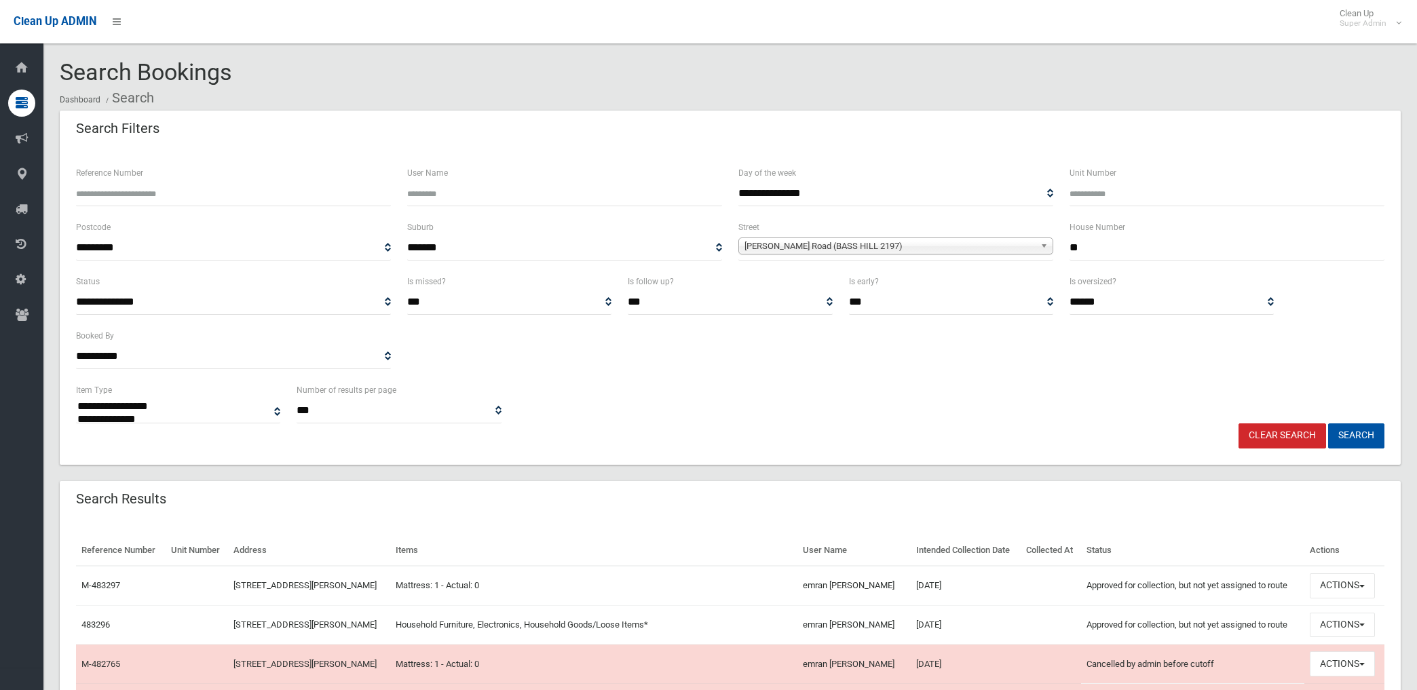
select select
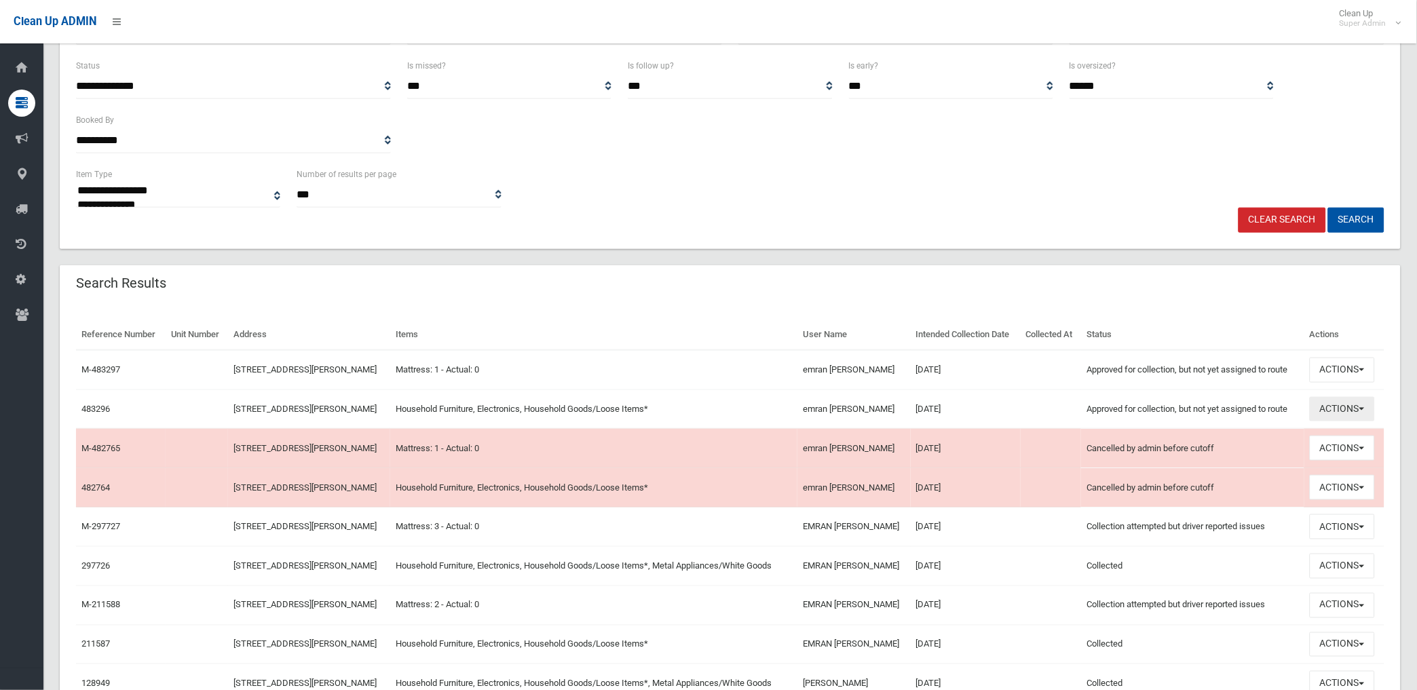
click at [1347, 403] on button "Actions" at bounding box center [1342, 409] width 65 height 25
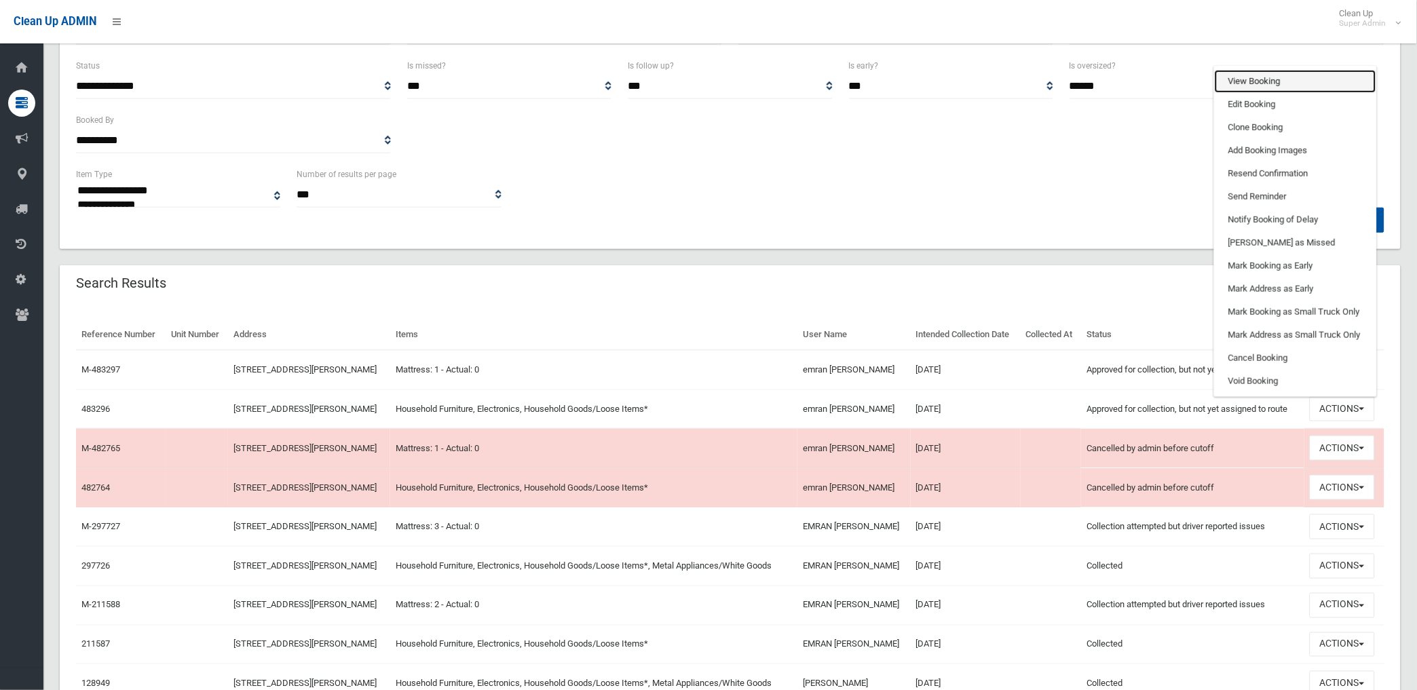
click at [1258, 75] on link "View Booking" at bounding box center [1296, 81] width 162 height 23
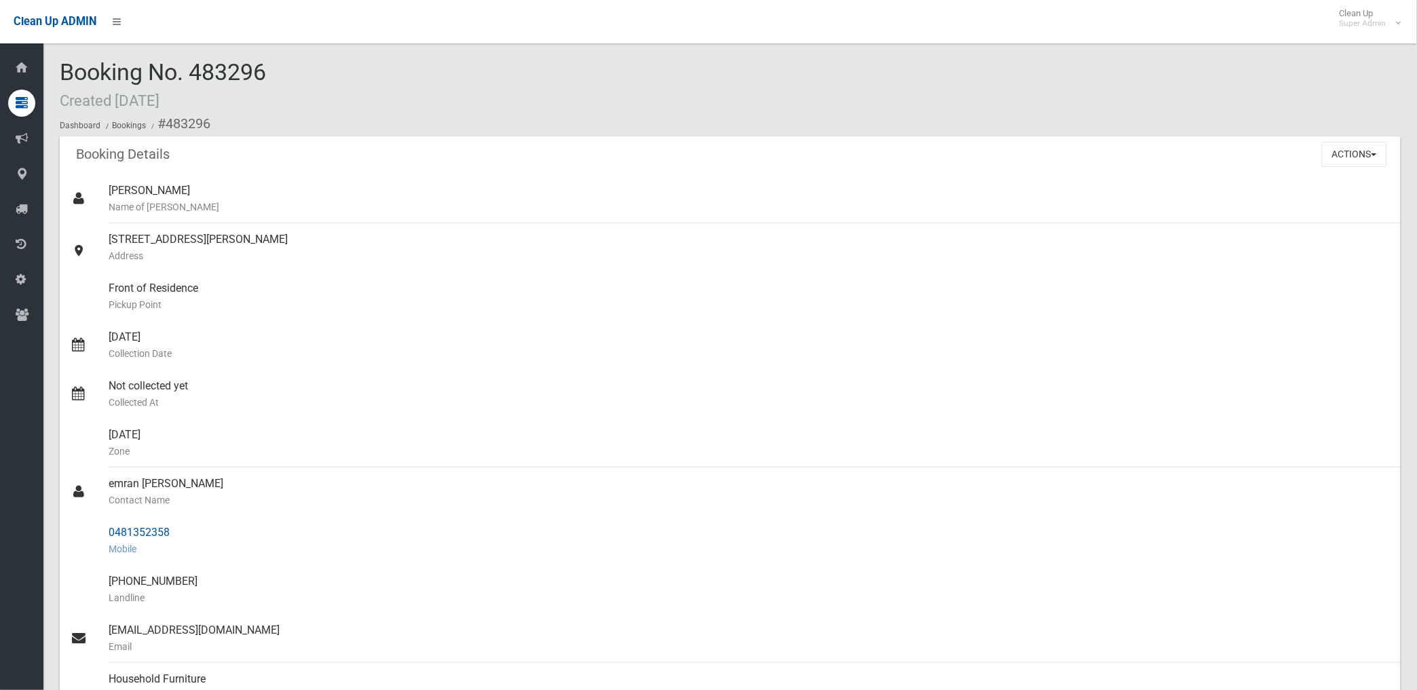
drag, startPoint x: 178, startPoint y: 527, endPoint x: 107, endPoint y: 534, distance: 70.9
click at [109, 534] on div "0481352358 Mobile" at bounding box center [749, 541] width 1281 height 49
drag, startPoint x: 107, startPoint y: 534, endPoint x: 126, endPoint y: 526, distance: 20.1
copy div "0481352358"
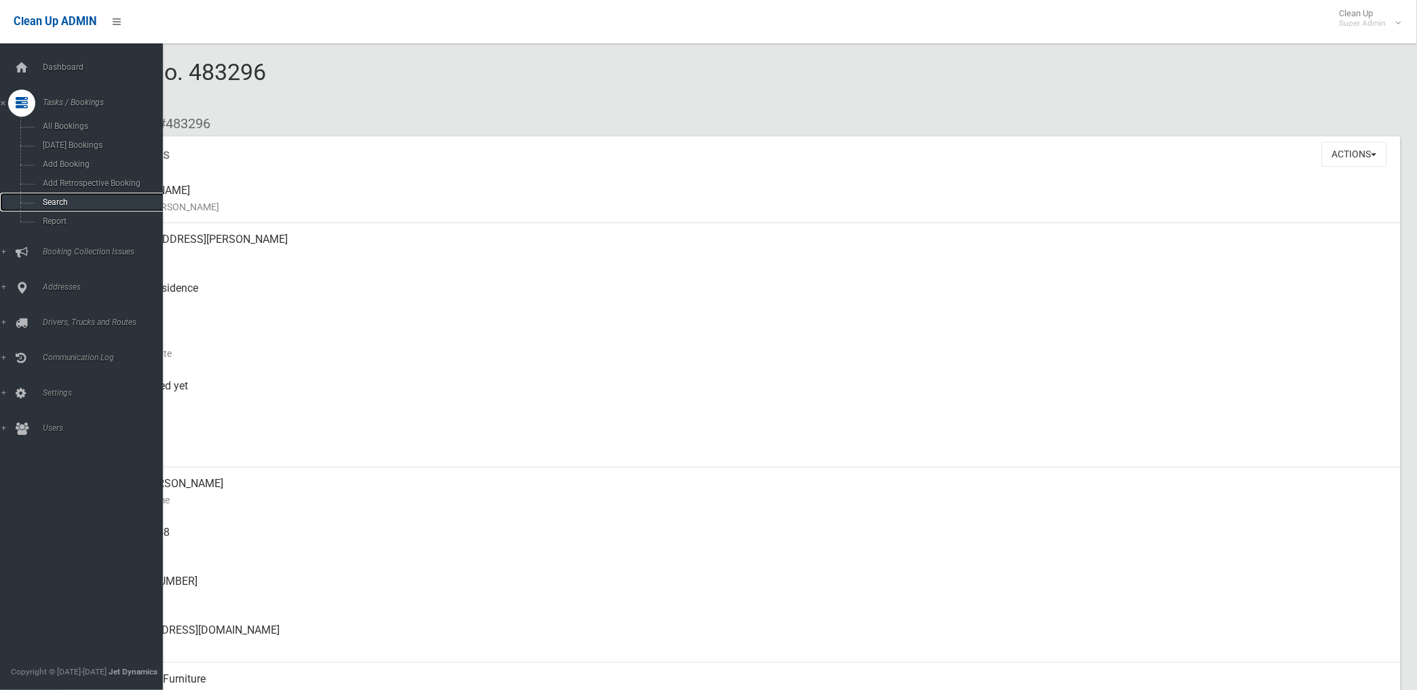
click at [52, 202] on span "Search" at bounding box center [101, 203] width 124 height 10
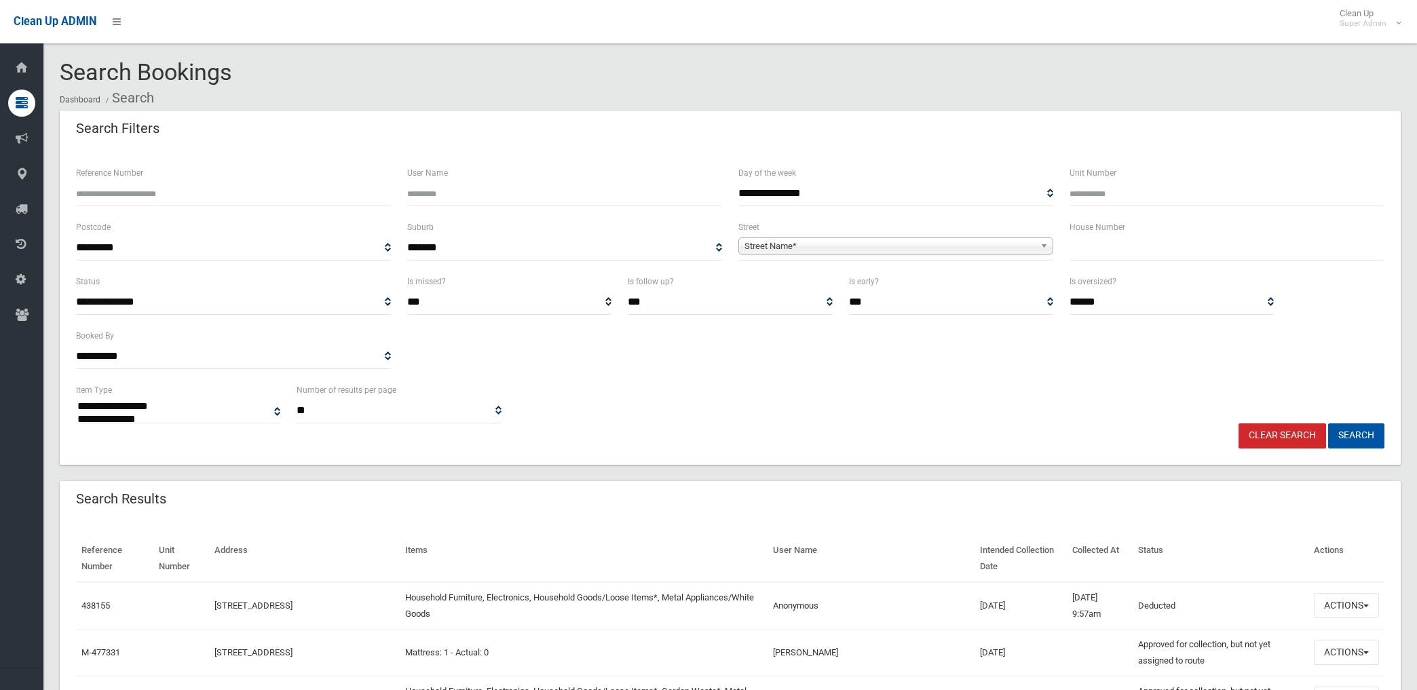
select select
drag, startPoint x: 820, startPoint y: 246, endPoint x: 828, endPoint y: 241, distance: 9.8
click at [820, 246] on span "Street Name*" at bounding box center [890, 246] width 290 height 16
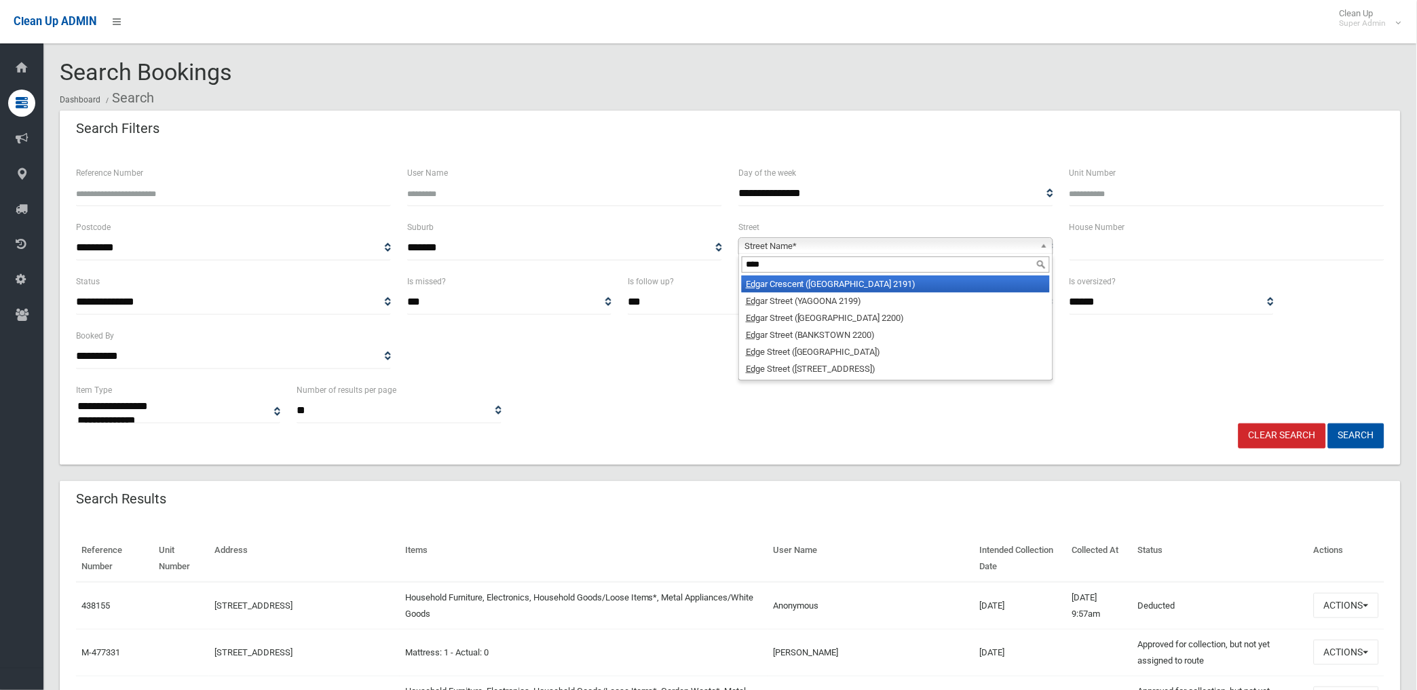
type input "*****"
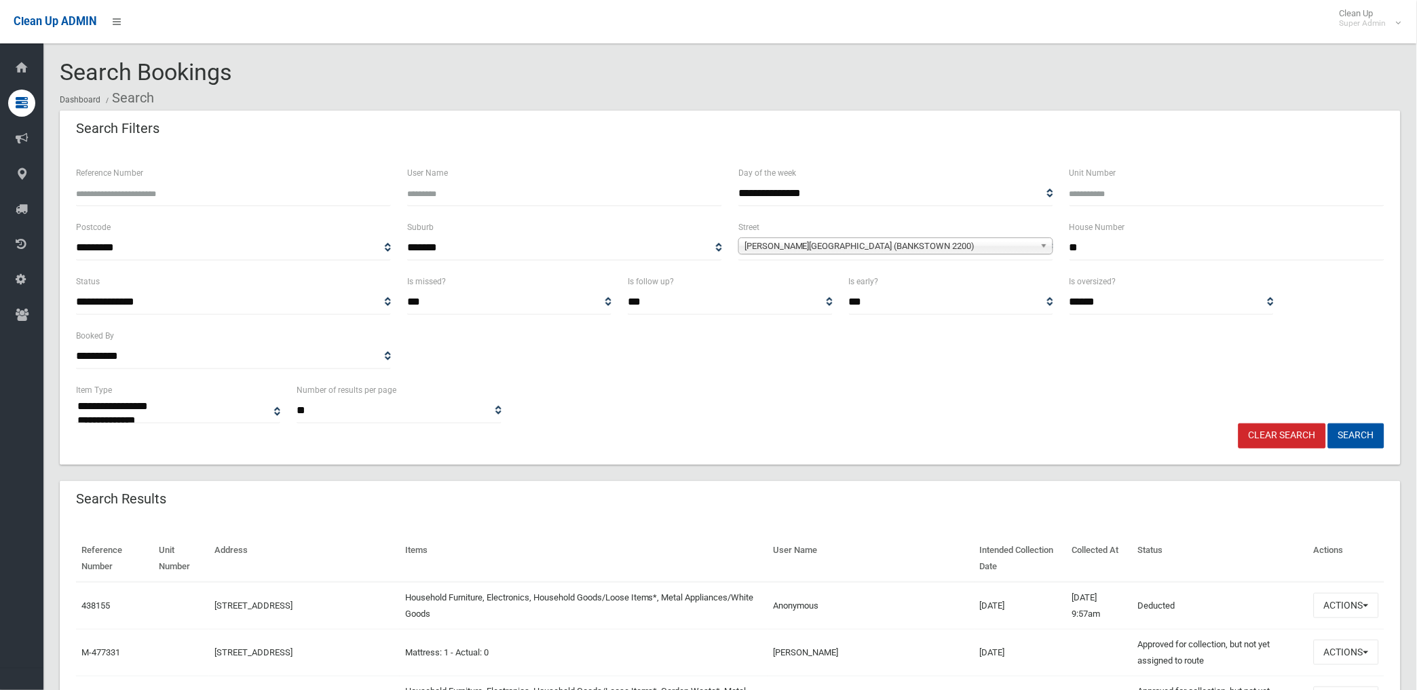
type input "**"
click at [1328, 424] on button "Search" at bounding box center [1356, 436] width 56 height 25
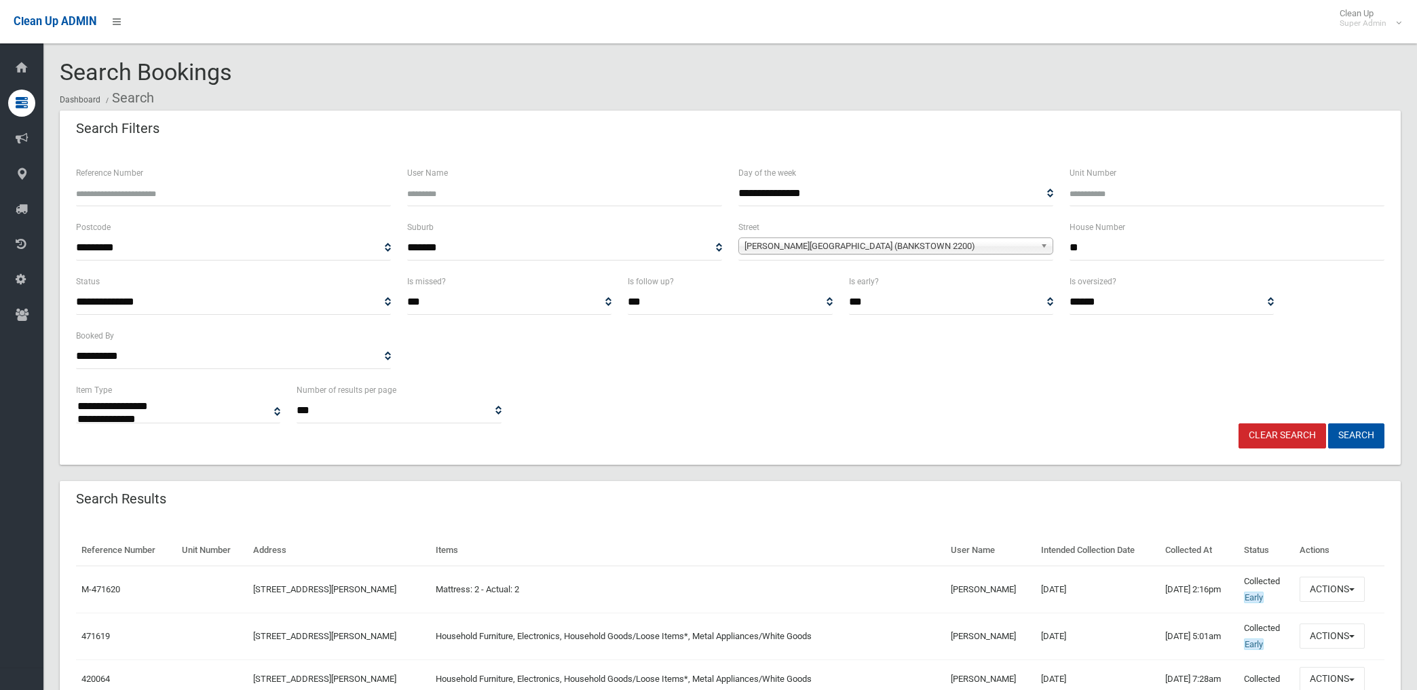
select select
click at [282, 180] on div "Reference Number" at bounding box center [233, 185] width 315 height 41
click at [279, 188] on input "Reference Number" at bounding box center [233, 193] width 315 height 25
type input "******"
click at [1328, 424] on button "Search" at bounding box center [1356, 436] width 56 height 25
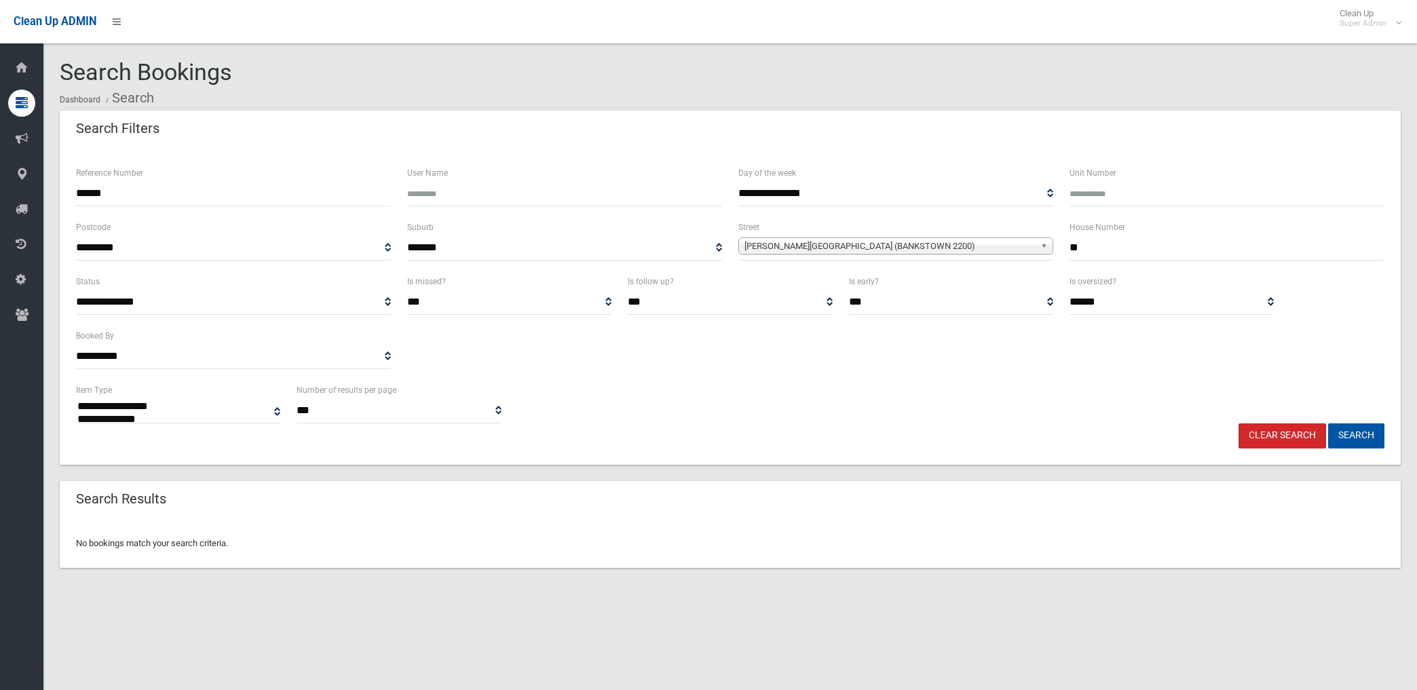
select select
click at [1286, 436] on link "Clear Search" at bounding box center [1283, 436] width 88 height 25
click at [199, 195] on input "******" at bounding box center [233, 193] width 315 height 25
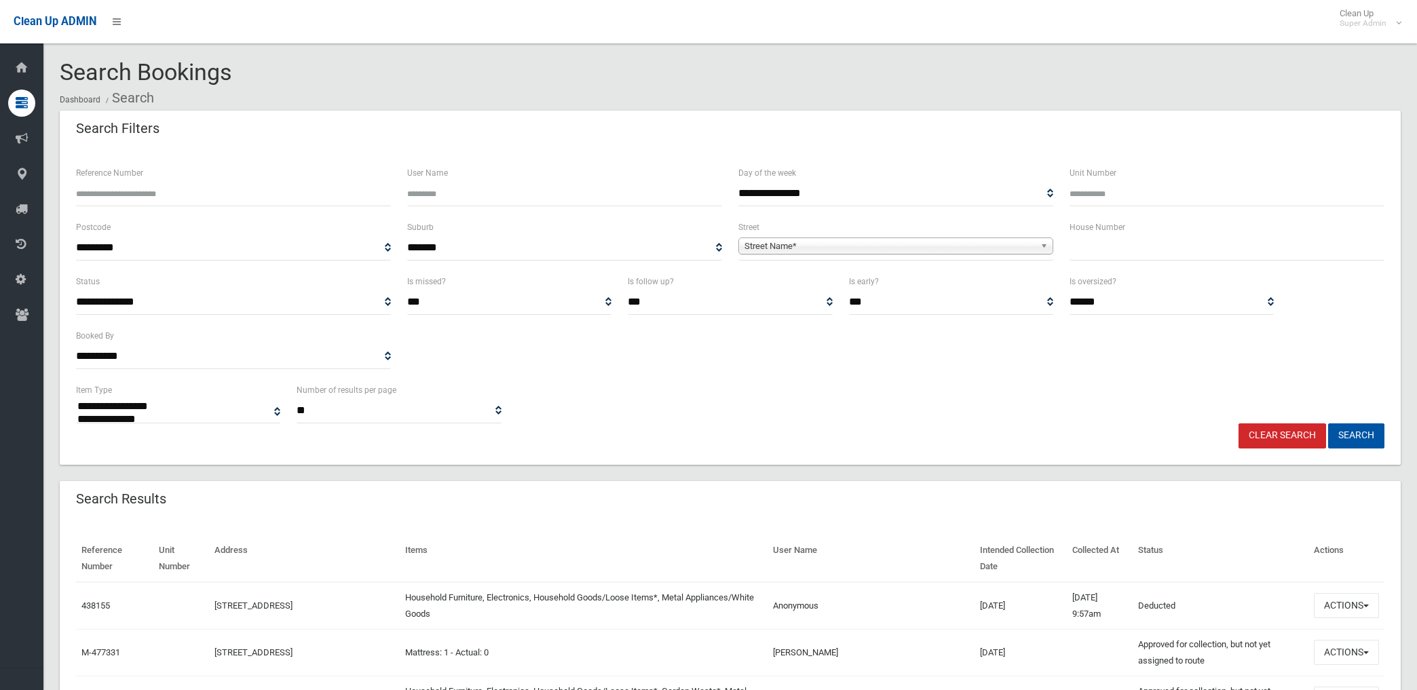
select select
click at [198, 195] on input "Reference Number" at bounding box center [233, 193] width 315 height 25
type input "******"
click at [1328, 424] on button "Search" at bounding box center [1356, 436] width 56 height 25
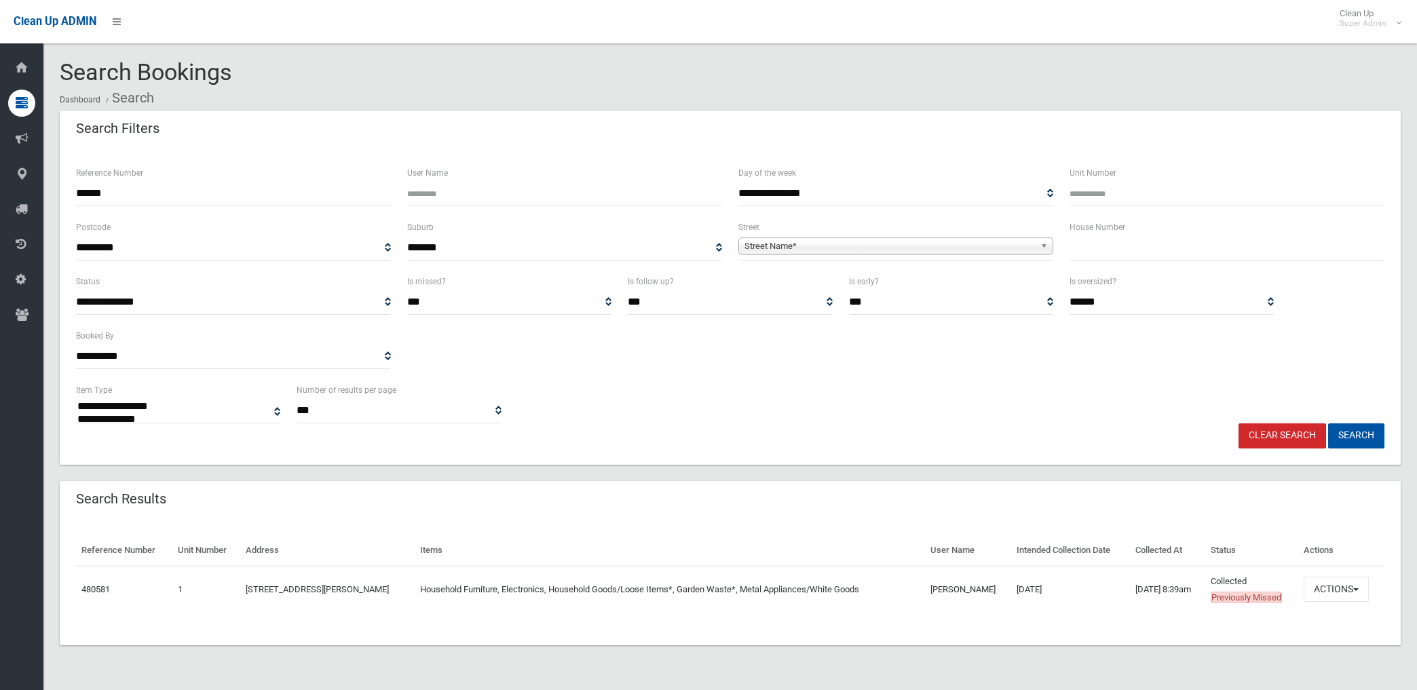
select select
click at [1337, 585] on button "Actions" at bounding box center [1336, 589] width 65 height 25
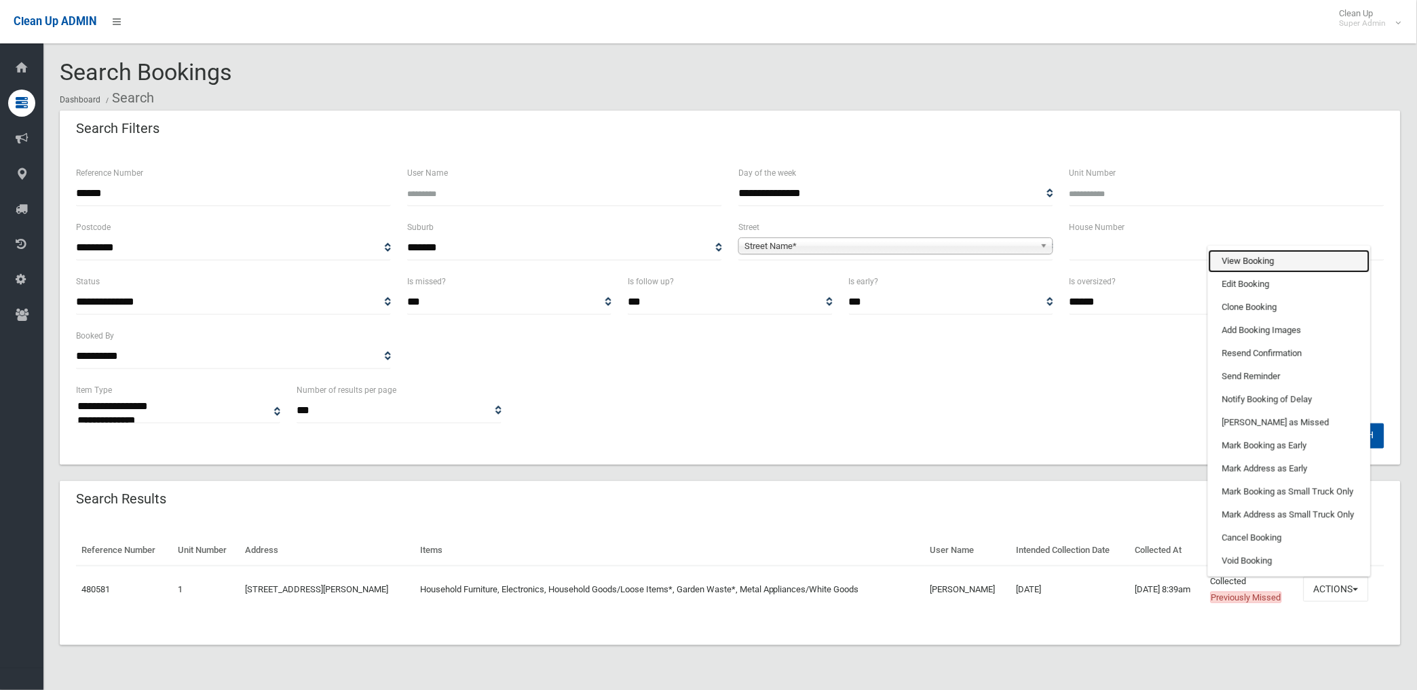
click at [1263, 259] on link "View Booking" at bounding box center [1290, 261] width 162 height 23
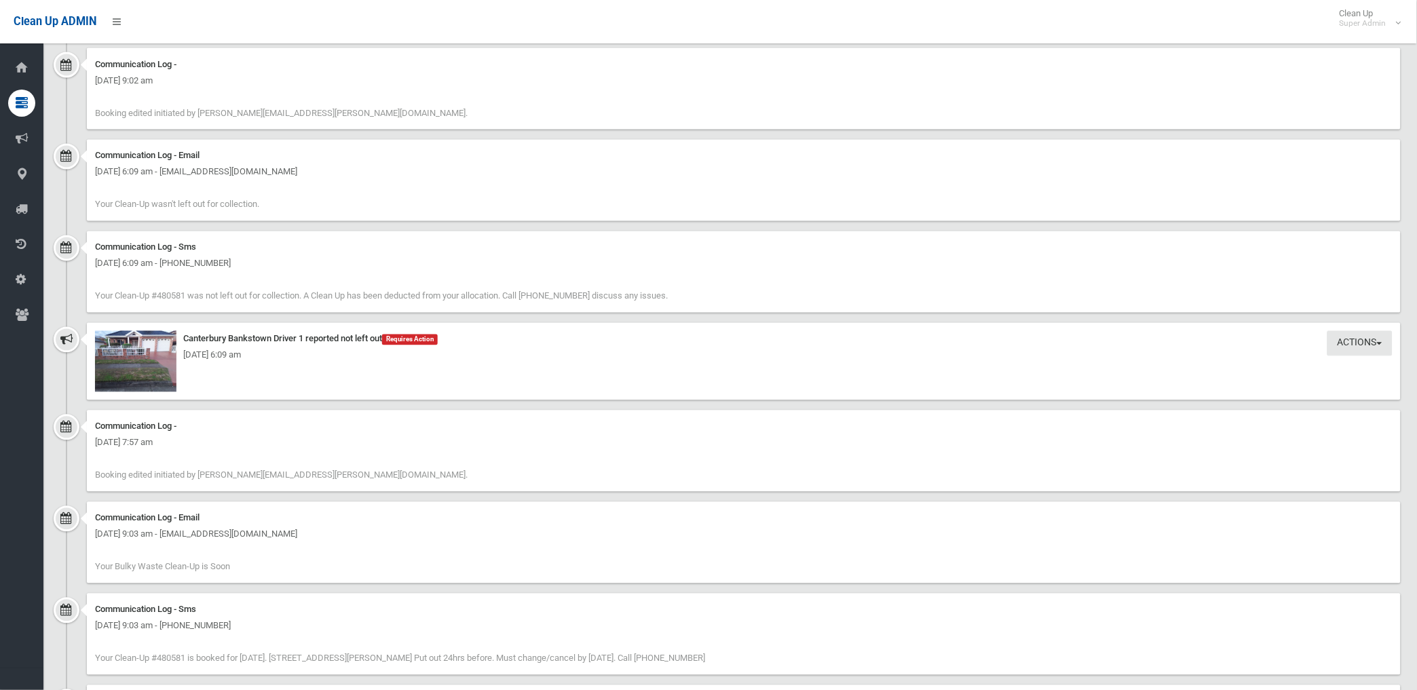
scroll to position [2262, 0]
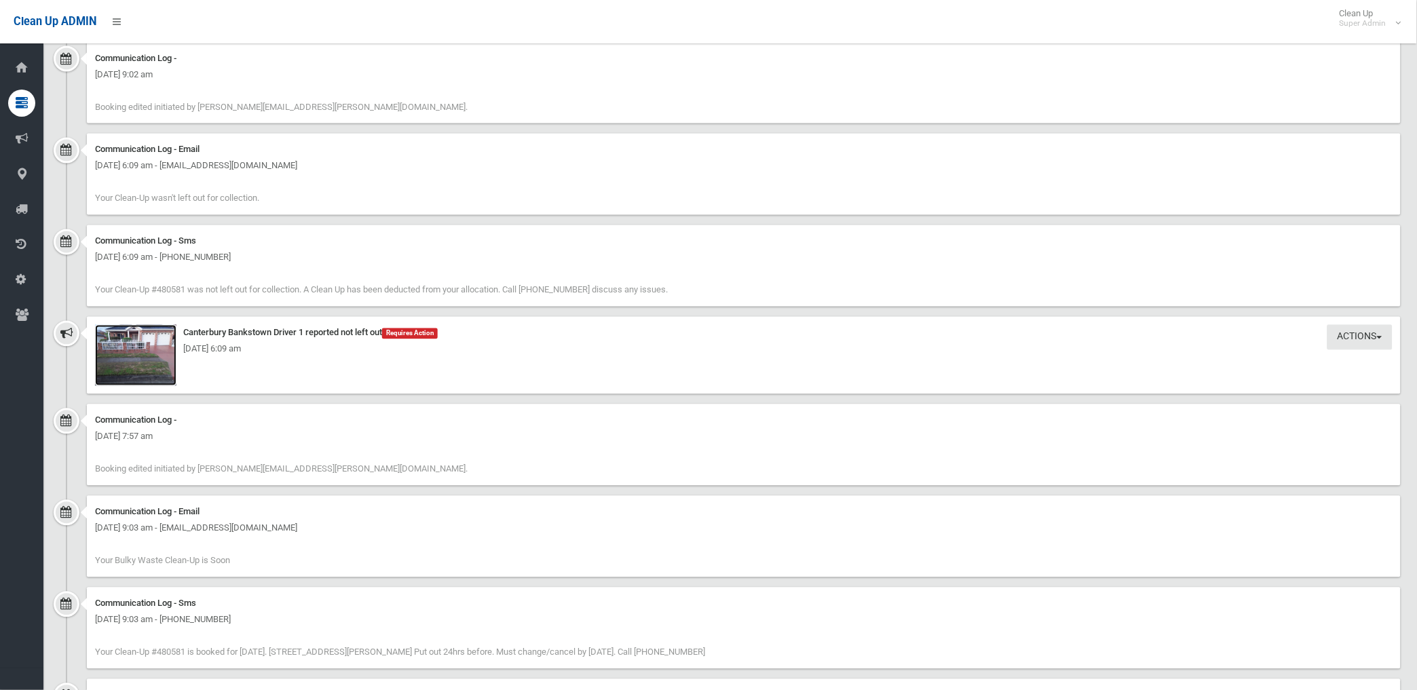
click at [152, 351] on img at bounding box center [135, 355] width 81 height 61
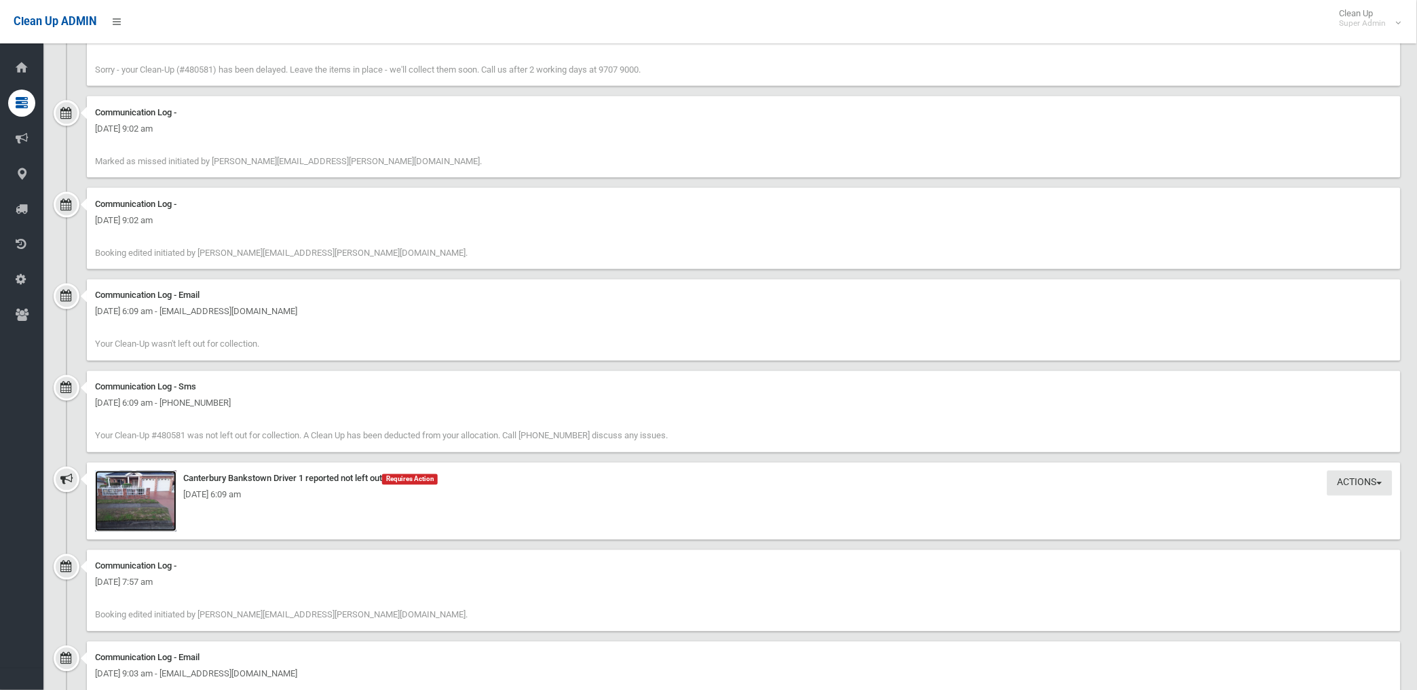
scroll to position [2187, 0]
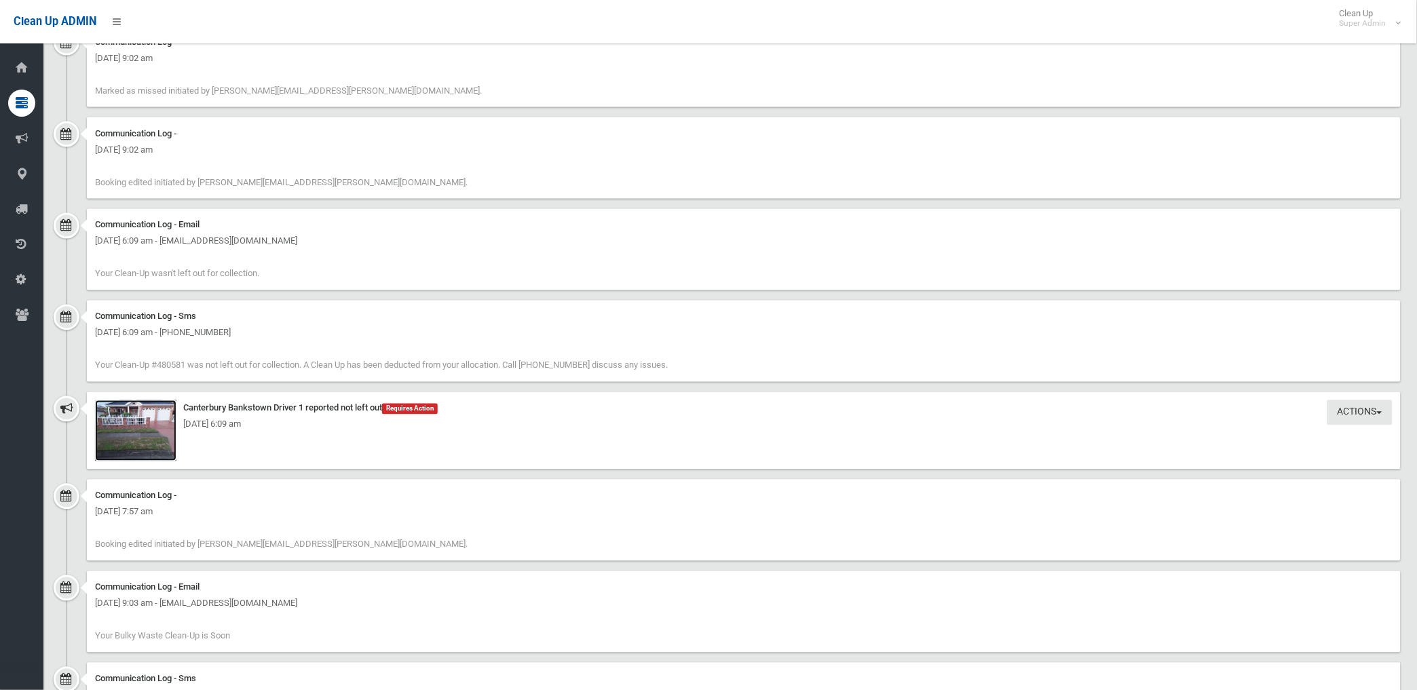
click at [139, 419] on img at bounding box center [135, 430] width 81 height 61
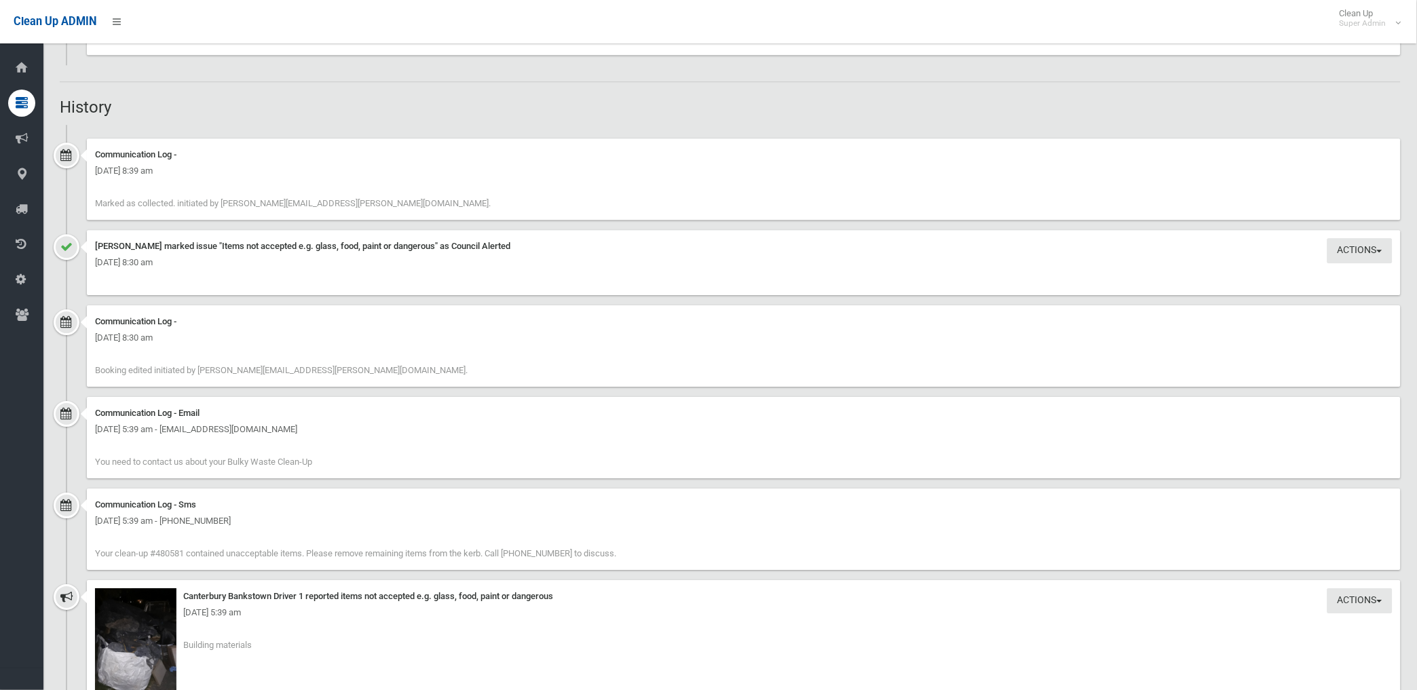
scroll to position [1357, 0]
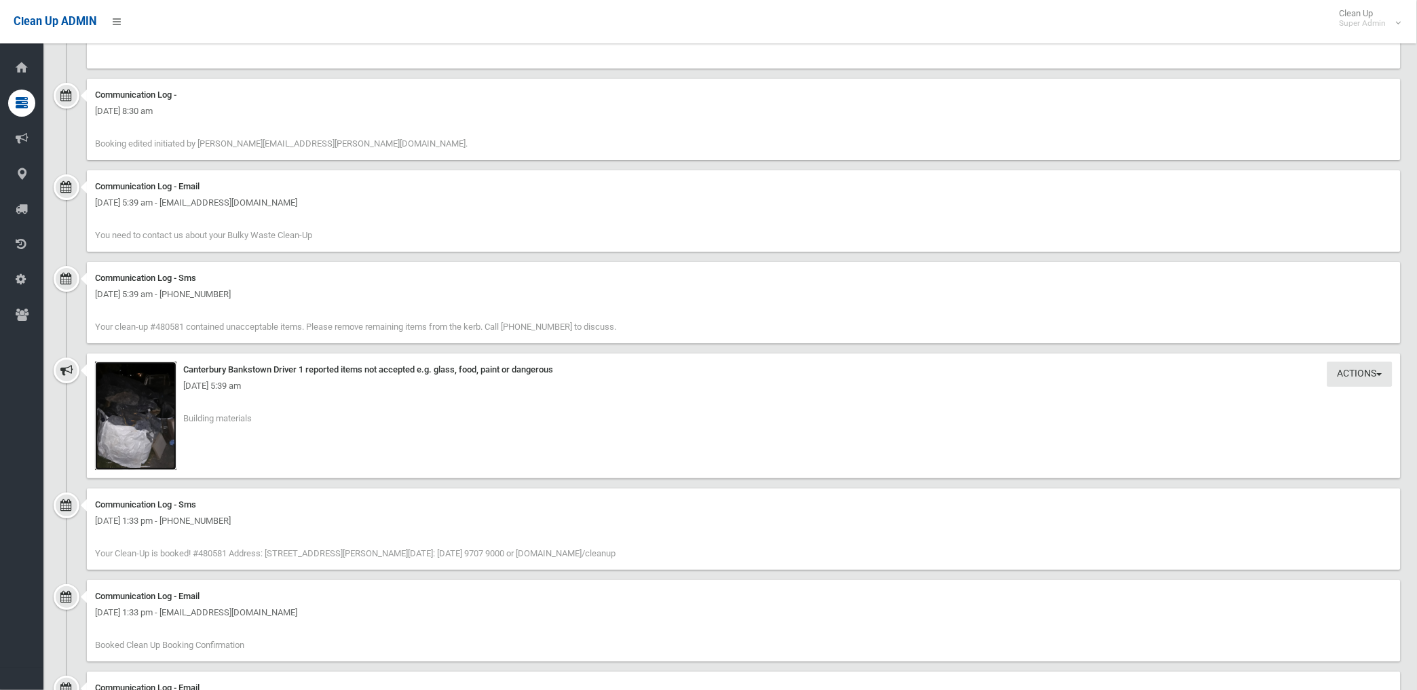
click at [164, 421] on img at bounding box center [135, 416] width 81 height 109
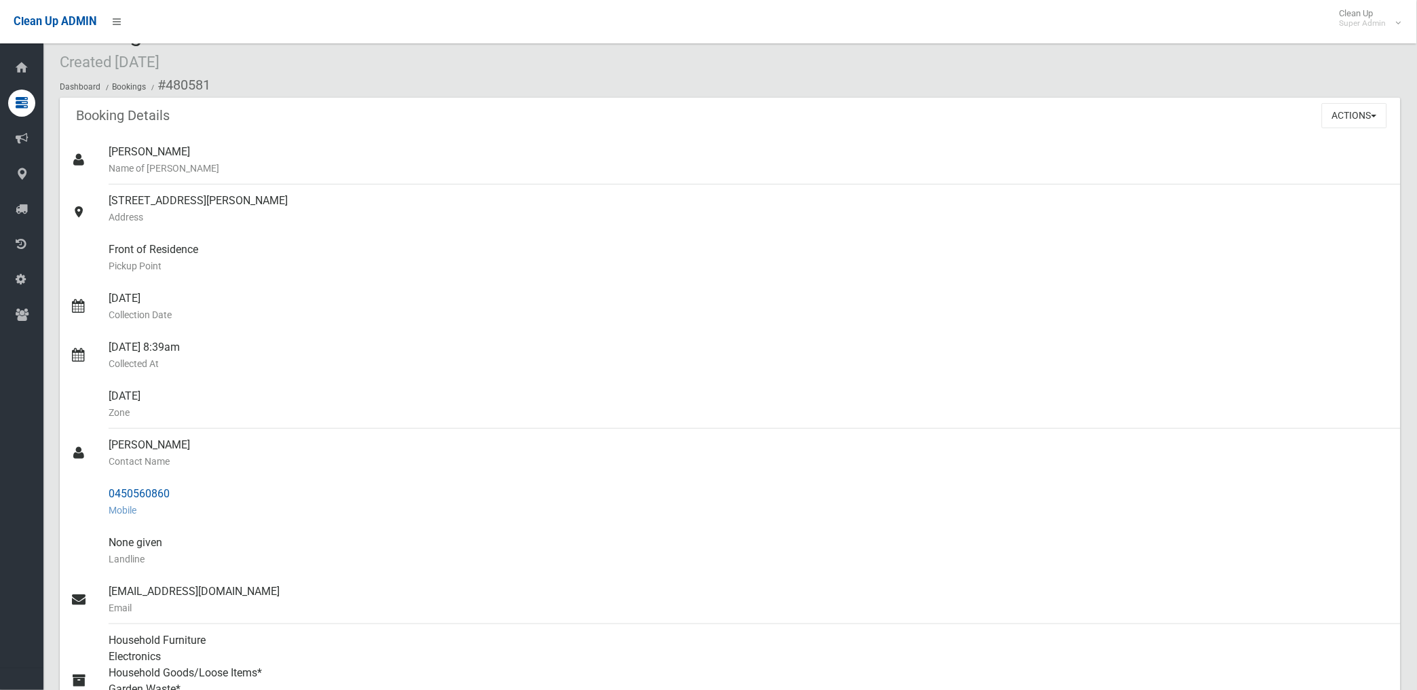
scroll to position [0, 0]
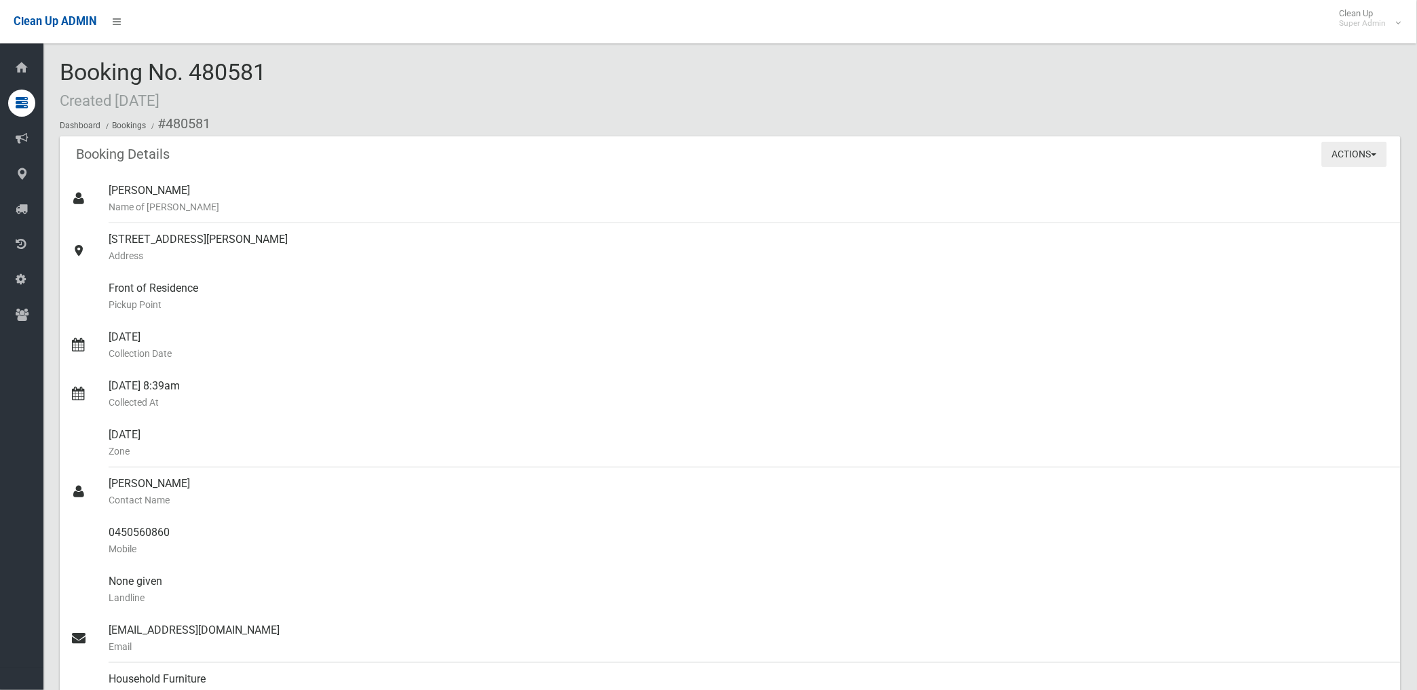
click at [1346, 153] on button "Actions" at bounding box center [1354, 154] width 65 height 25
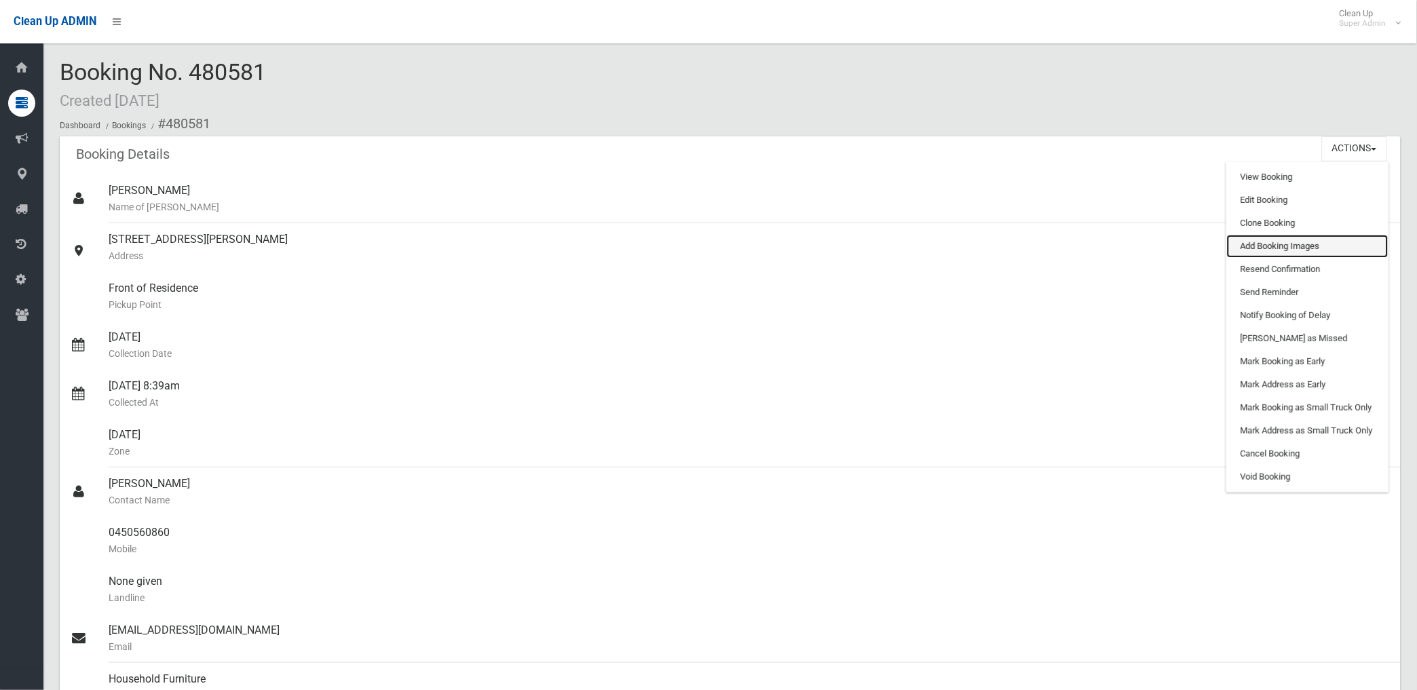
click at [1264, 248] on link "Add Booking Images" at bounding box center [1308, 246] width 162 height 23
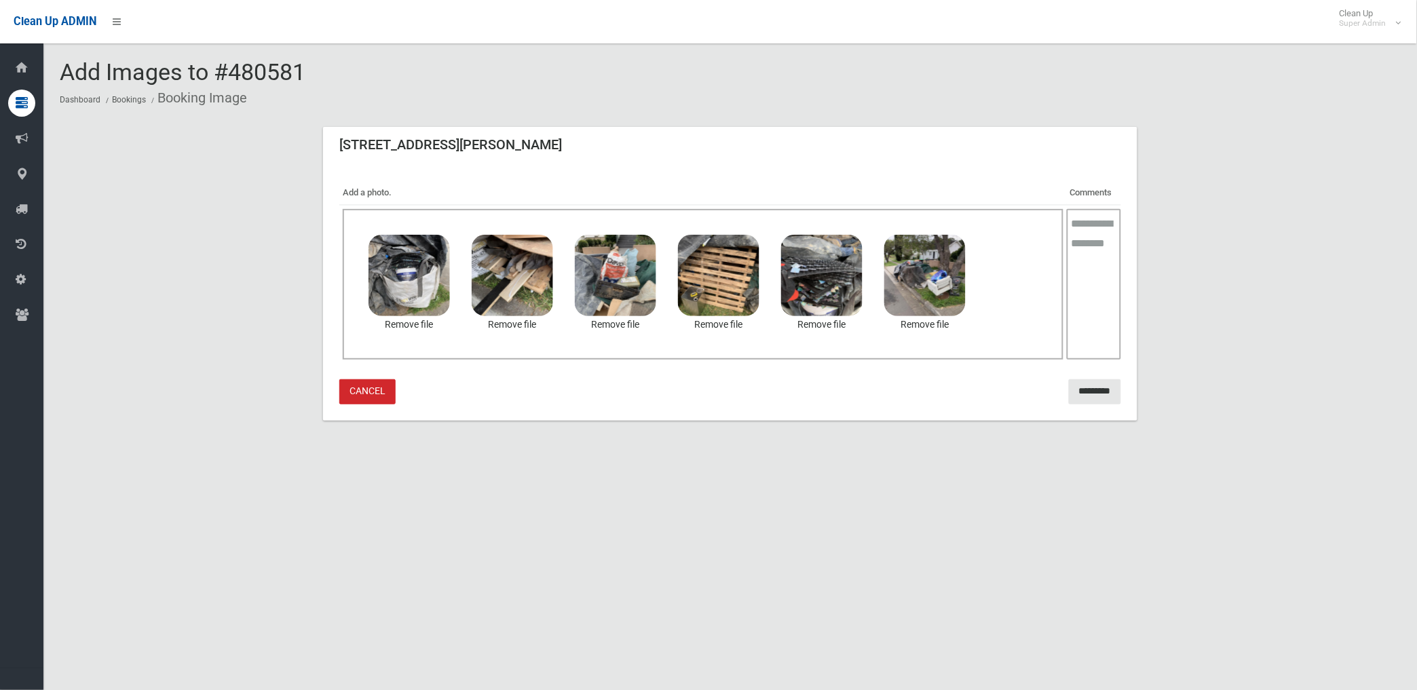
click at [1097, 272] on textarea at bounding box center [1094, 284] width 54 height 151
type textarea "**********"
click at [1077, 396] on input "*********" at bounding box center [1095, 391] width 52 height 25
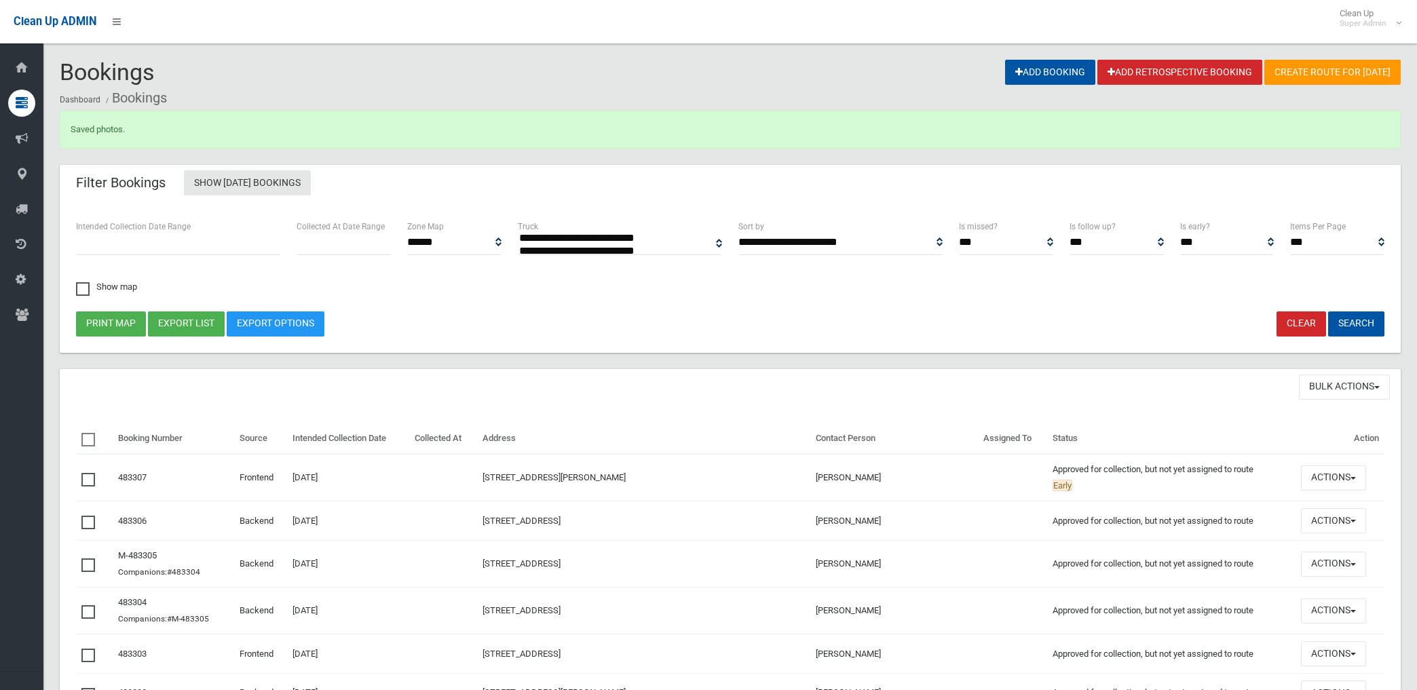
select select
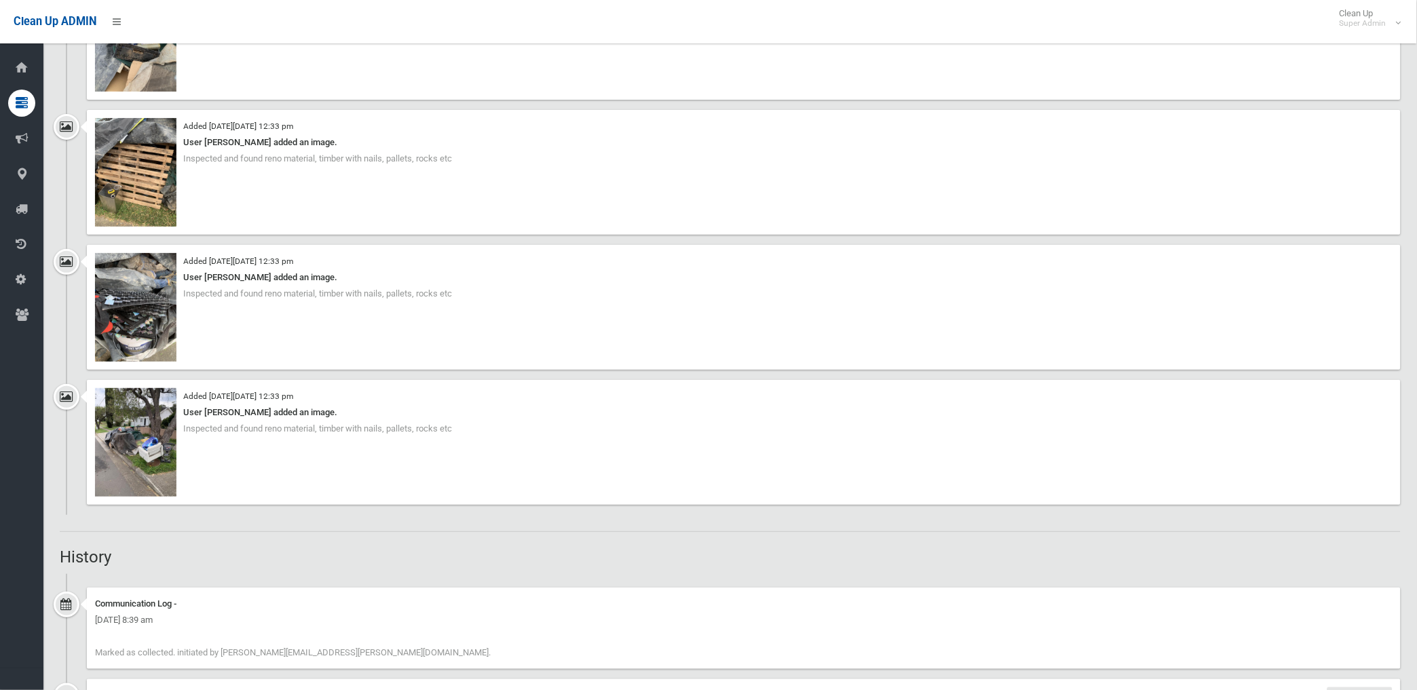
scroll to position [1659, 0]
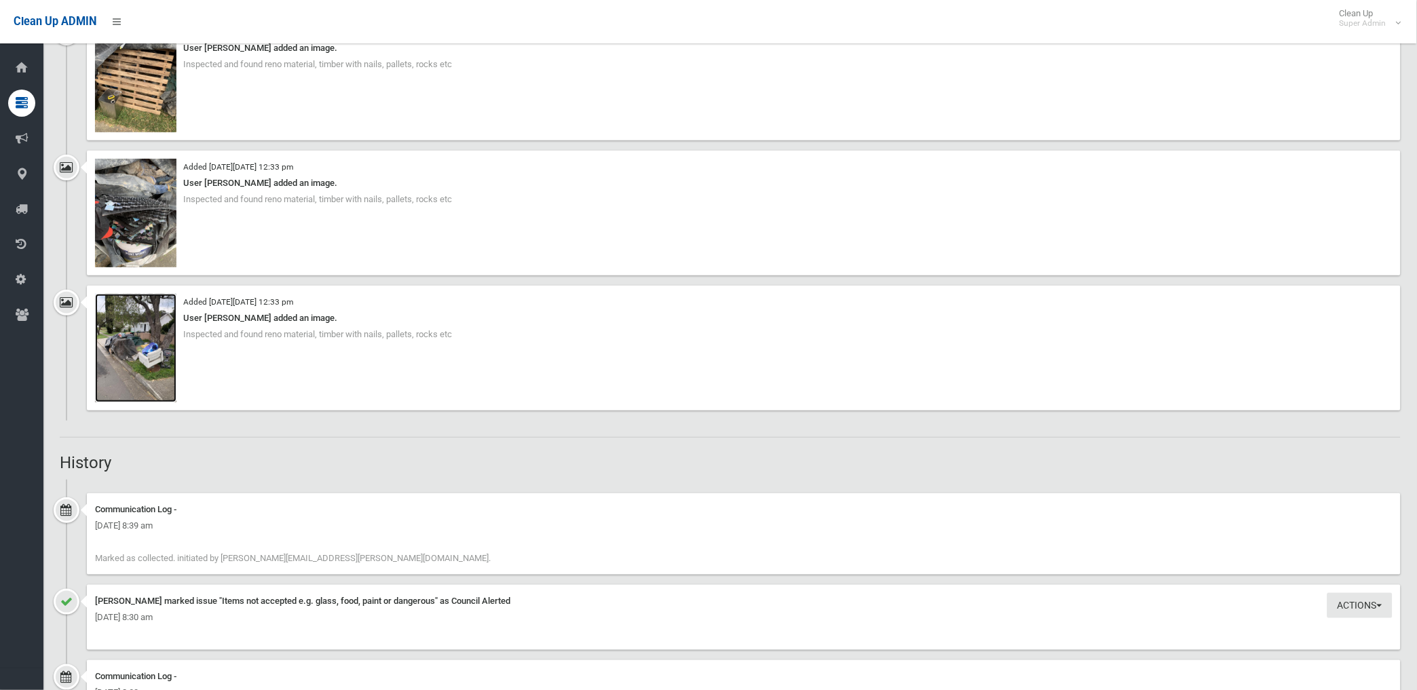
click at [149, 342] on img at bounding box center [135, 348] width 81 height 109
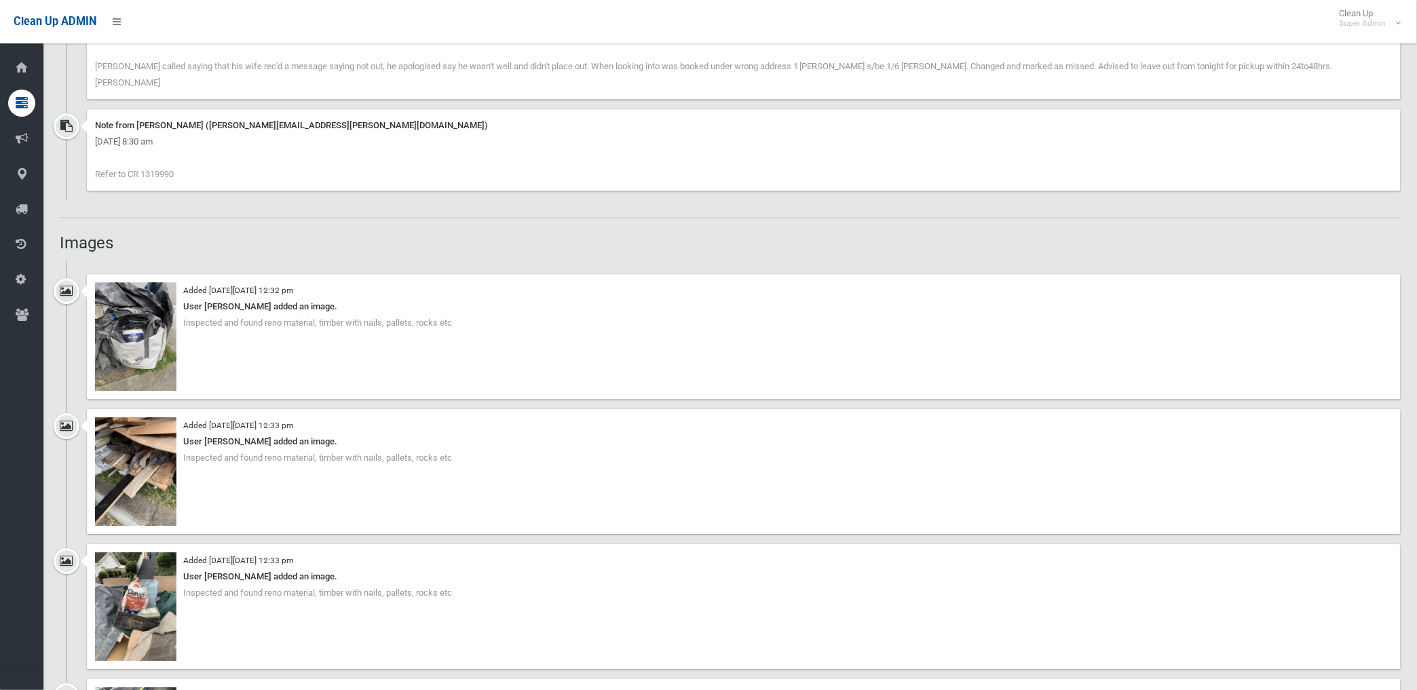
scroll to position [980, 0]
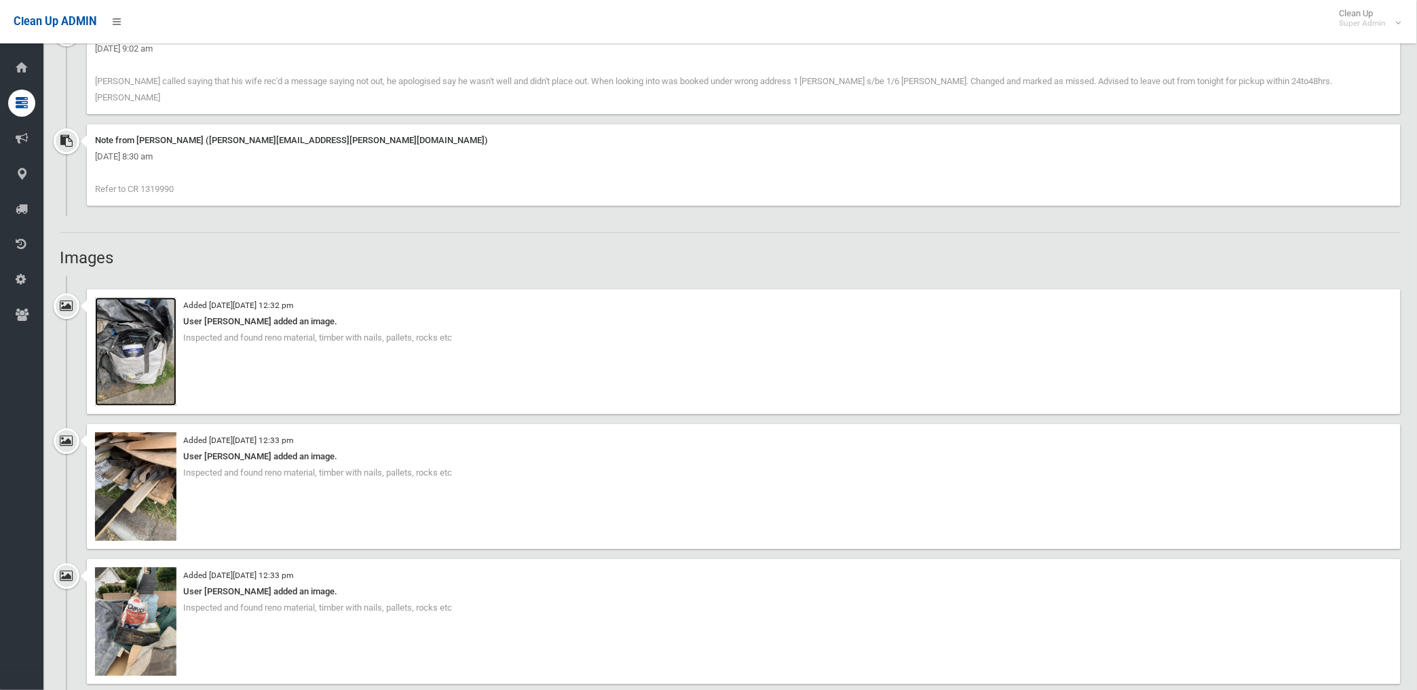
click at [117, 339] on img at bounding box center [135, 351] width 81 height 109
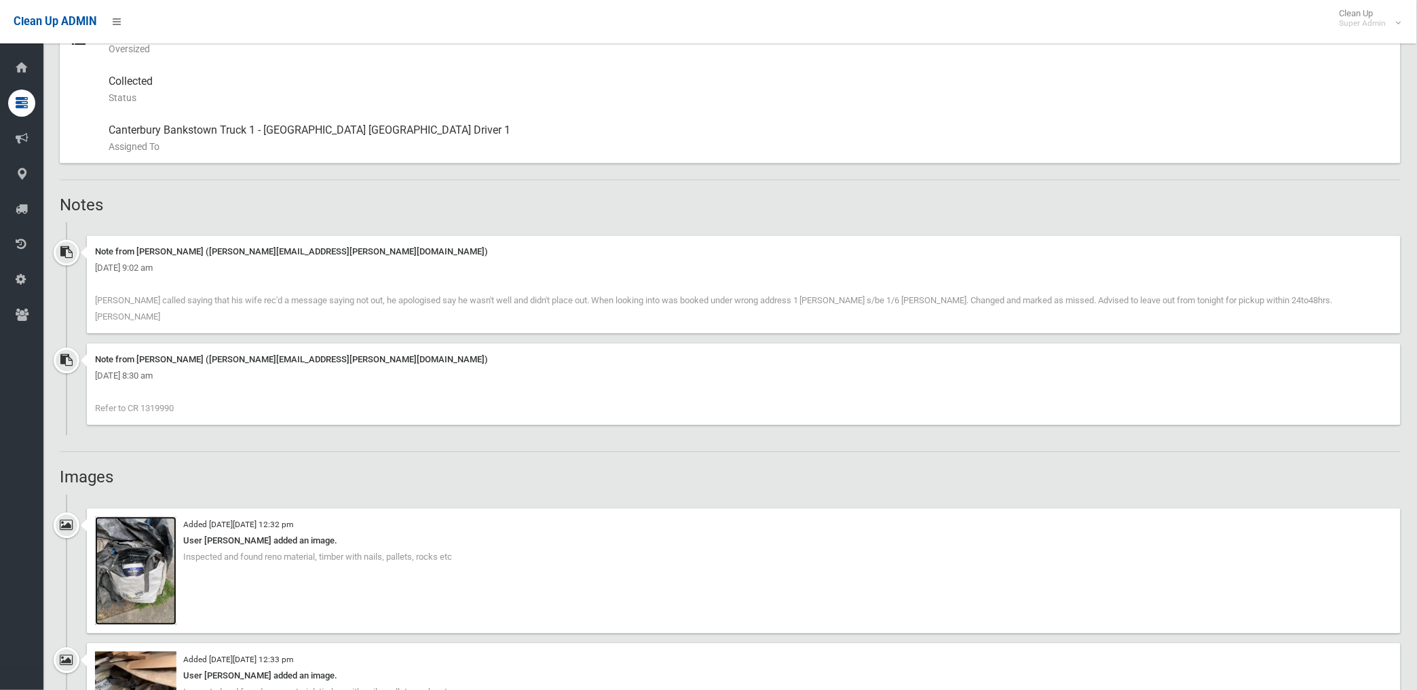
scroll to position [761, 0]
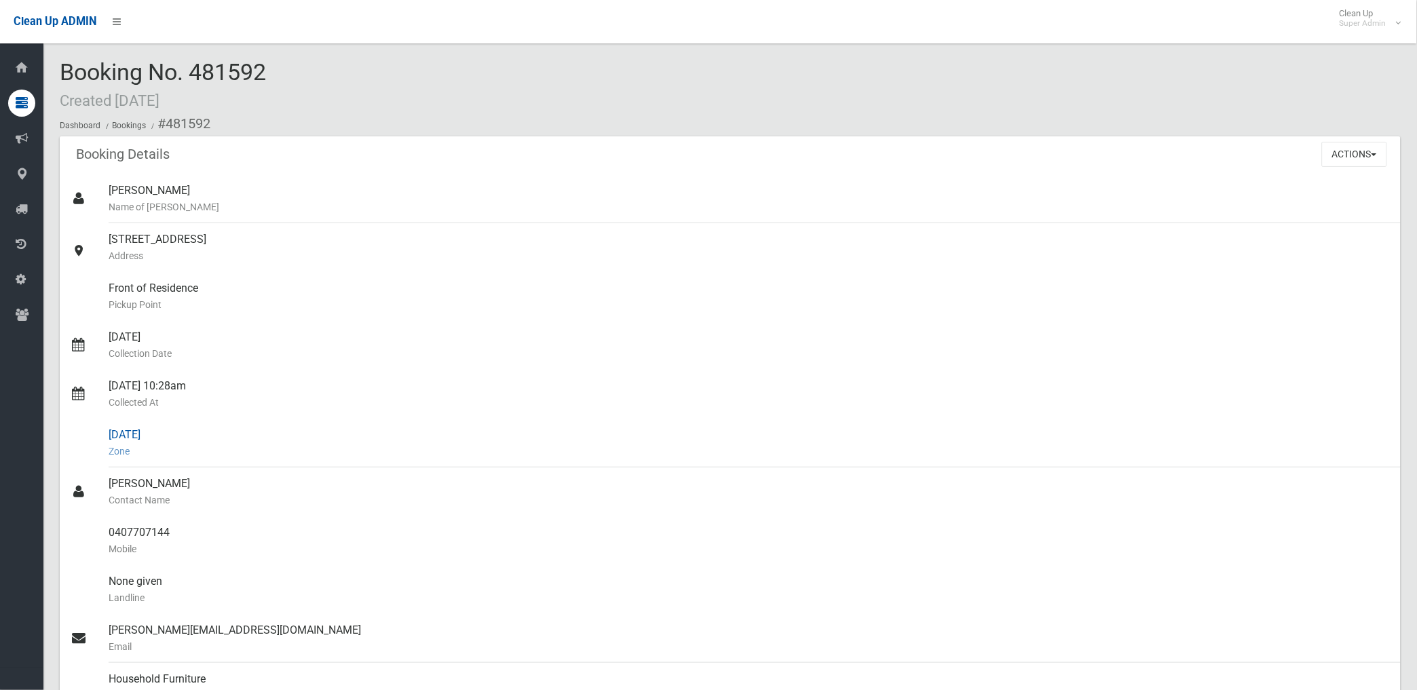
drag, startPoint x: 170, startPoint y: 122, endPoint x: 162, endPoint y: 464, distance: 341.5
drag, startPoint x: 162, startPoint y: 464, endPoint x: 350, endPoint y: 330, distance: 230.7
click at [395, 364] on div "04/09/2025 Collection Date" at bounding box center [749, 345] width 1281 height 49
drag, startPoint x: 164, startPoint y: 121, endPoint x: 179, endPoint y: 531, distance: 410.9
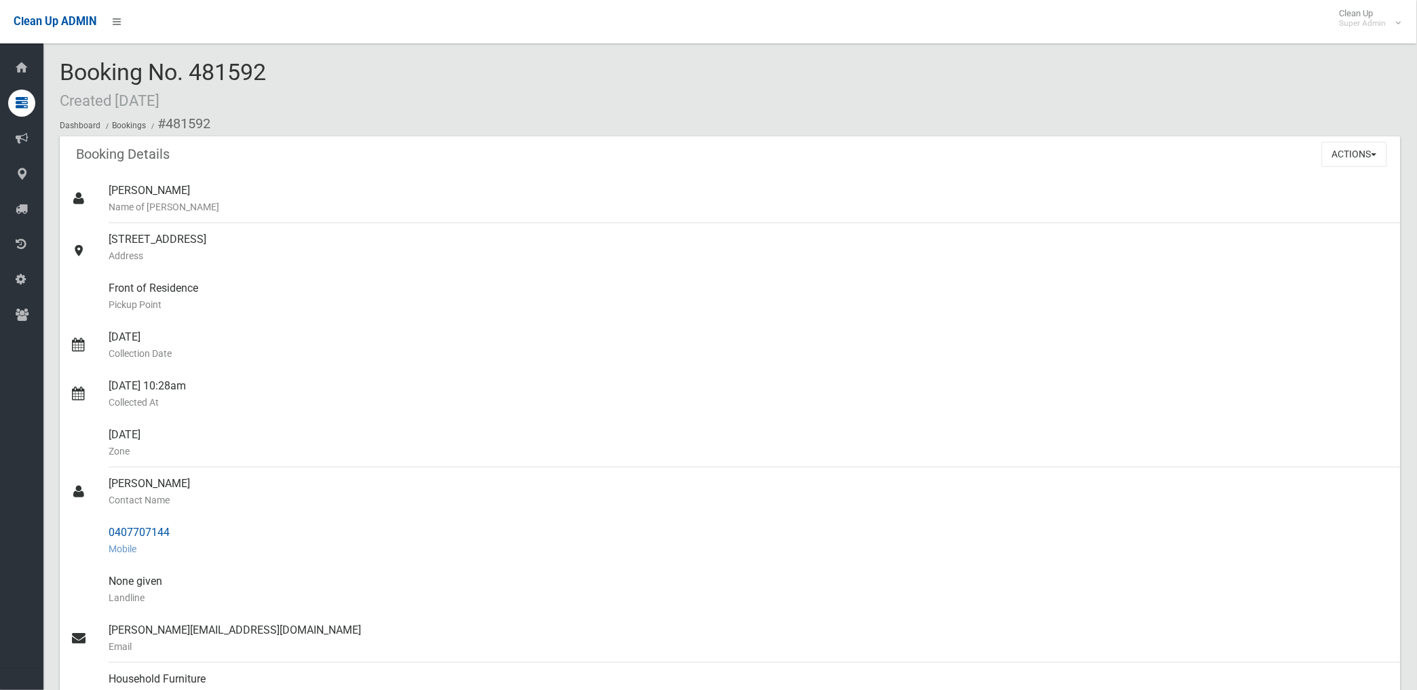
copy section "481592 Booking Details Actions View Booking Edit Booking Clone Booking Add Book…"
click at [324, 341] on div "04/09/2025 Collection Date" at bounding box center [749, 345] width 1281 height 49
drag, startPoint x: 107, startPoint y: 531, endPoint x: 172, endPoint y: 535, distance: 65.3
click at [172, 535] on link "0407707144 Mobile" at bounding box center [730, 541] width 1341 height 49
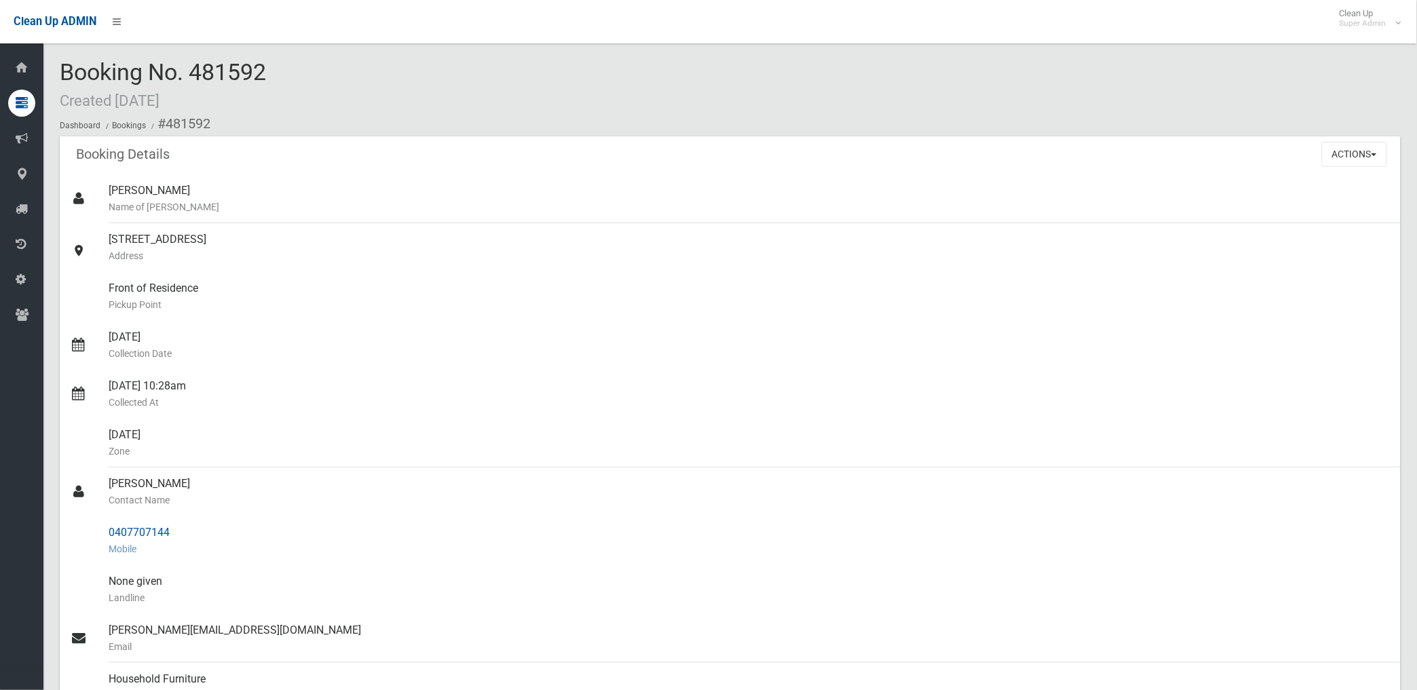
drag, startPoint x: 172, startPoint y: 535, endPoint x: 156, endPoint y: 535, distance: 15.6
copy link "0407707144"
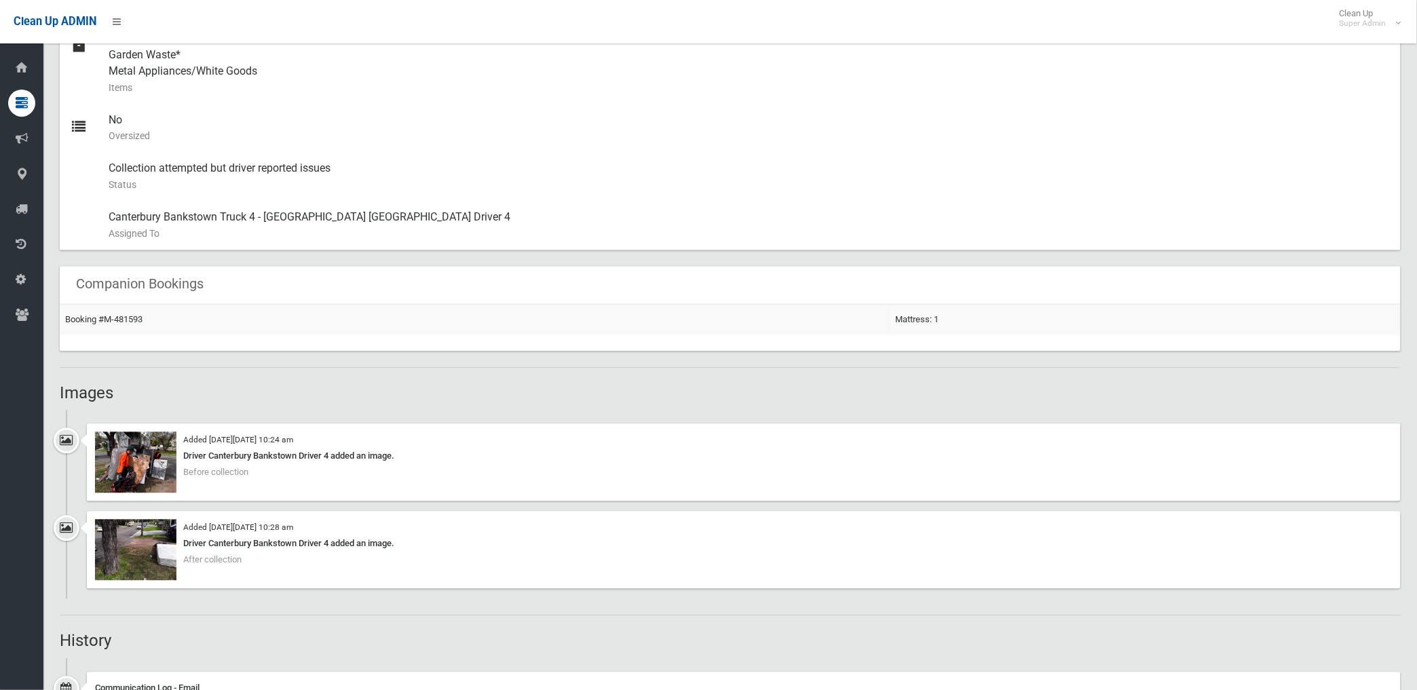
scroll to position [754, 0]
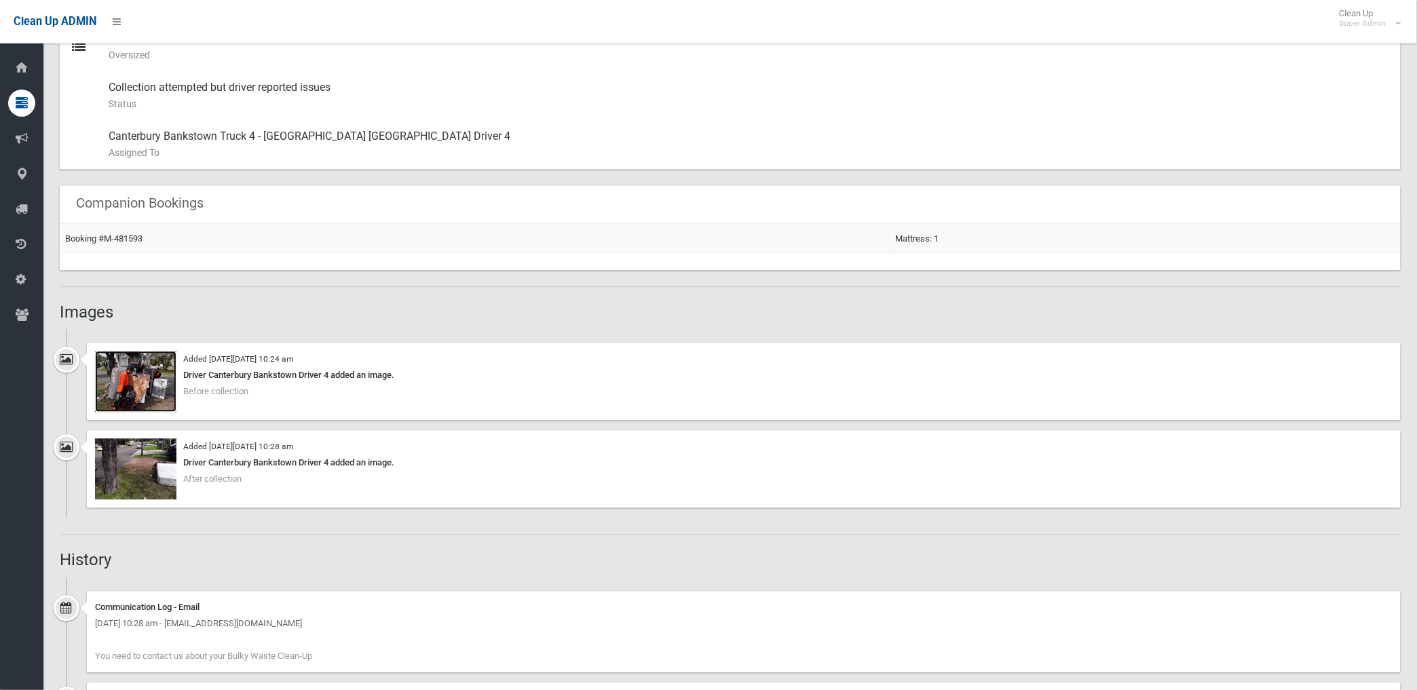
click at [140, 392] on img at bounding box center [135, 382] width 81 height 61
click at [156, 481] on img at bounding box center [135, 469] width 81 height 61
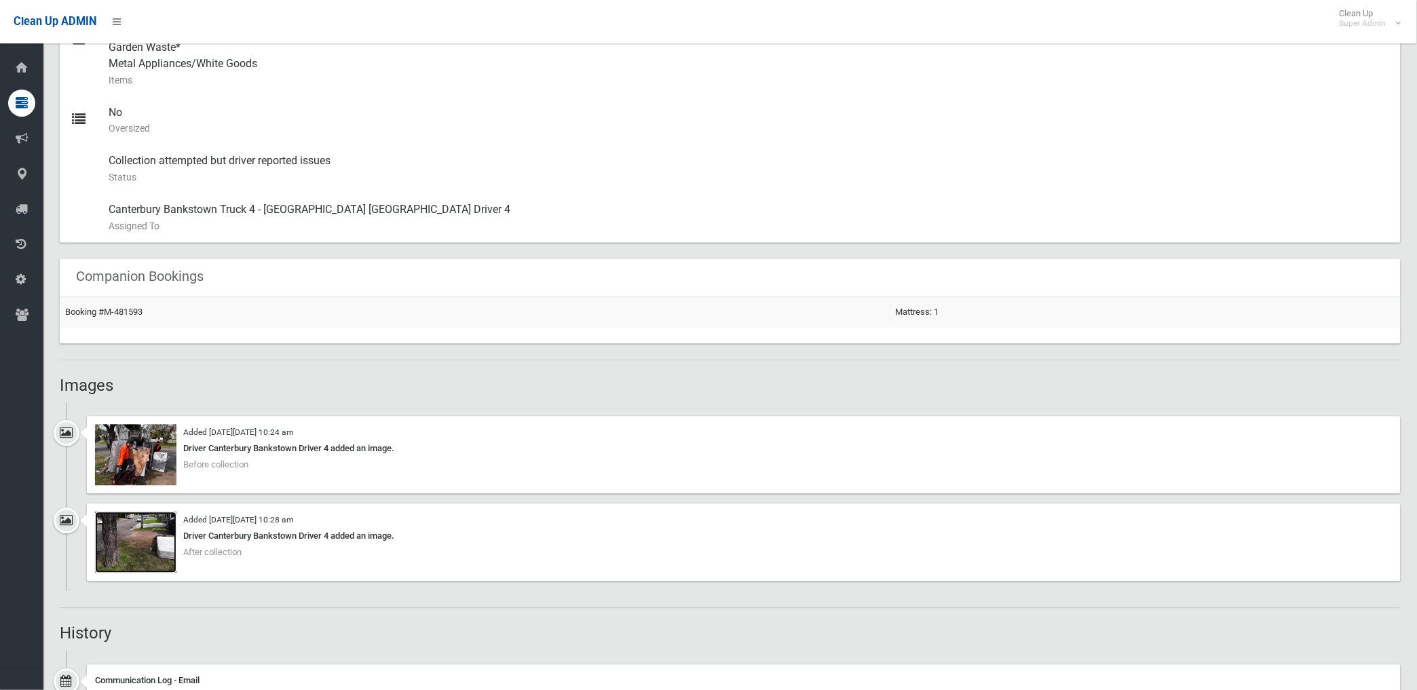
scroll to position [658, 0]
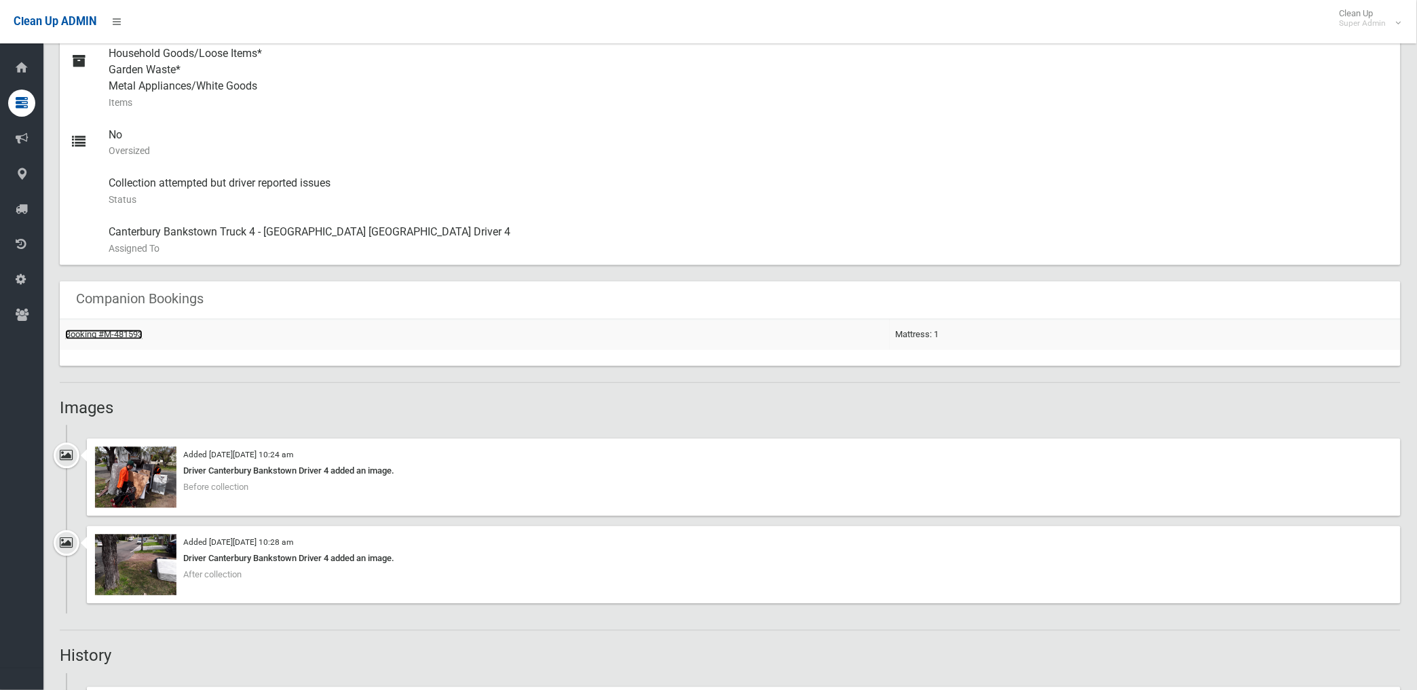
click at [130, 333] on link "Booking #M-481593" at bounding box center [103, 335] width 77 height 10
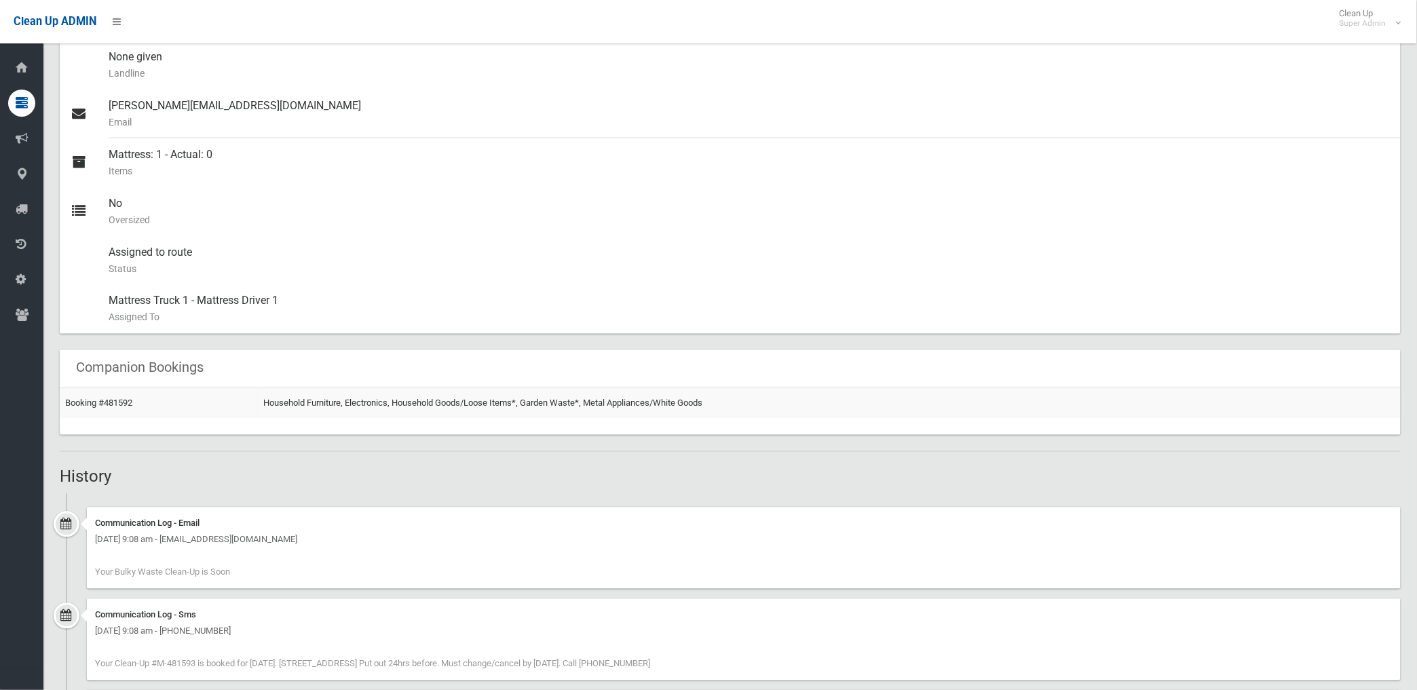
scroll to position [523, 0]
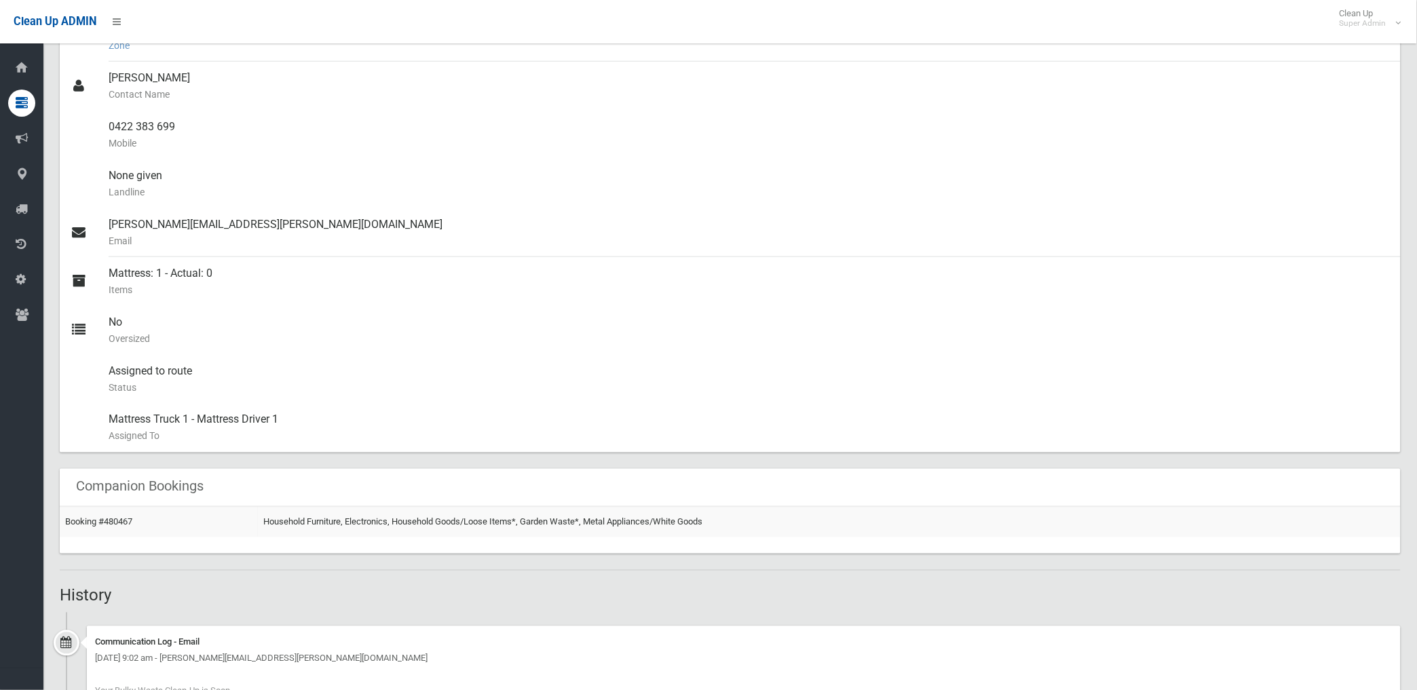
scroll to position [372, 0]
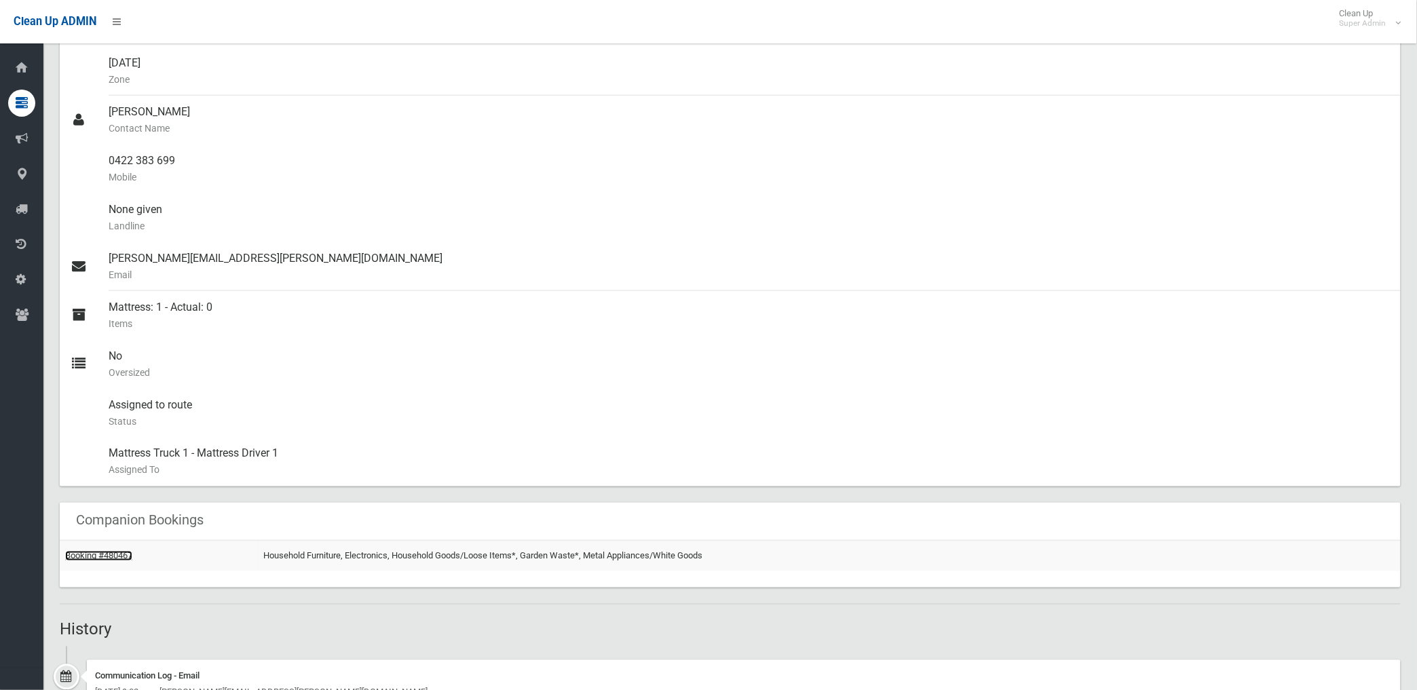
drag, startPoint x: 117, startPoint y: 552, endPoint x: 150, endPoint y: 535, distance: 36.7
click at [117, 552] on link "Booking #480467" at bounding box center [98, 556] width 67 height 10
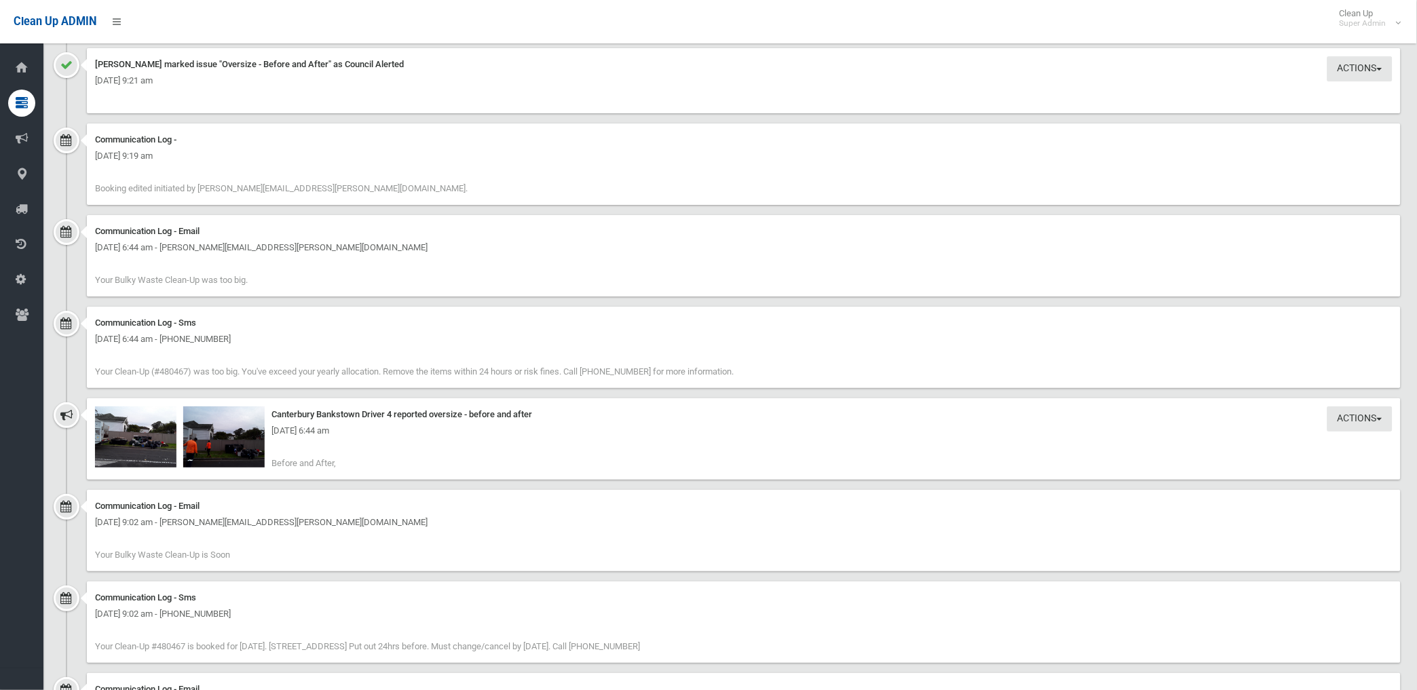
scroll to position [1508, 0]
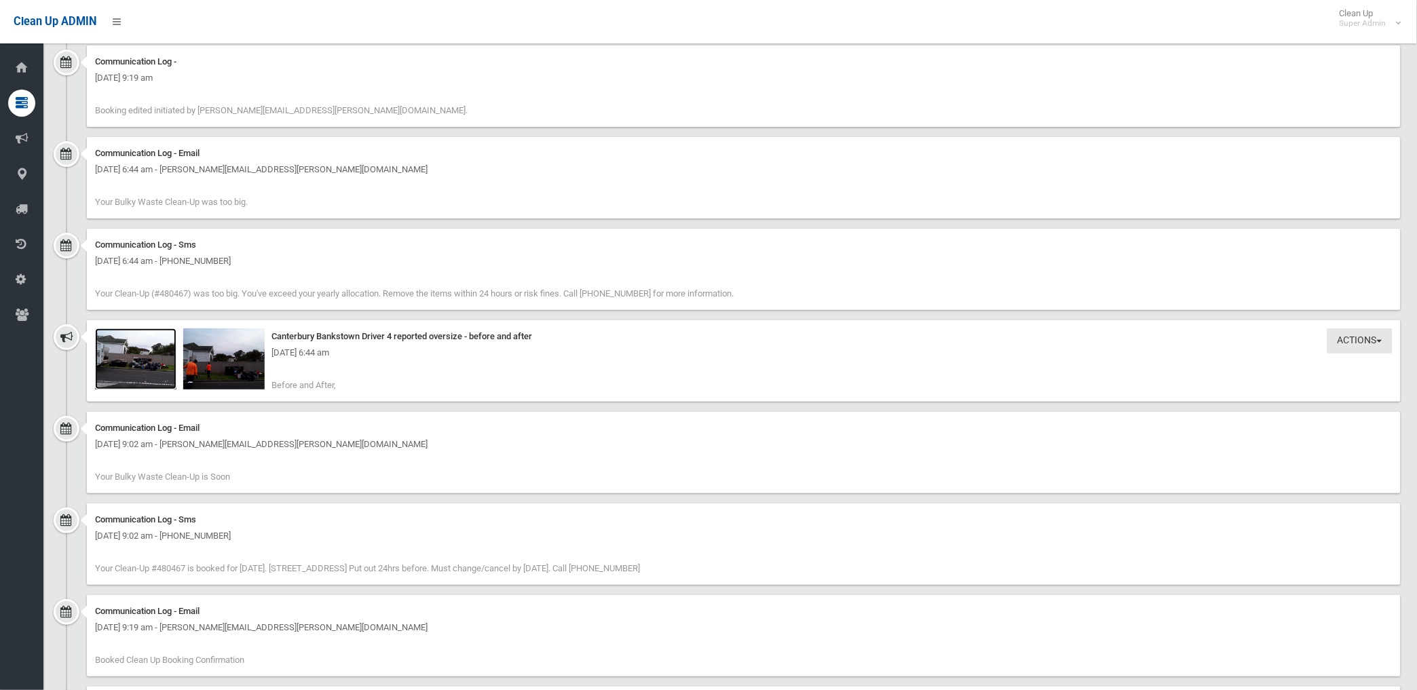
click at [128, 377] on img at bounding box center [135, 359] width 81 height 61
click at [227, 372] on img at bounding box center [223, 359] width 81 height 61
click at [240, 374] on img at bounding box center [223, 359] width 81 height 61
click at [208, 371] on img at bounding box center [223, 359] width 81 height 61
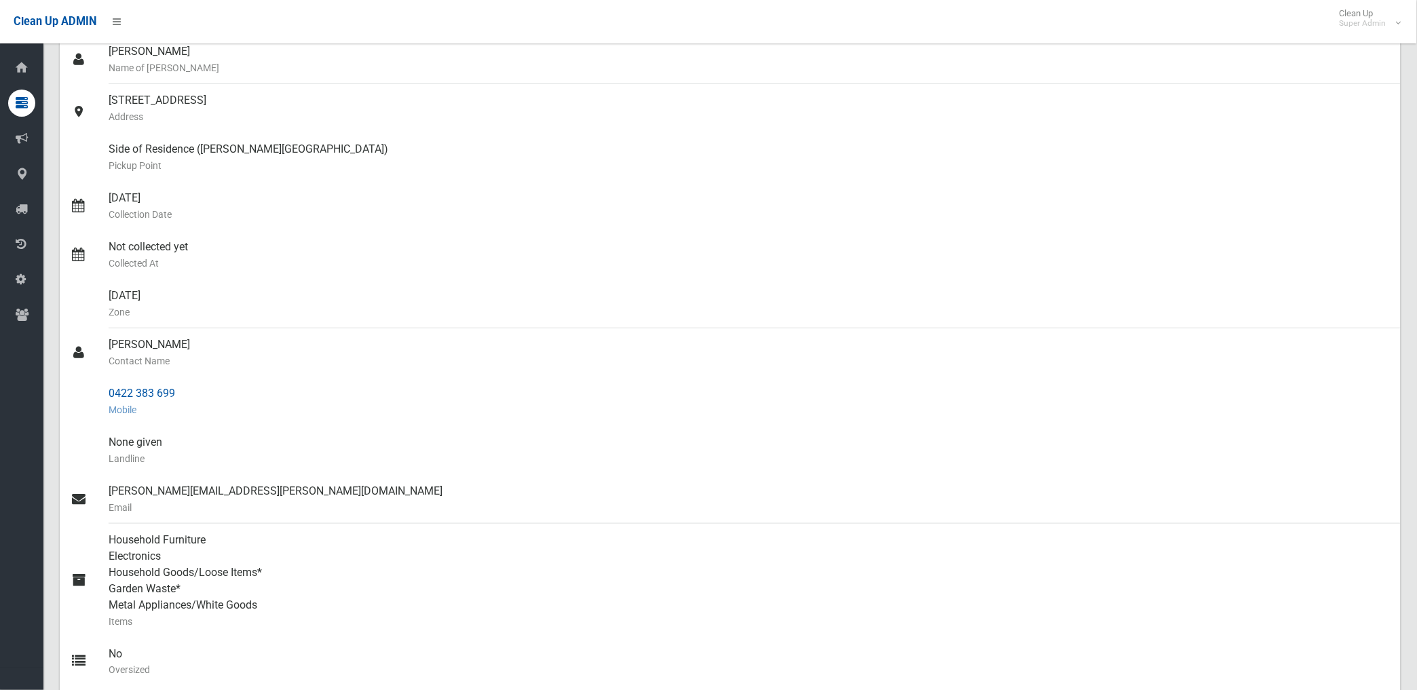
scroll to position [0, 0]
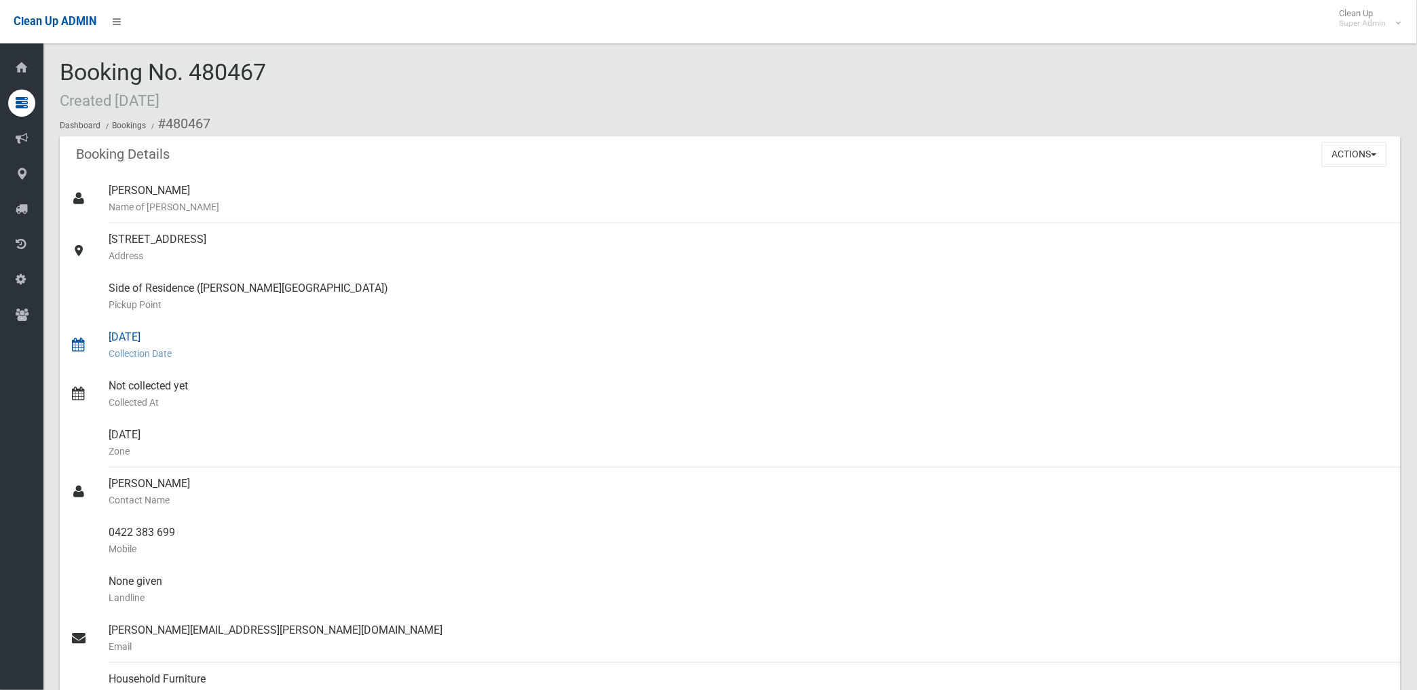
click at [296, 353] on small "Collection Date" at bounding box center [749, 353] width 1281 height 16
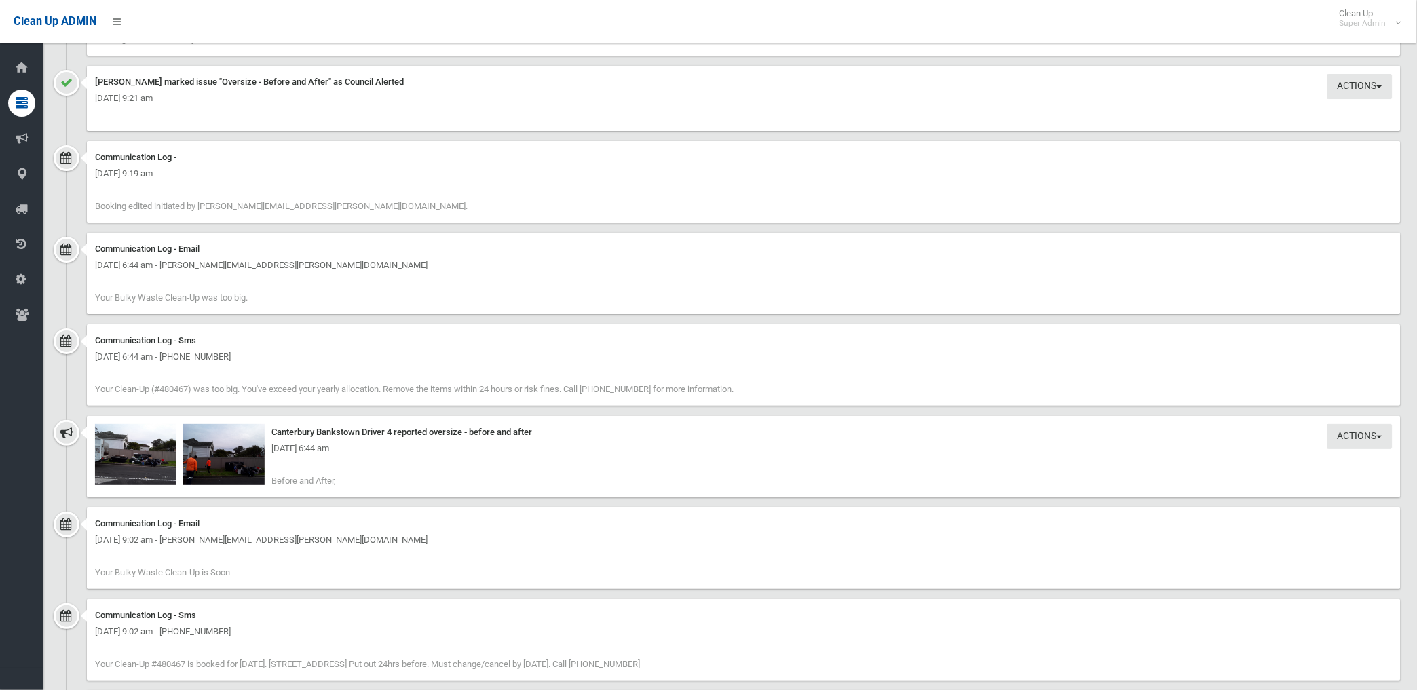
scroll to position [1508, 0]
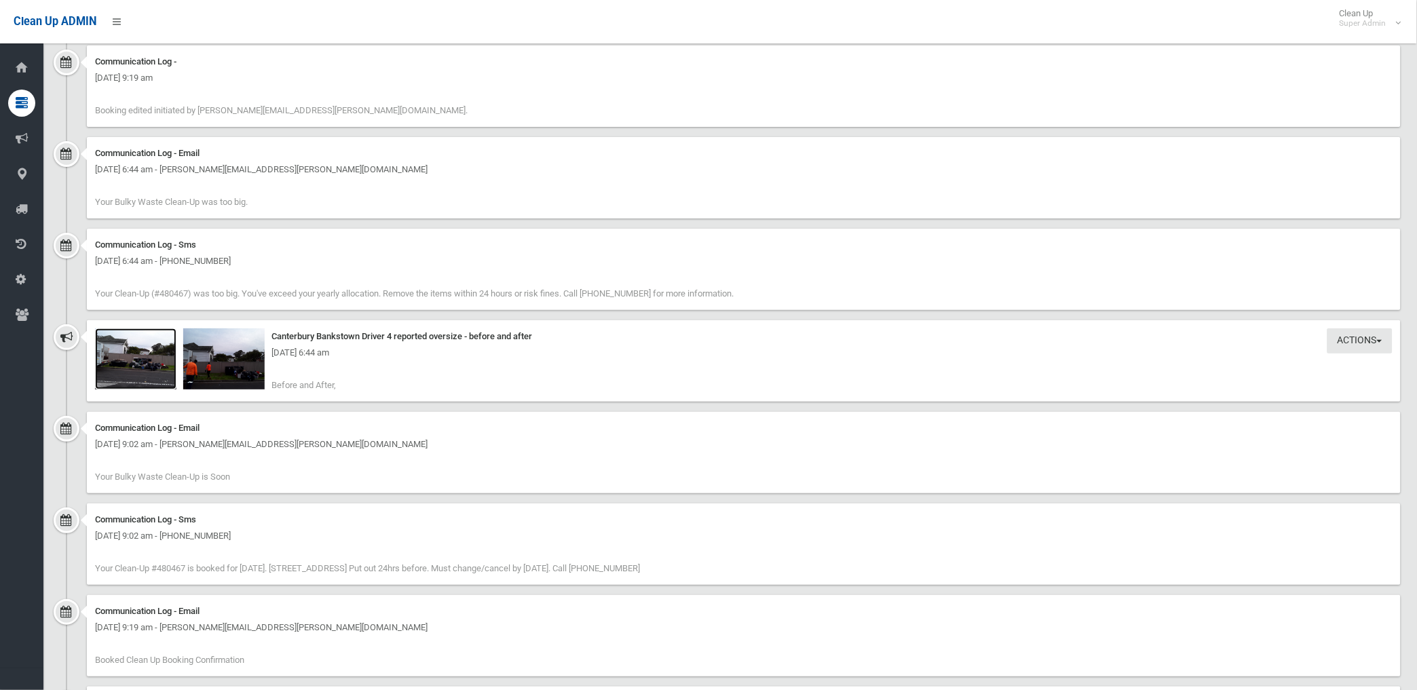
click at [148, 375] on img at bounding box center [135, 359] width 81 height 61
click at [243, 375] on img at bounding box center [223, 359] width 81 height 61
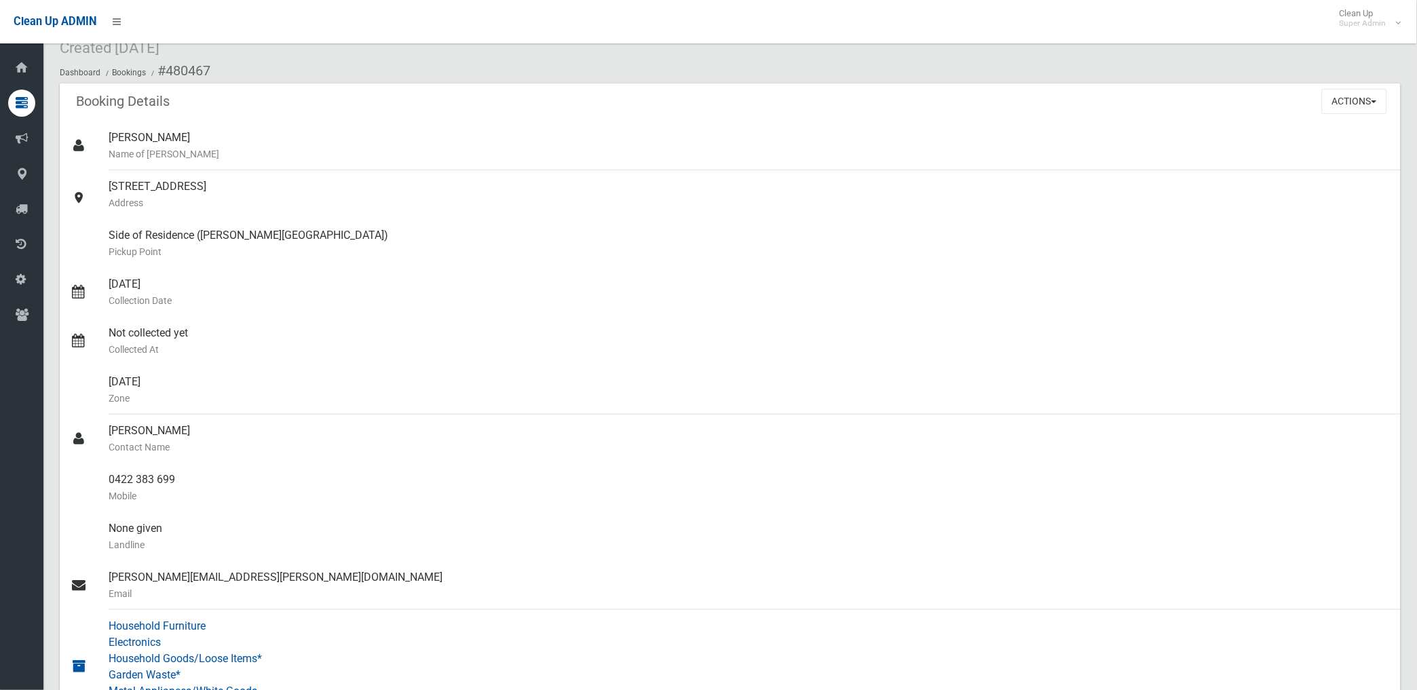
scroll to position [0, 0]
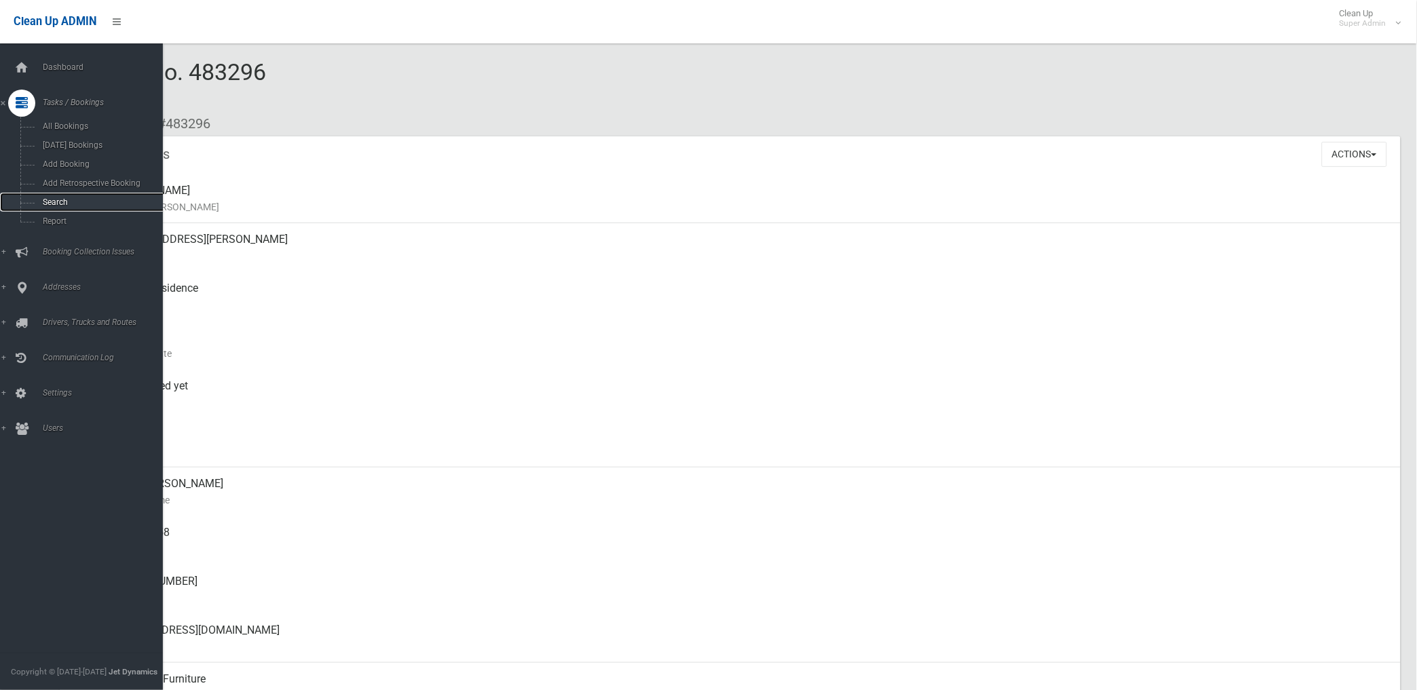
click at [56, 202] on span "Search" at bounding box center [101, 203] width 124 height 10
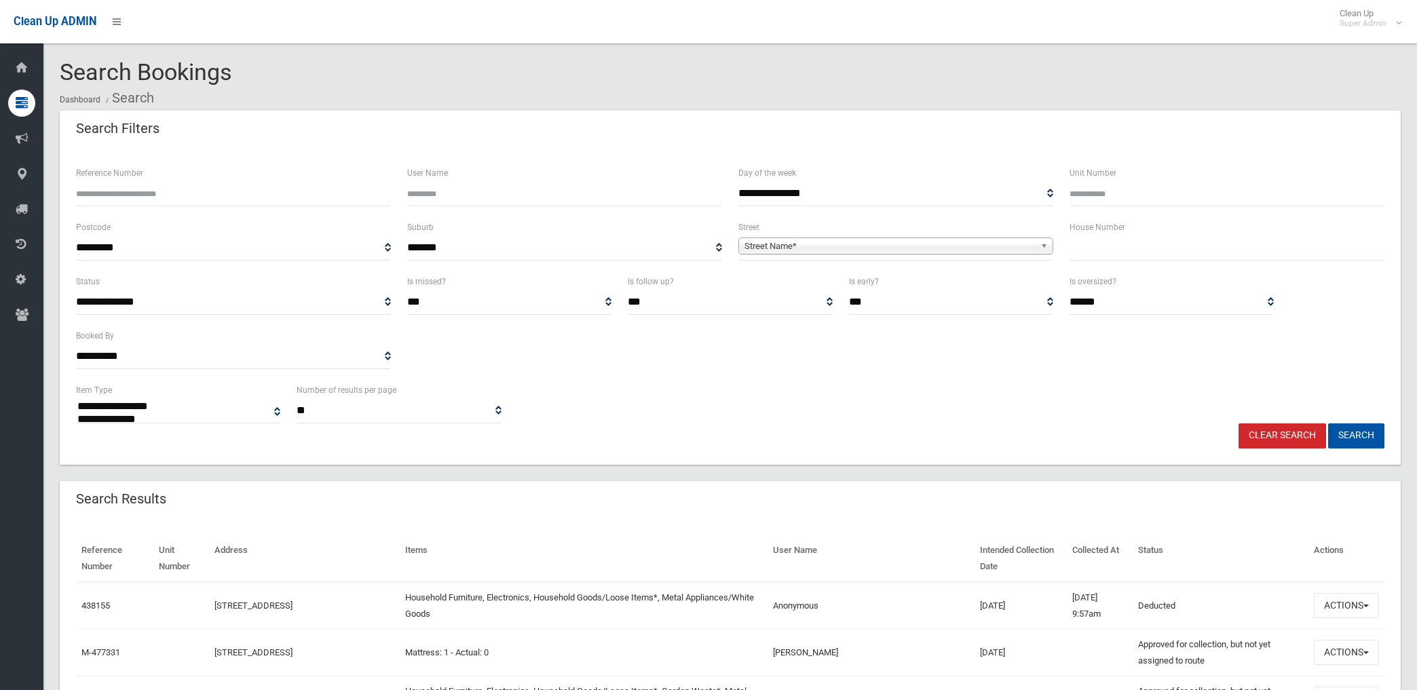
select select
click at [193, 195] on input "Reference Number" at bounding box center [233, 193] width 315 height 25
click at [248, 190] on input "Reference Number" at bounding box center [233, 193] width 315 height 25
type input "******"
click at [1328, 424] on button "Search" at bounding box center [1356, 436] width 56 height 25
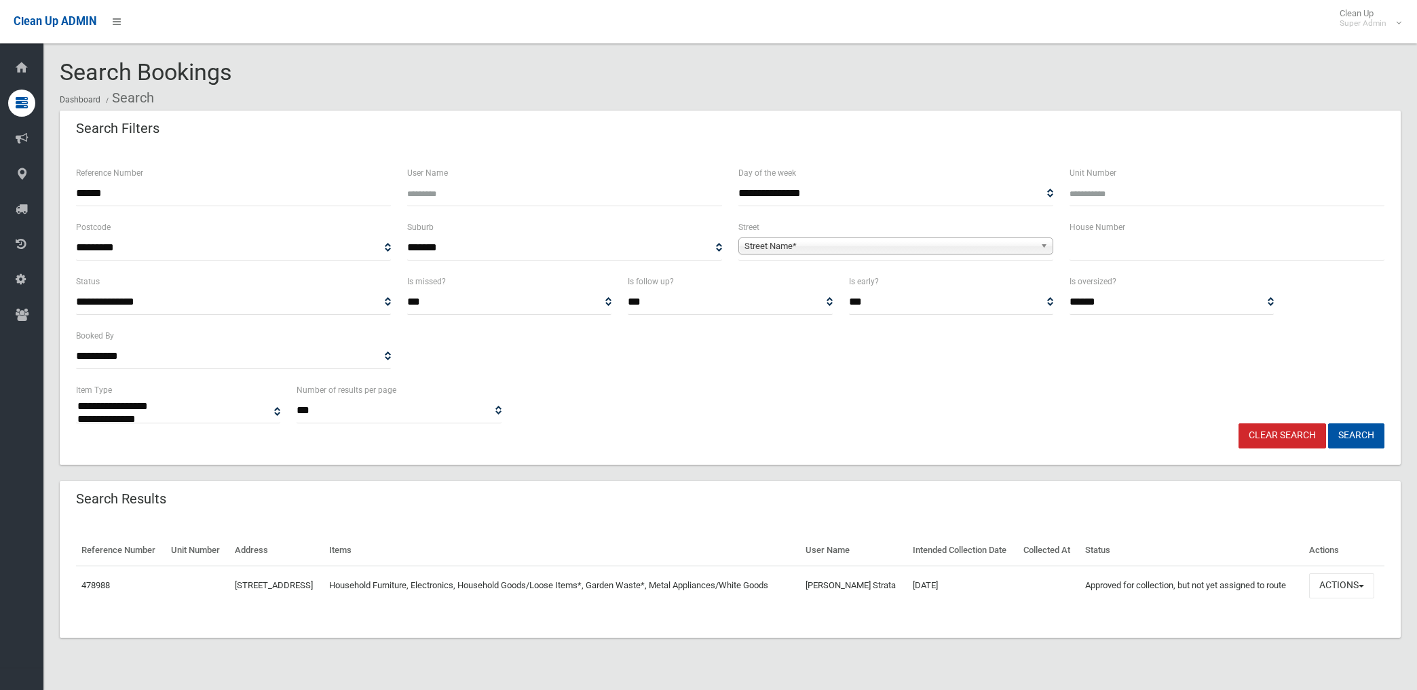
select select
click at [1353, 599] on button "Actions" at bounding box center [1341, 586] width 65 height 25
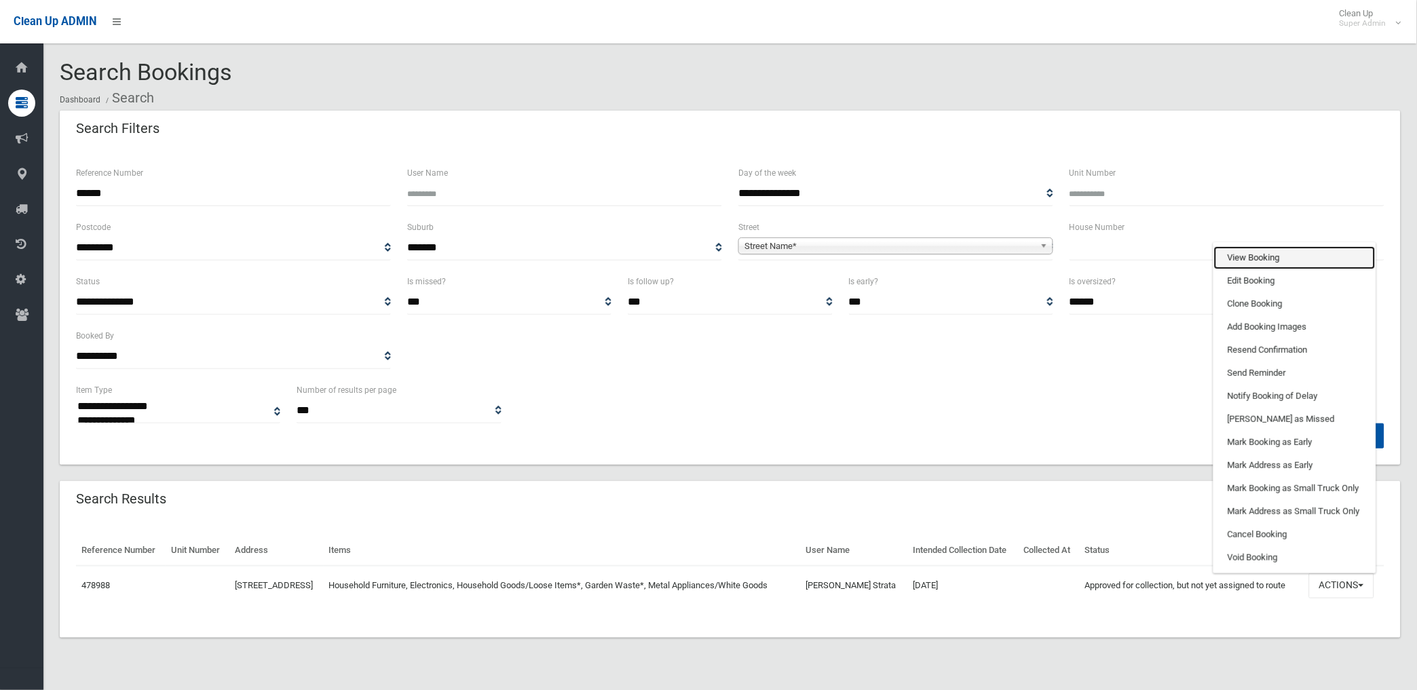
click at [1262, 269] on link "View Booking" at bounding box center [1295, 257] width 162 height 23
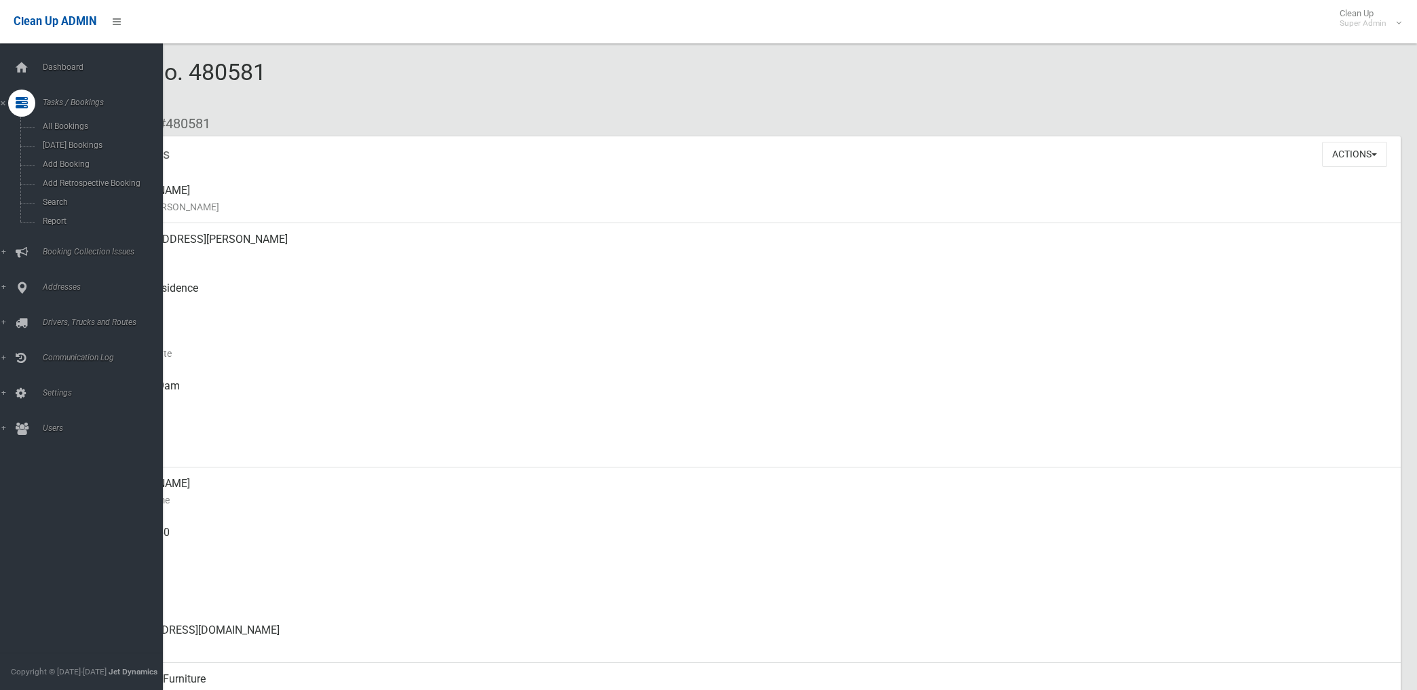
scroll to position [761, 0]
